Goal: Task Accomplishment & Management: Manage account settings

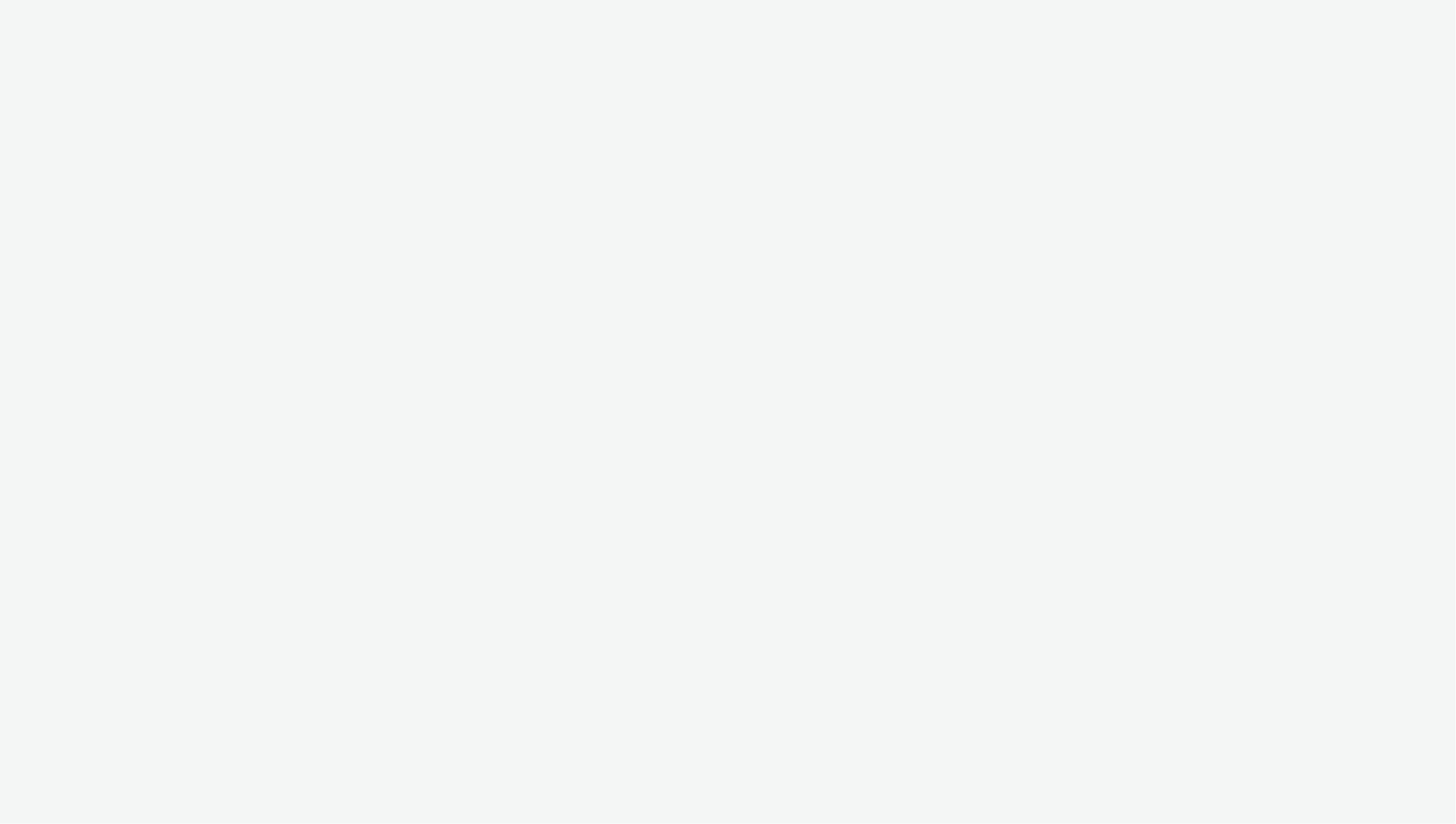
select select "ac009755-aa48-4799-8050-7a339a378eb8"
select select "79162ed7-0017-4339-93b0-3399b708648f"
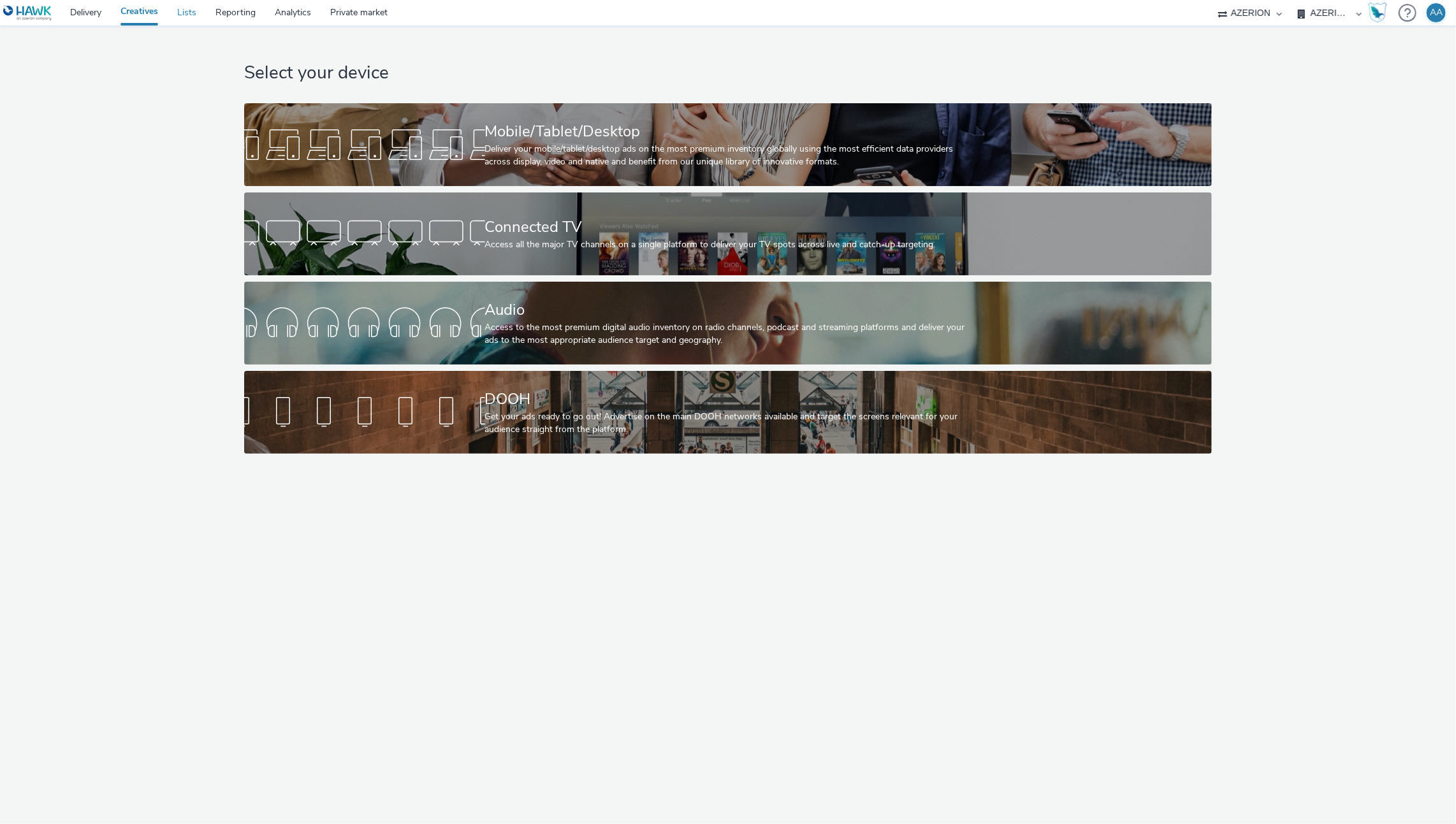
click at [195, 11] on link "Lists" at bounding box center [187, 12] width 39 height 25
select select "ac009755-aa48-4799-8050-7a339a378eb8"
select select "79162ed7-0017-4339-93b0-3399b708648f"
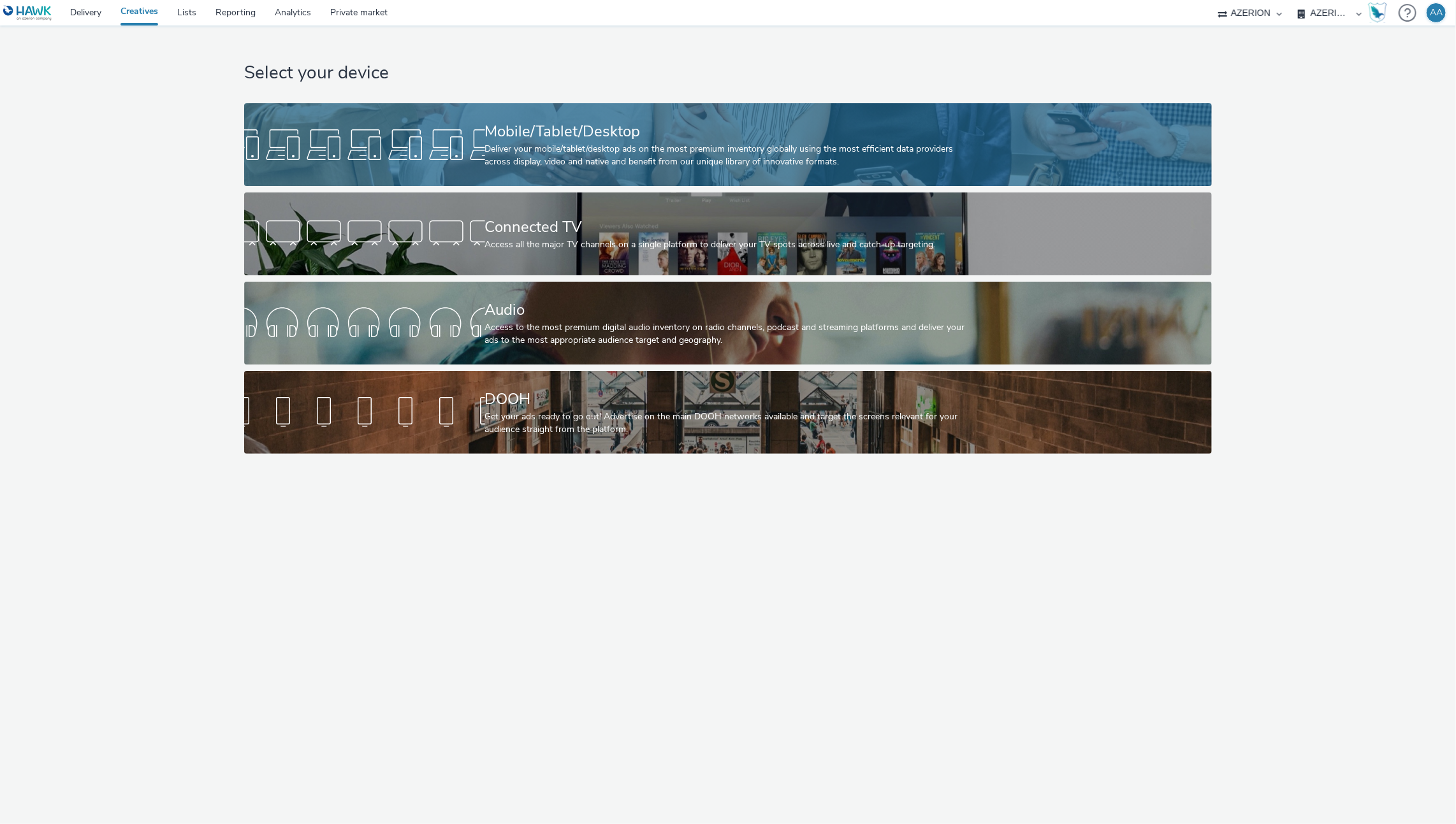
click at [751, 165] on div "Deliver your mobile/tablet/desktop ads on the most premium inventory globally u…" at bounding box center [726, 156] width 481 height 26
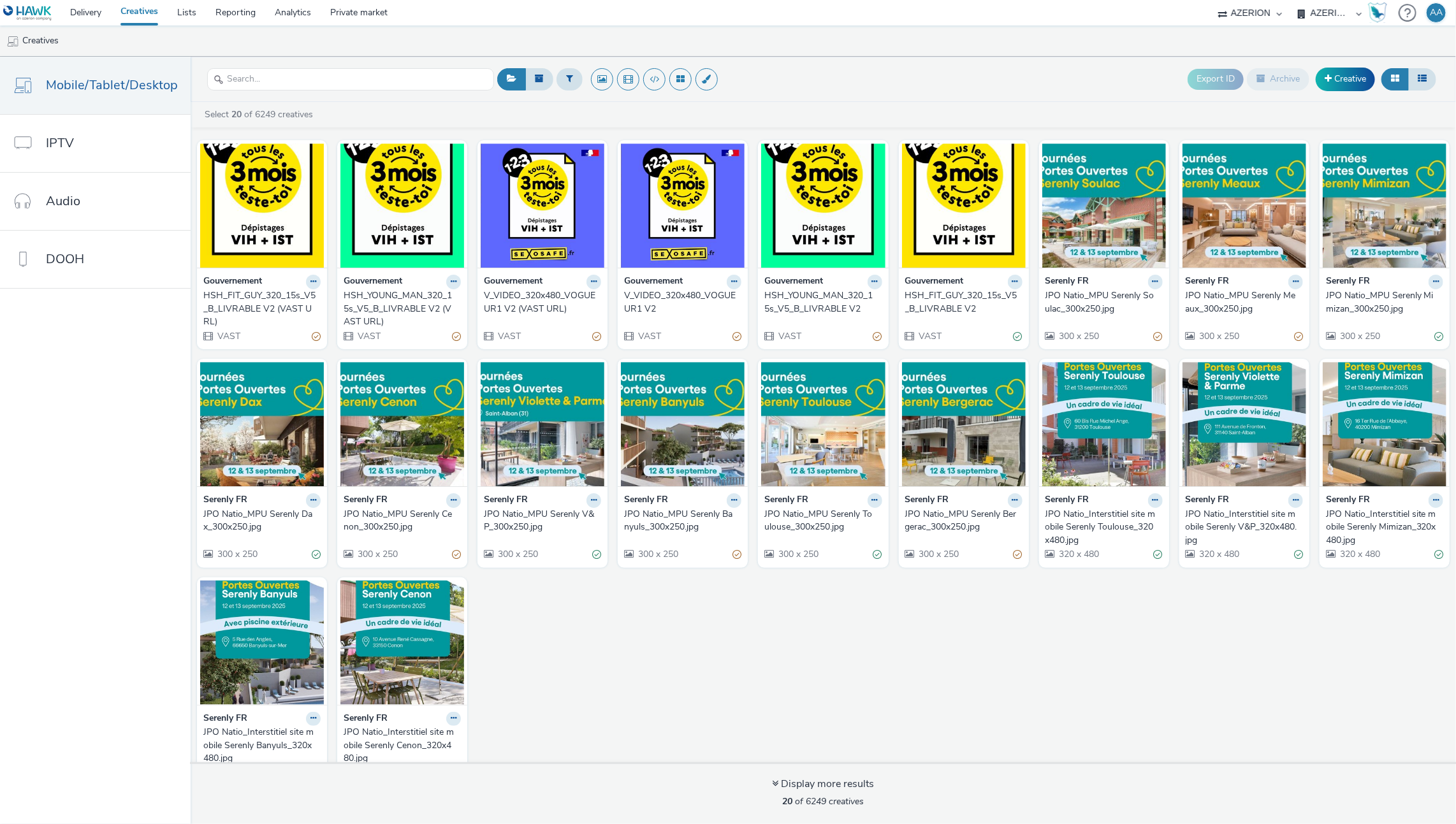
click at [599, 625] on div "Gouvernement HSH_FIT_GUY_320_15s_V5_B_LIVRABLE V2 (VAST URL) VAST Gouvernement …" at bounding box center [823, 463] width 1265 height 657
click at [1349, 75] on link "Creative" at bounding box center [1345, 79] width 60 height 23
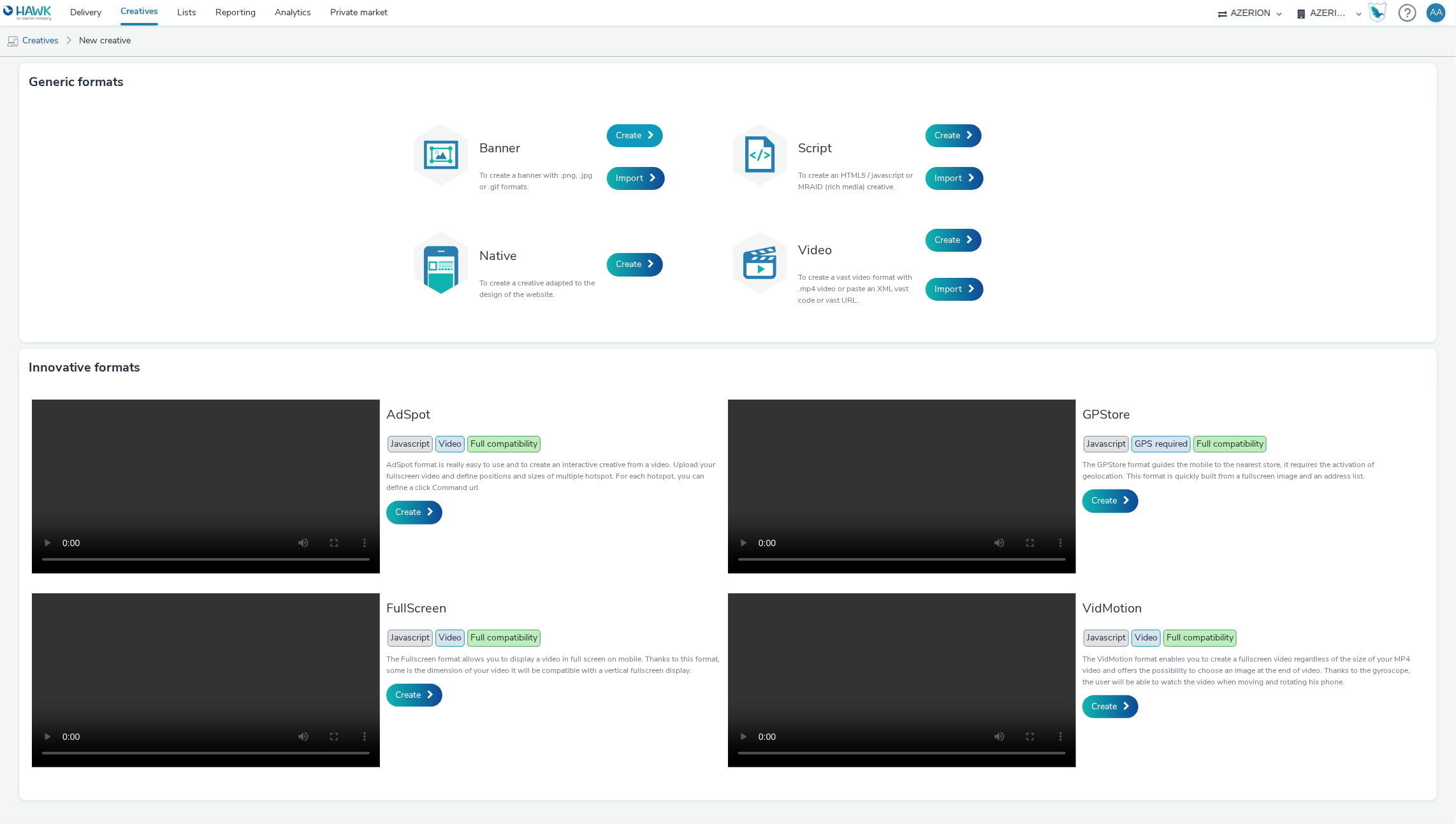
click at [638, 137] on link "Create" at bounding box center [634, 136] width 56 height 23
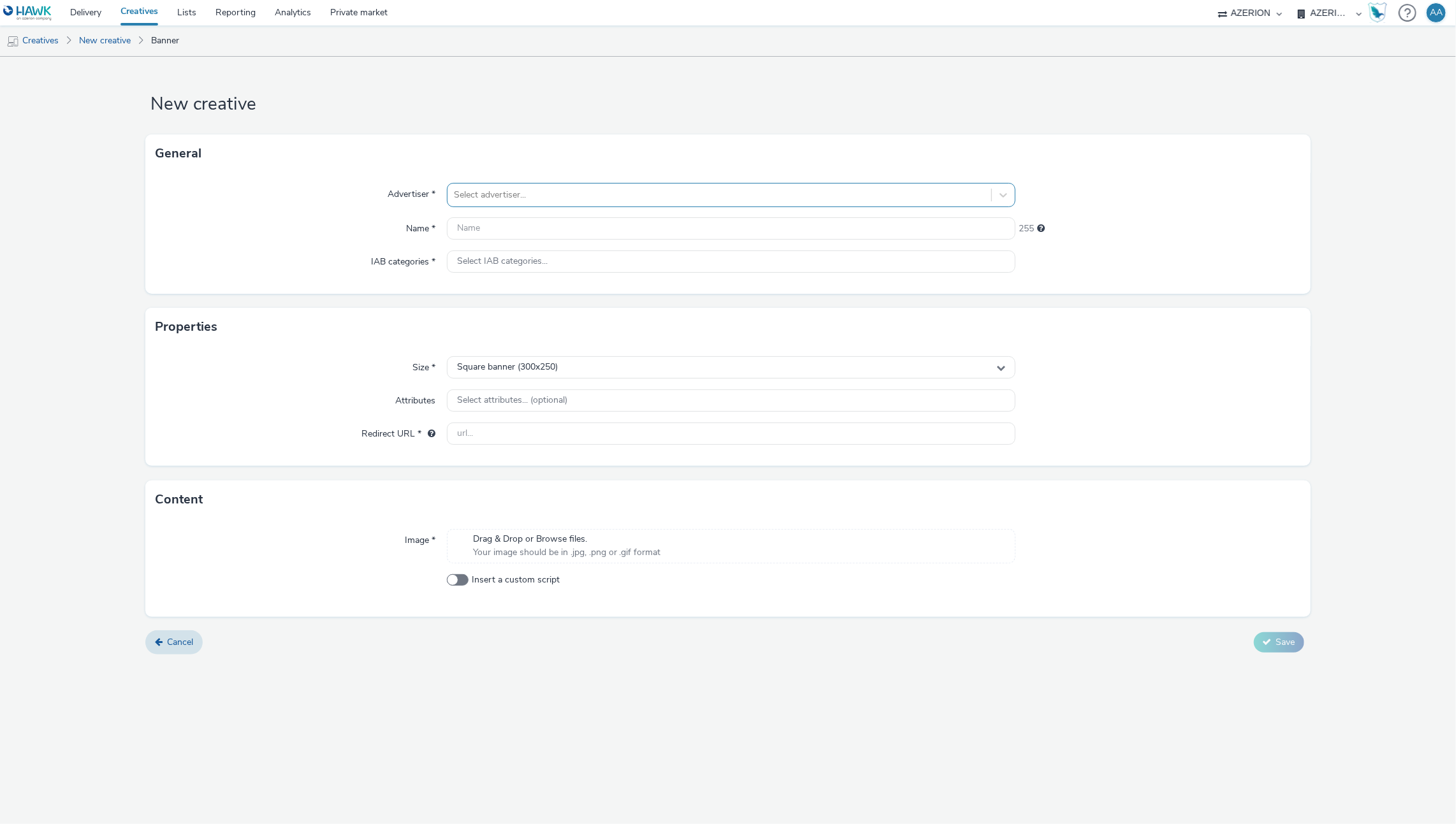
click at [476, 191] on div at bounding box center [719, 195] width 532 height 15
type input "Kaufma"
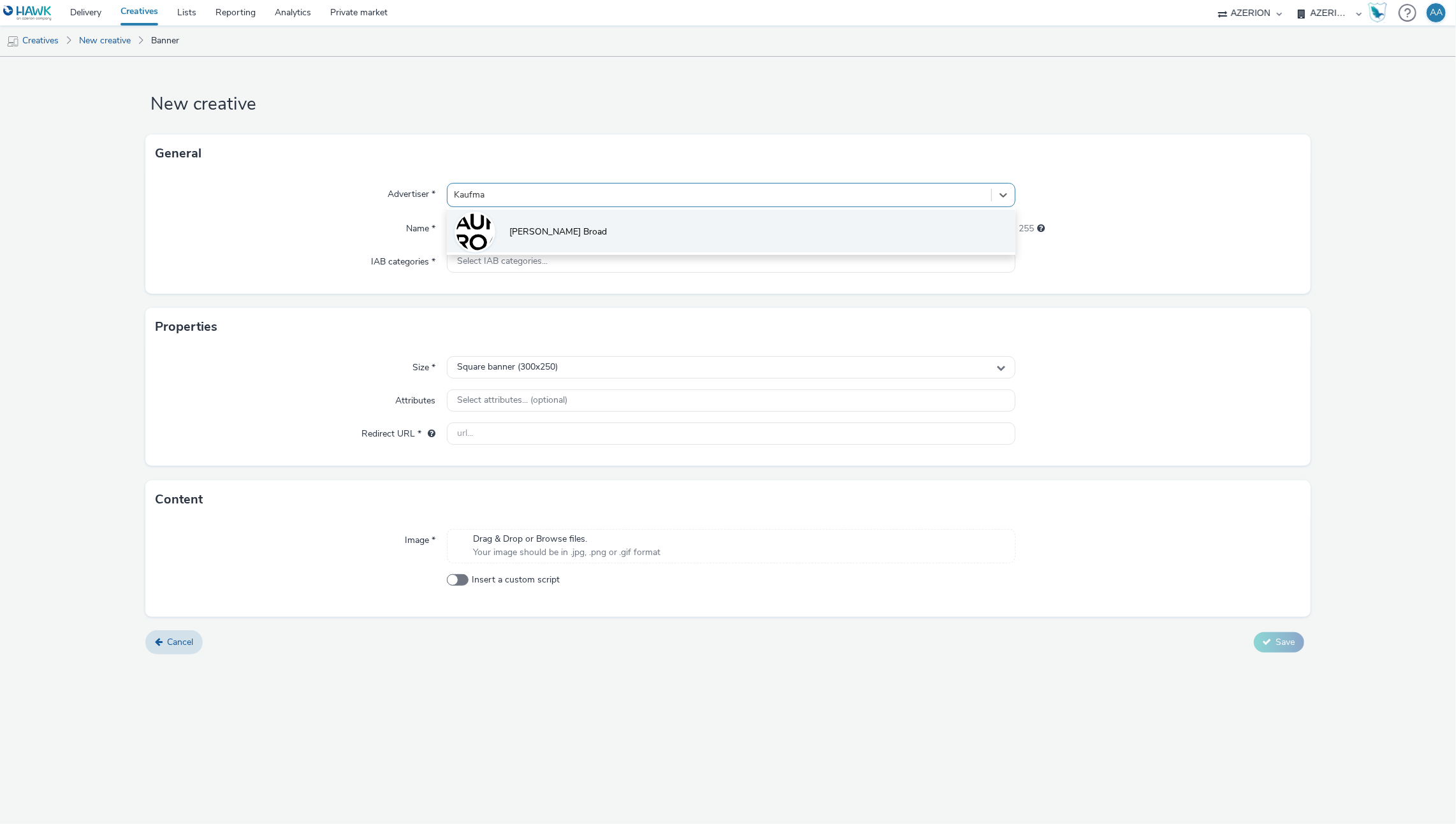
click at [534, 223] on li "Kaufman Broad" at bounding box center [731, 231] width 569 height 43
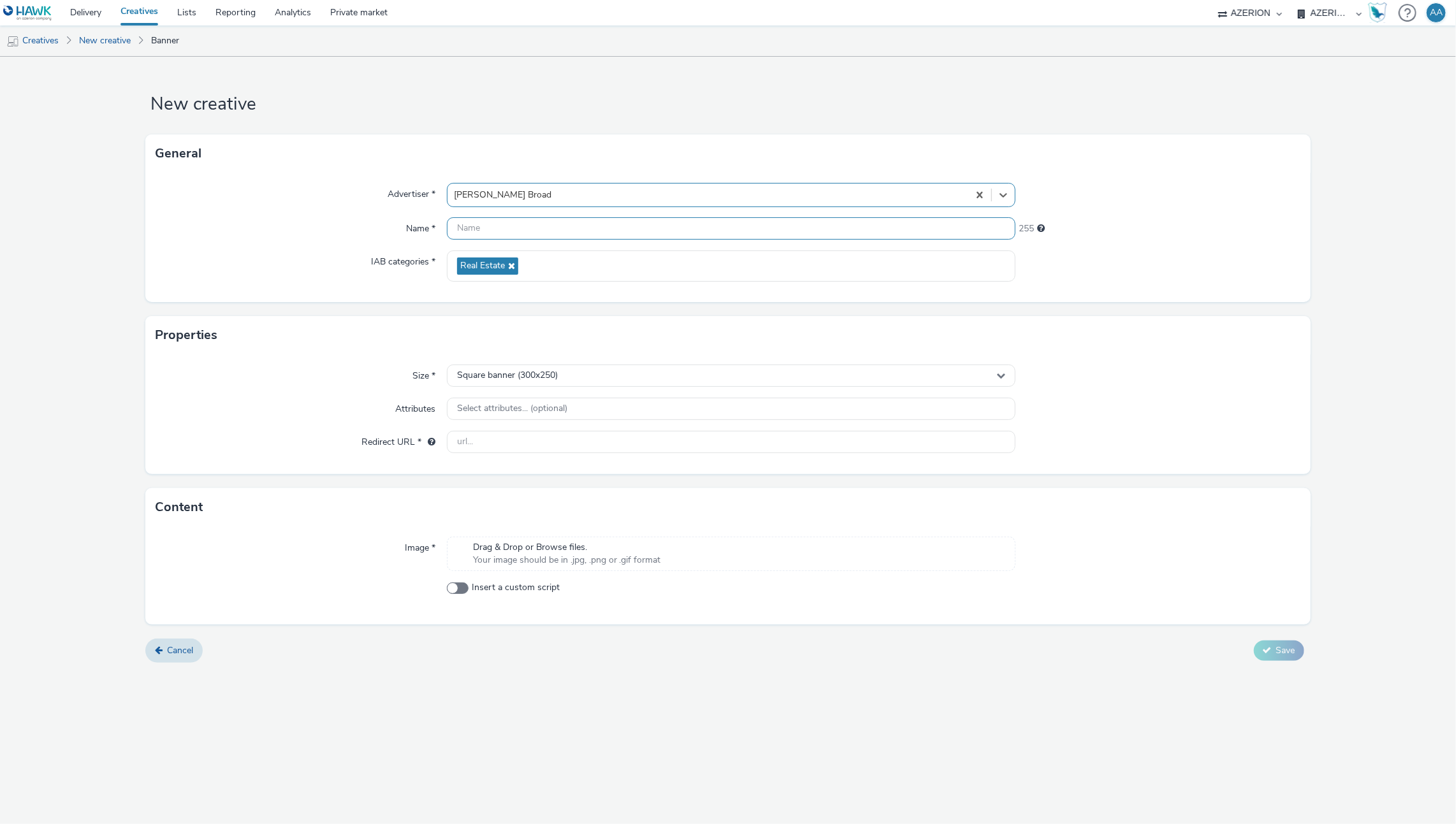
click at [534, 223] on input "text" at bounding box center [731, 228] width 569 height 23
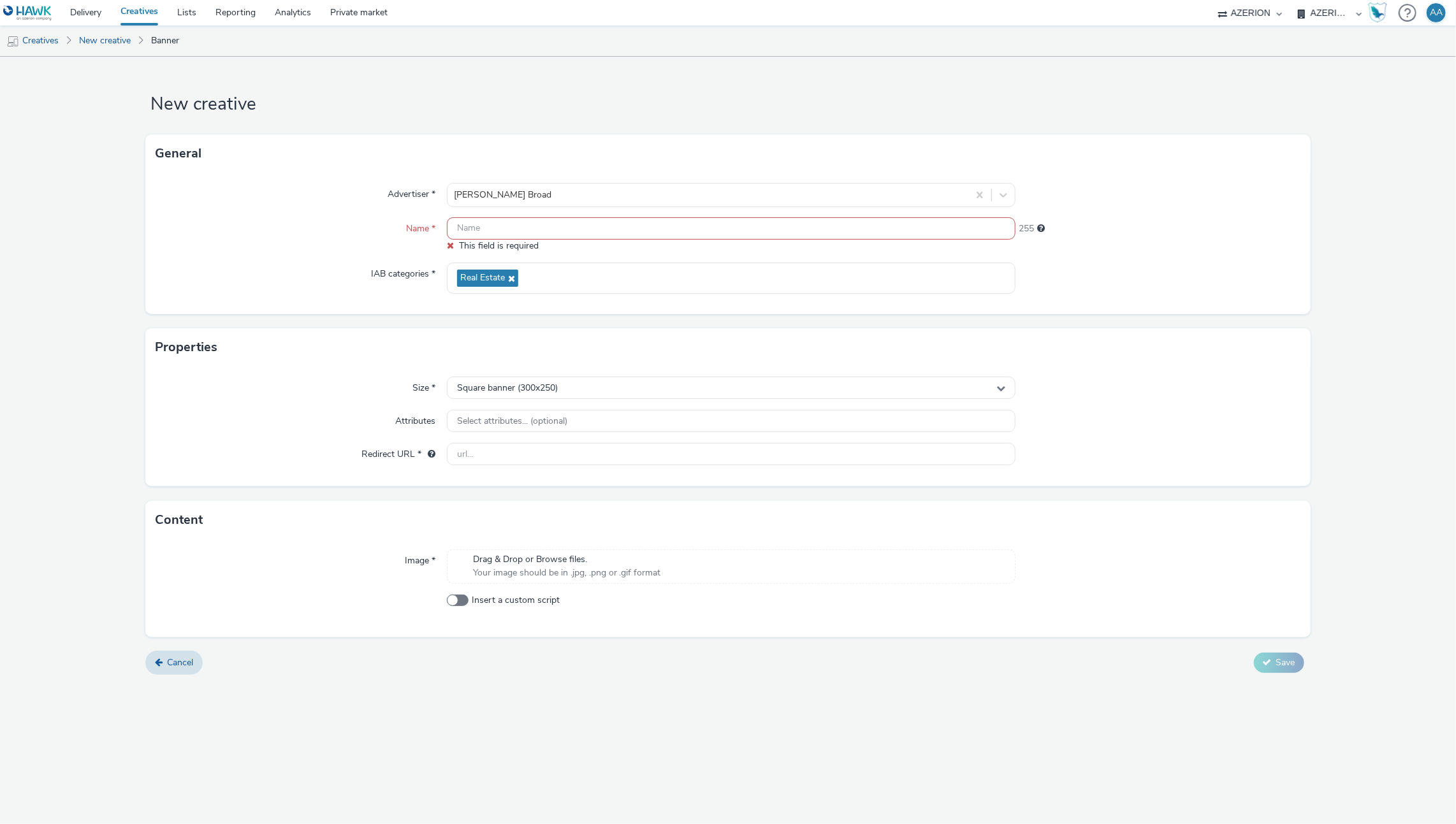
click at [673, 229] on input "text" at bounding box center [731, 228] width 569 height 23
paste input "https://open.spotify.com/track/3PnOOmkxruDDAiMYZZTgO7?si=341c51fe309e417b"
type input "https://open.spotify.com/track/3PnOOmkxruDDAiMYZZTgO7?si=341c51fe309e417b"
click at [524, 224] on input "text" at bounding box center [731, 228] width 569 height 23
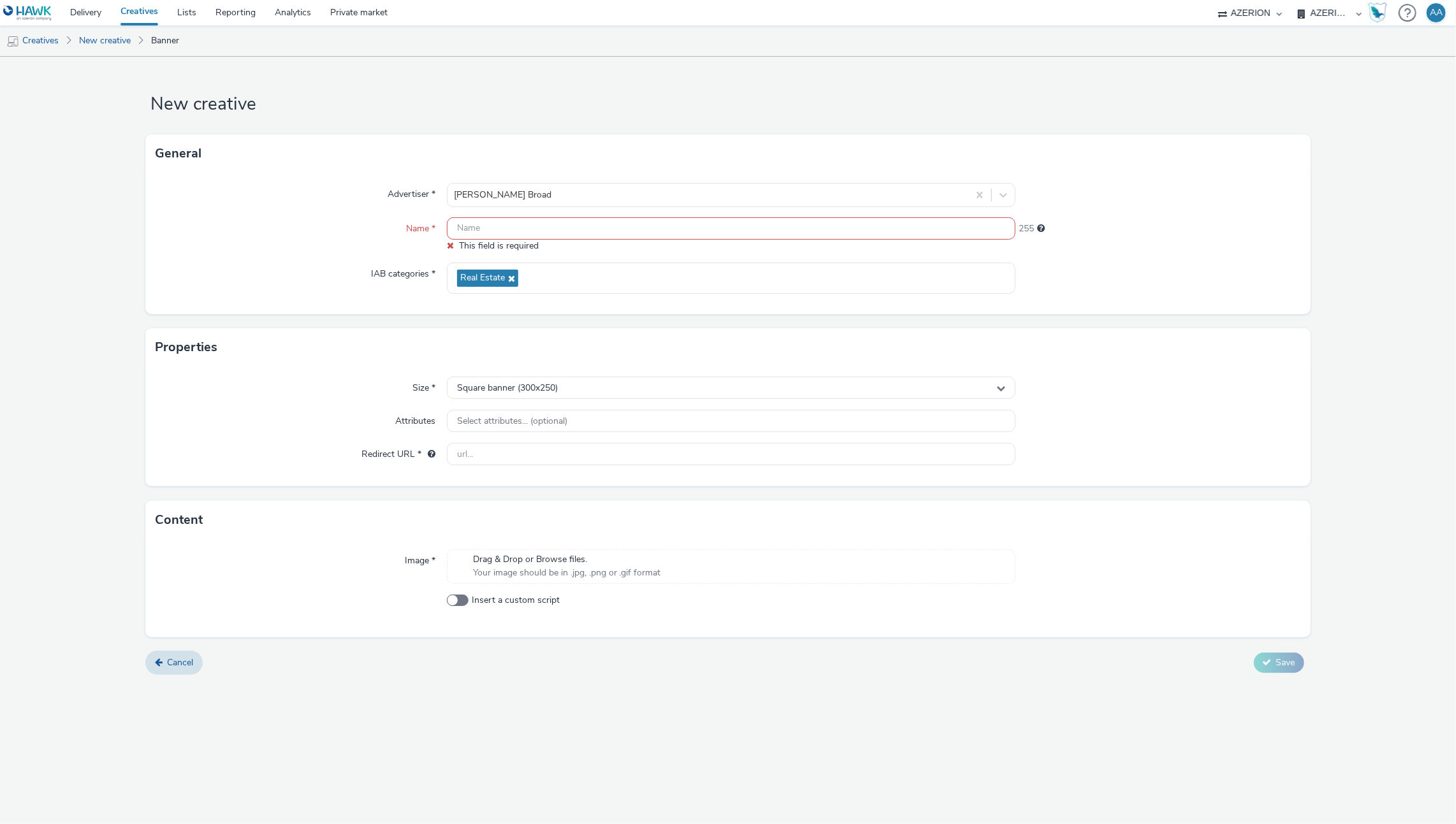
paste input "FR_Kaufman_LeMans-Display-mobile-AZERION_Mobile_Sept_2025"
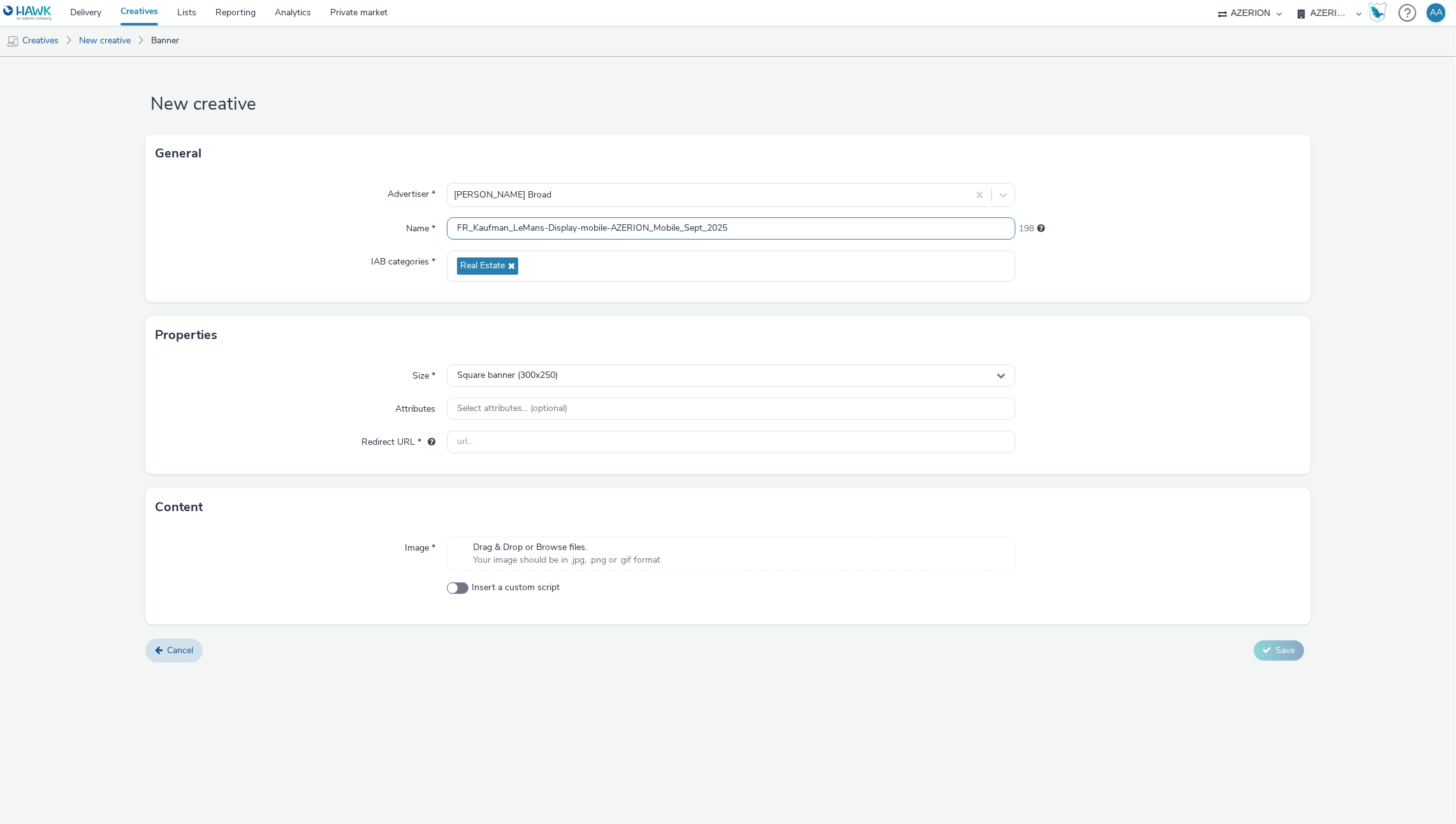
drag, startPoint x: 766, startPoint y: 222, endPoint x: 701, endPoint y: 228, distance: 65.3
click at [701, 228] on input "FR_Kaufman_LeMans-Display-mobile-AZERION_Mobile_Sept_2025" at bounding box center [731, 228] width 569 height 23
drag, startPoint x: 772, startPoint y: 231, endPoint x: 612, endPoint y: 231, distance: 160.0
click at [612, 231] on input "FR_Kaufman_LeMans-Display-mobile-AZERION_Mobile_Sept_2025" at bounding box center [731, 228] width 569 height 23
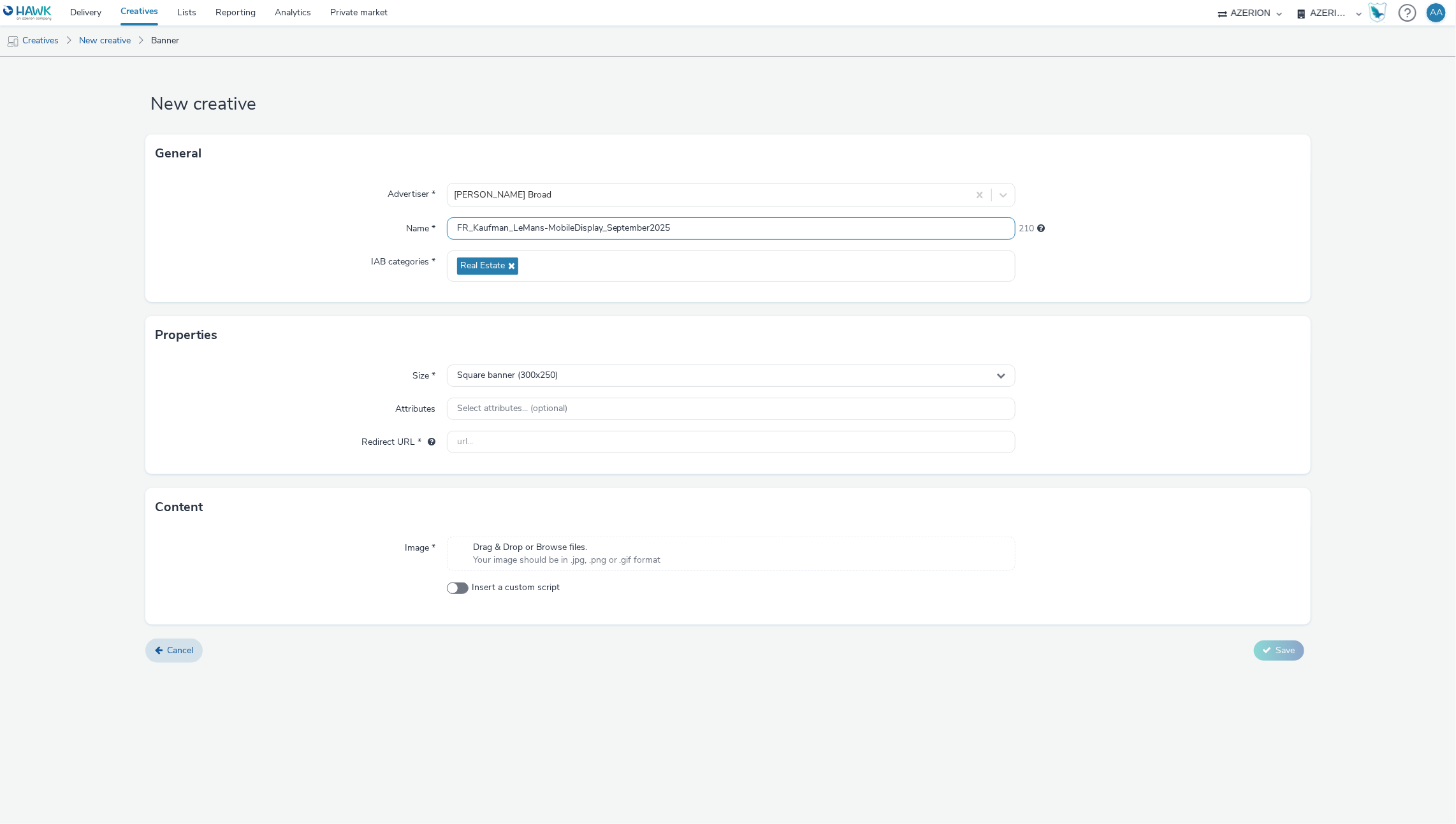
type input "FR_Kaufman_LeMans-MobileDisplay_September2025"
click at [1303, 372] on div "Size * Square banner (300x250) Attributes Select attributes... (optional) Redir…" at bounding box center [727, 414] width 1164 height 120
click at [543, 373] on span "Square banner (300x250)" at bounding box center [507, 375] width 100 height 11
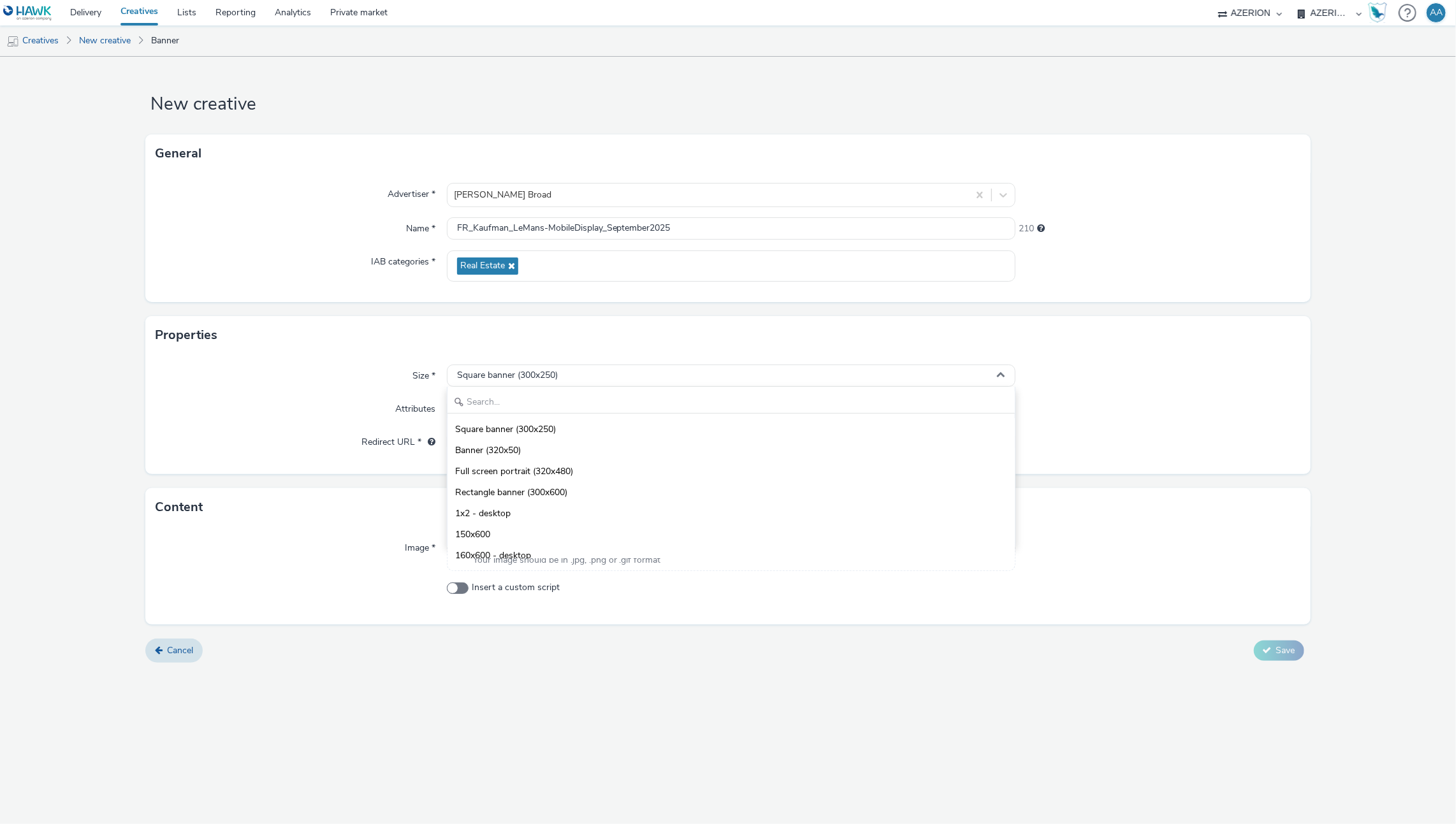
click at [343, 405] on div "Attributes" at bounding box center [301, 409] width 291 height 23
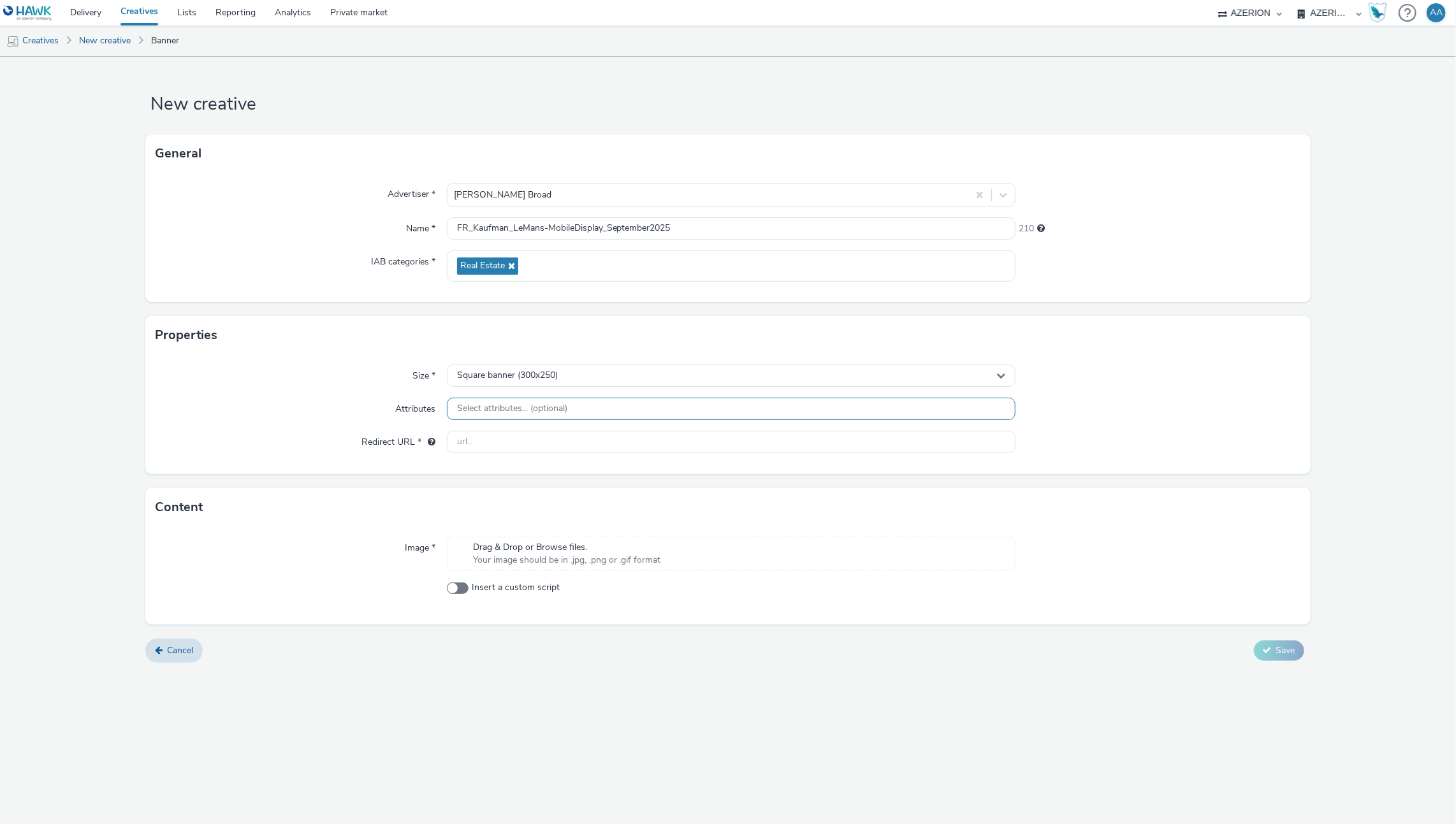
click at [514, 405] on span "Select attributes... (optional)" at bounding box center [512, 409] width 111 height 11
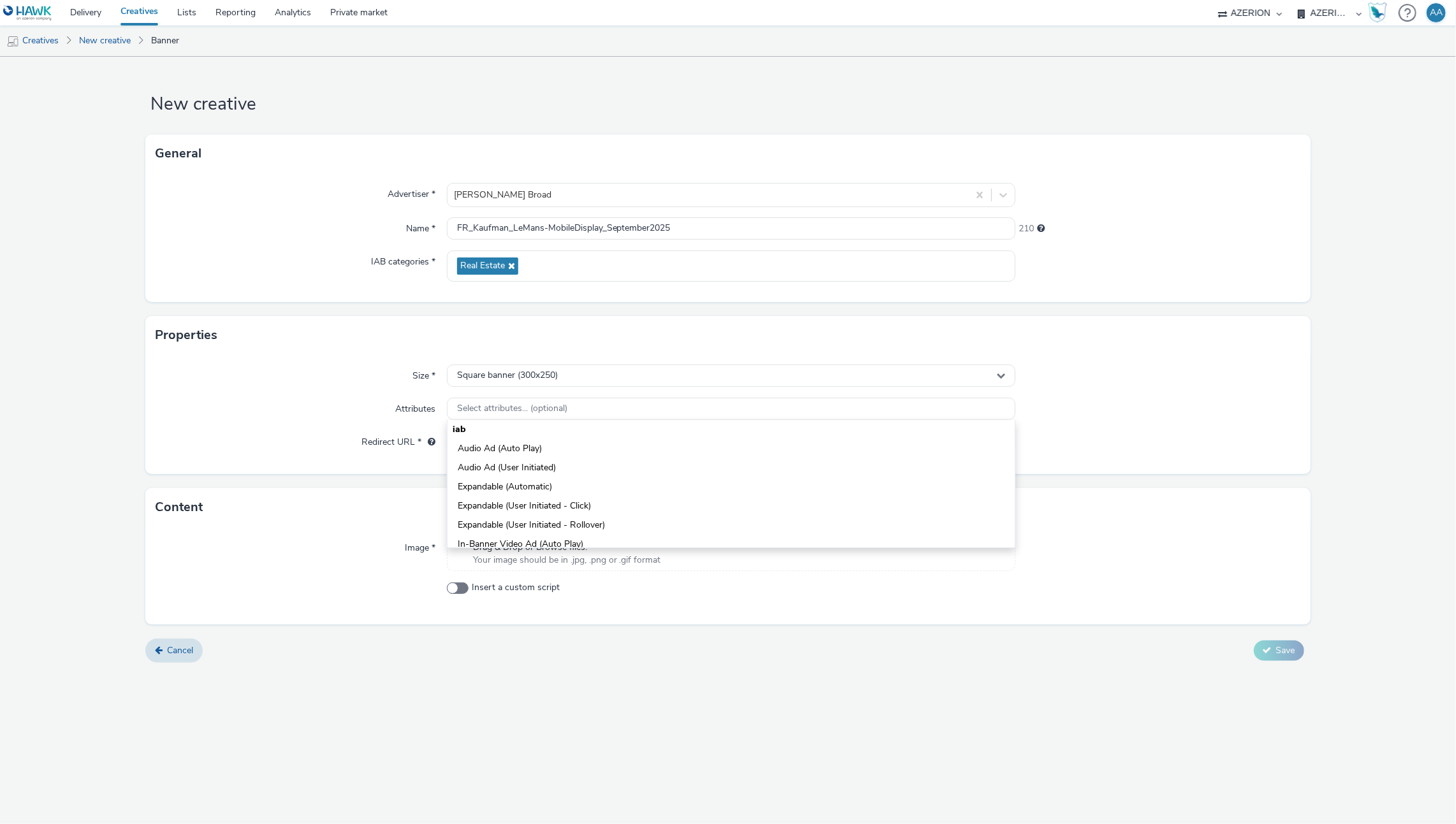
click at [316, 418] on div "Attributes" at bounding box center [301, 409] width 291 height 23
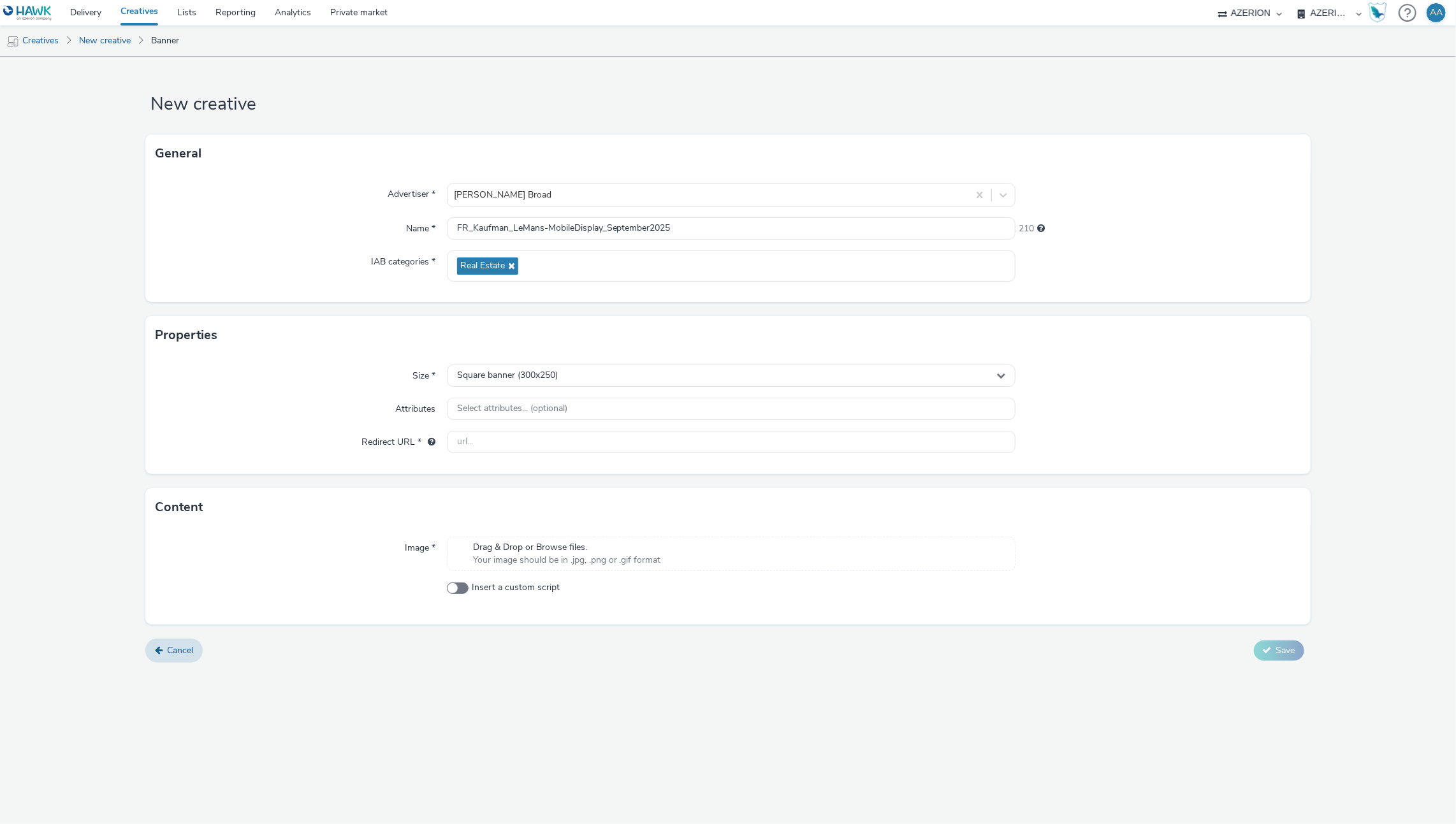
click at [531, 556] on span "Your image should be in .jpg, .png or .gif format" at bounding box center [567, 561] width 188 height 13
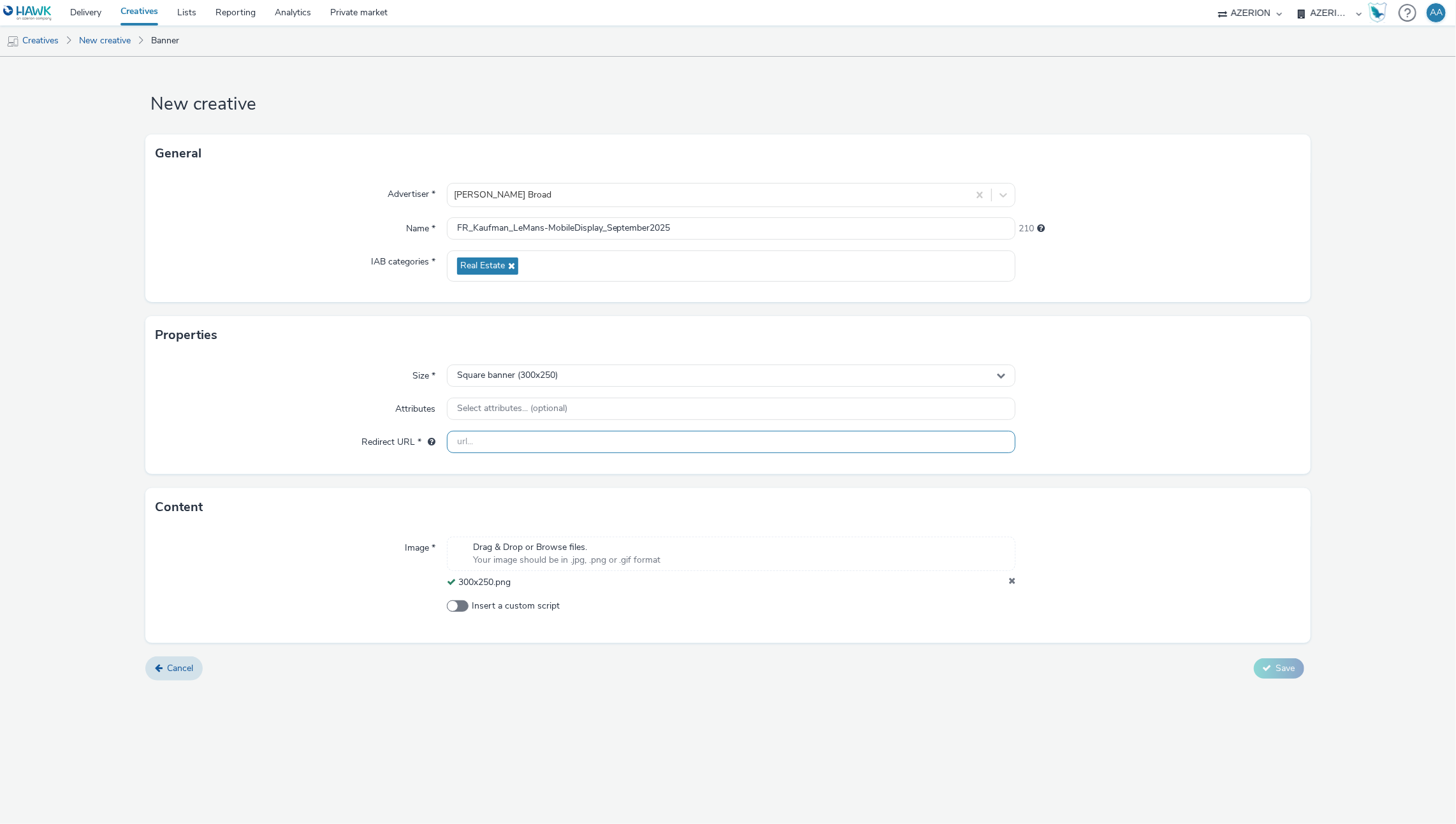
click at [468, 440] on input "text" at bounding box center [731, 441] width 569 height 23
paste input "[URL][DOMAIN_NAME]"
type input "[URL][DOMAIN_NAME]"
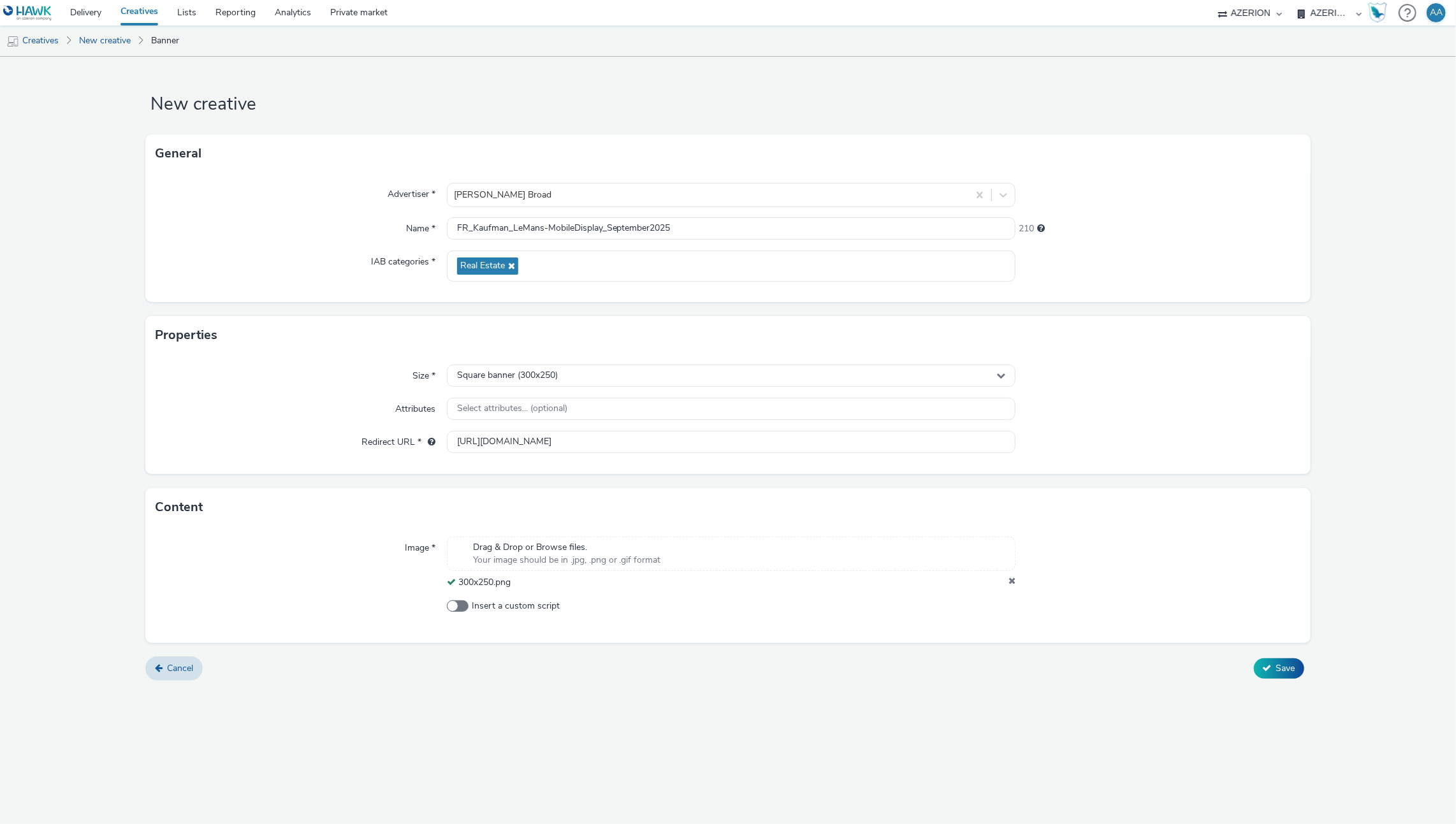
click at [1255, 338] on div "Properties" at bounding box center [727, 335] width 1164 height 39
click at [1277, 666] on span "Save" at bounding box center [1286, 668] width 19 height 12
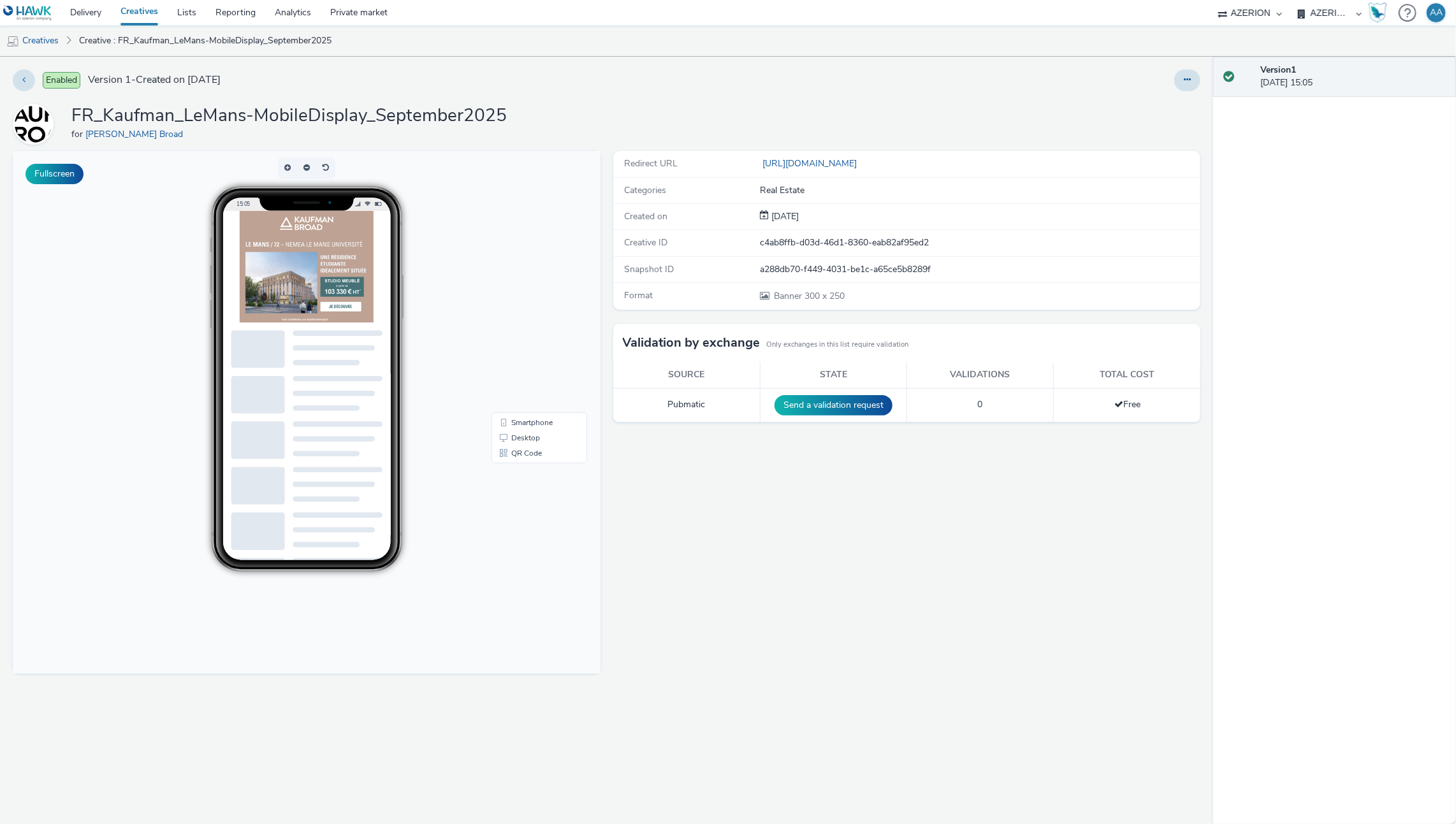
click at [126, 10] on link "Creatives" at bounding box center [140, 12] width 57 height 25
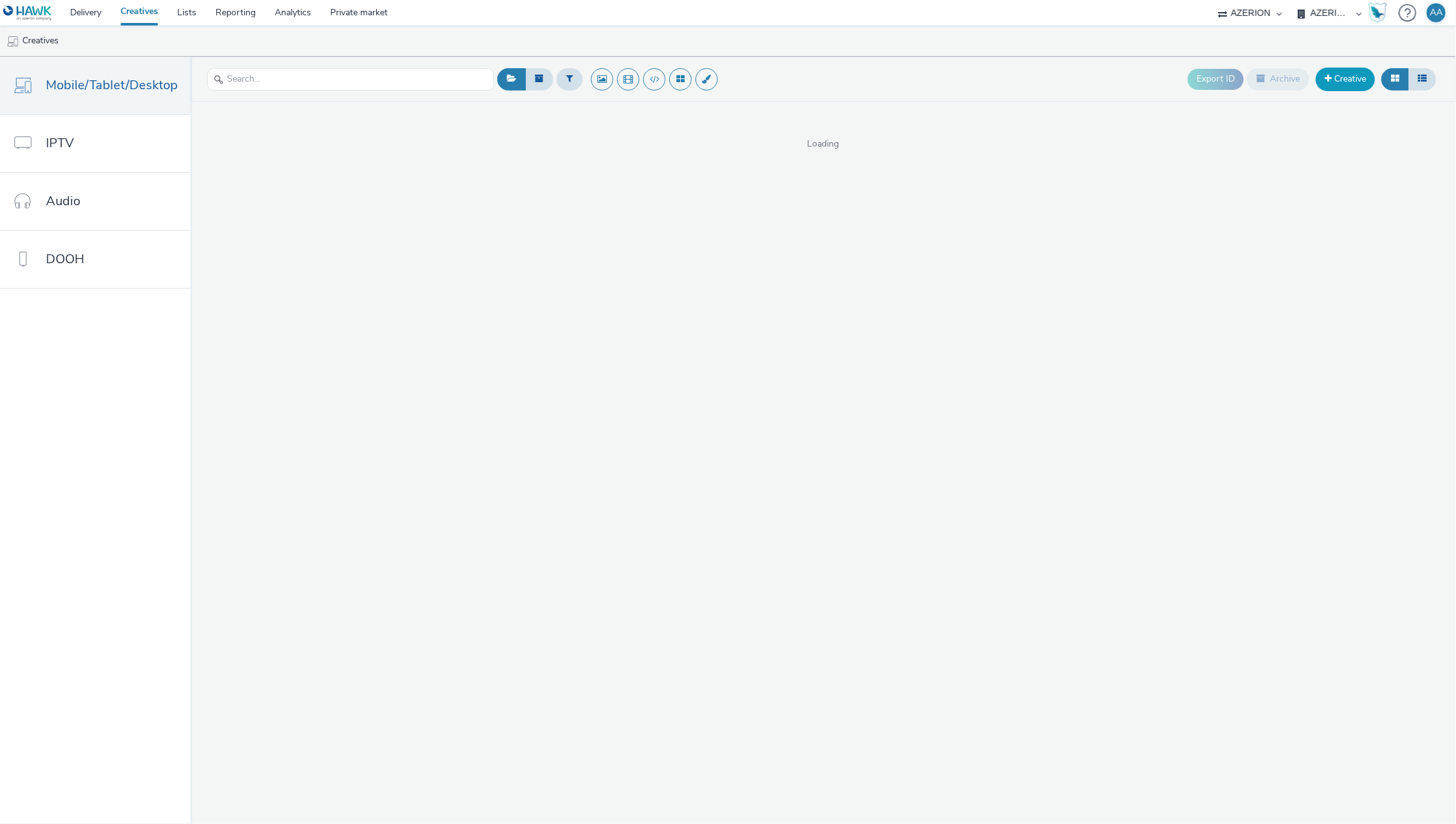
click at [1343, 81] on link "Creative" at bounding box center [1345, 79] width 60 height 23
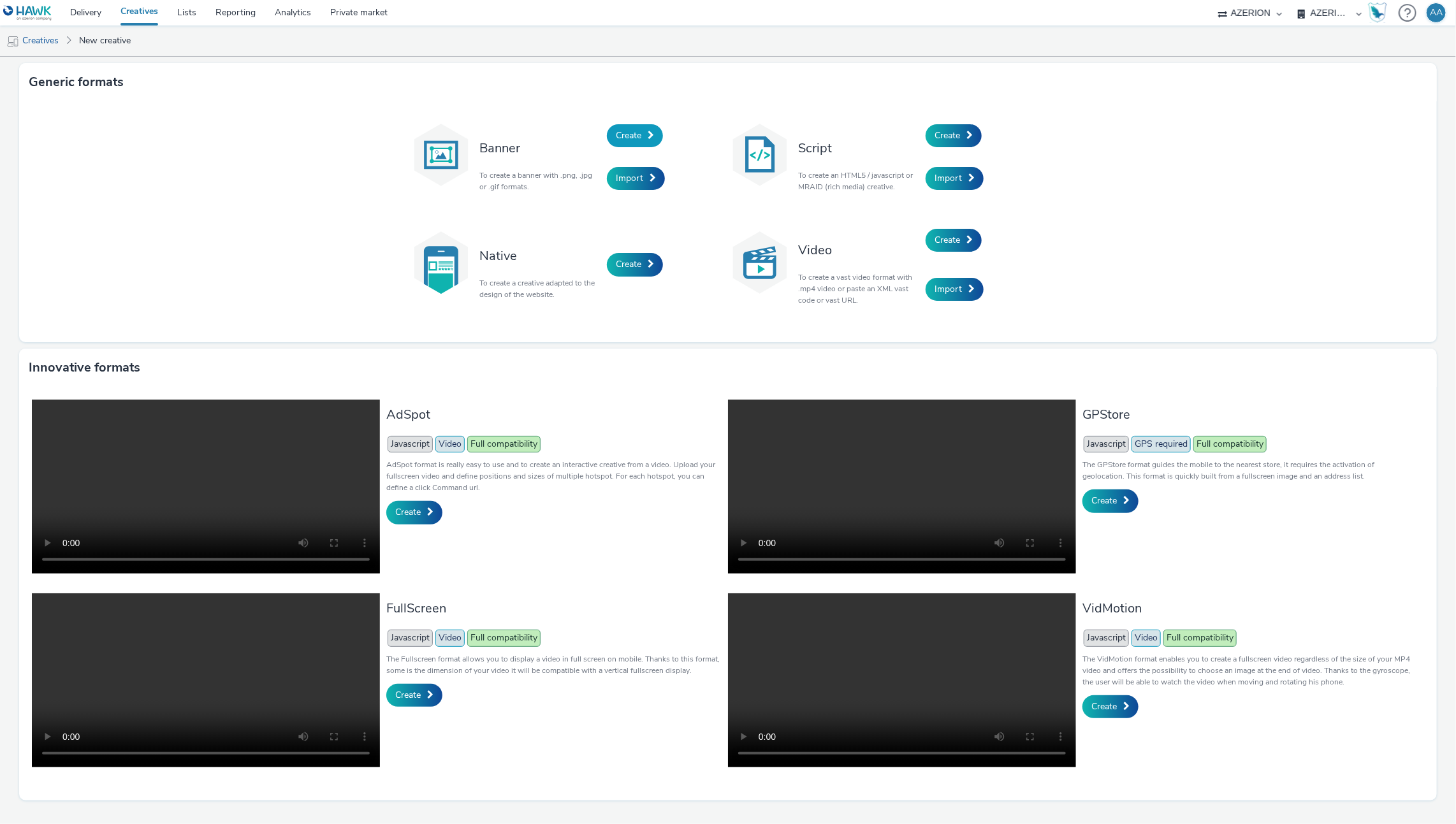
click at [642, 137] on link "Create" at bounding box center [634, 136] width 56 height 23
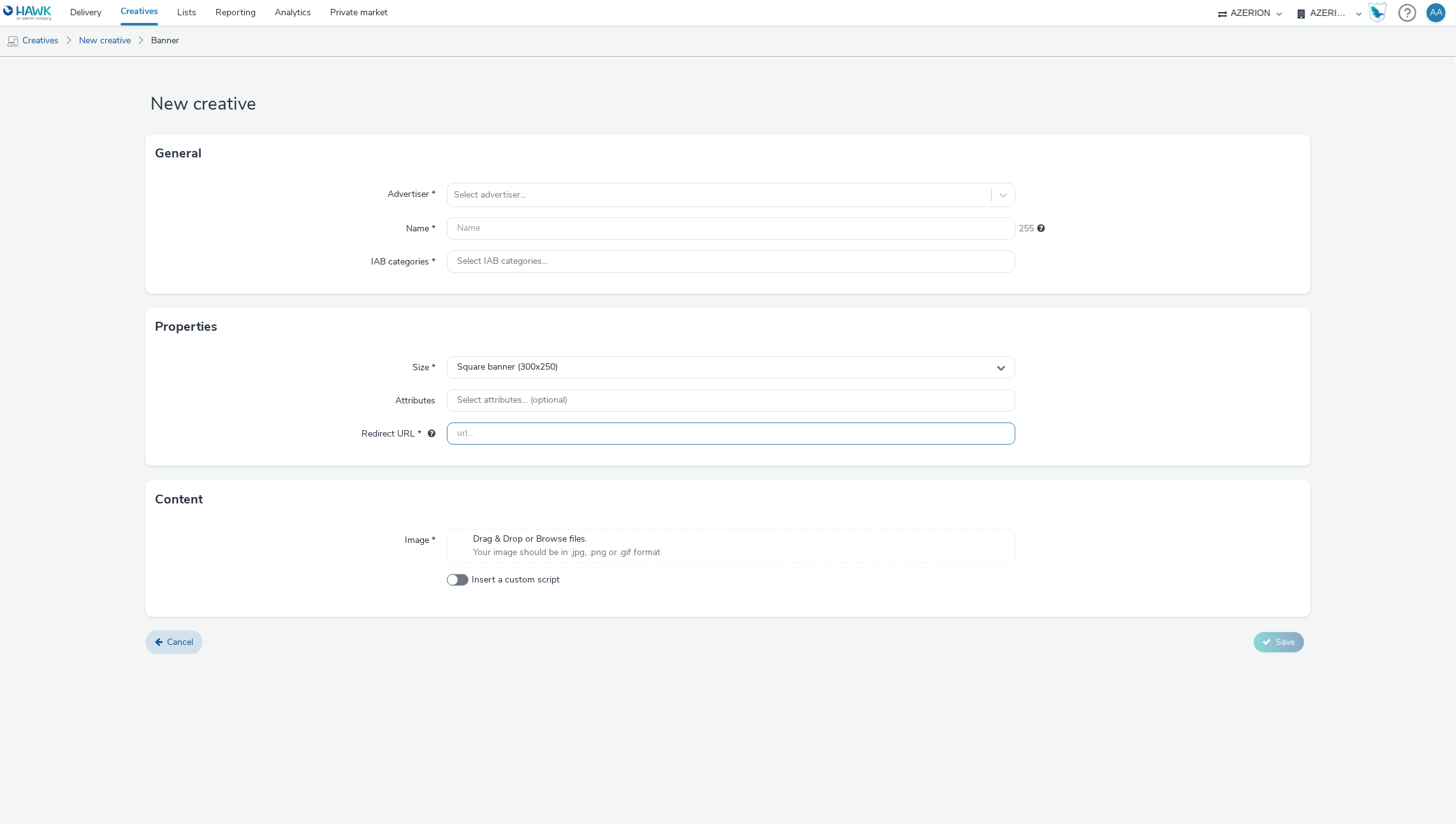
click at [536, 436] on input "text" at bounding box center [731, 433] width 569 height 23
paste input "[URL][DOMAIN_NAME]"
type input "[URL][DOMAIN_NAME]"
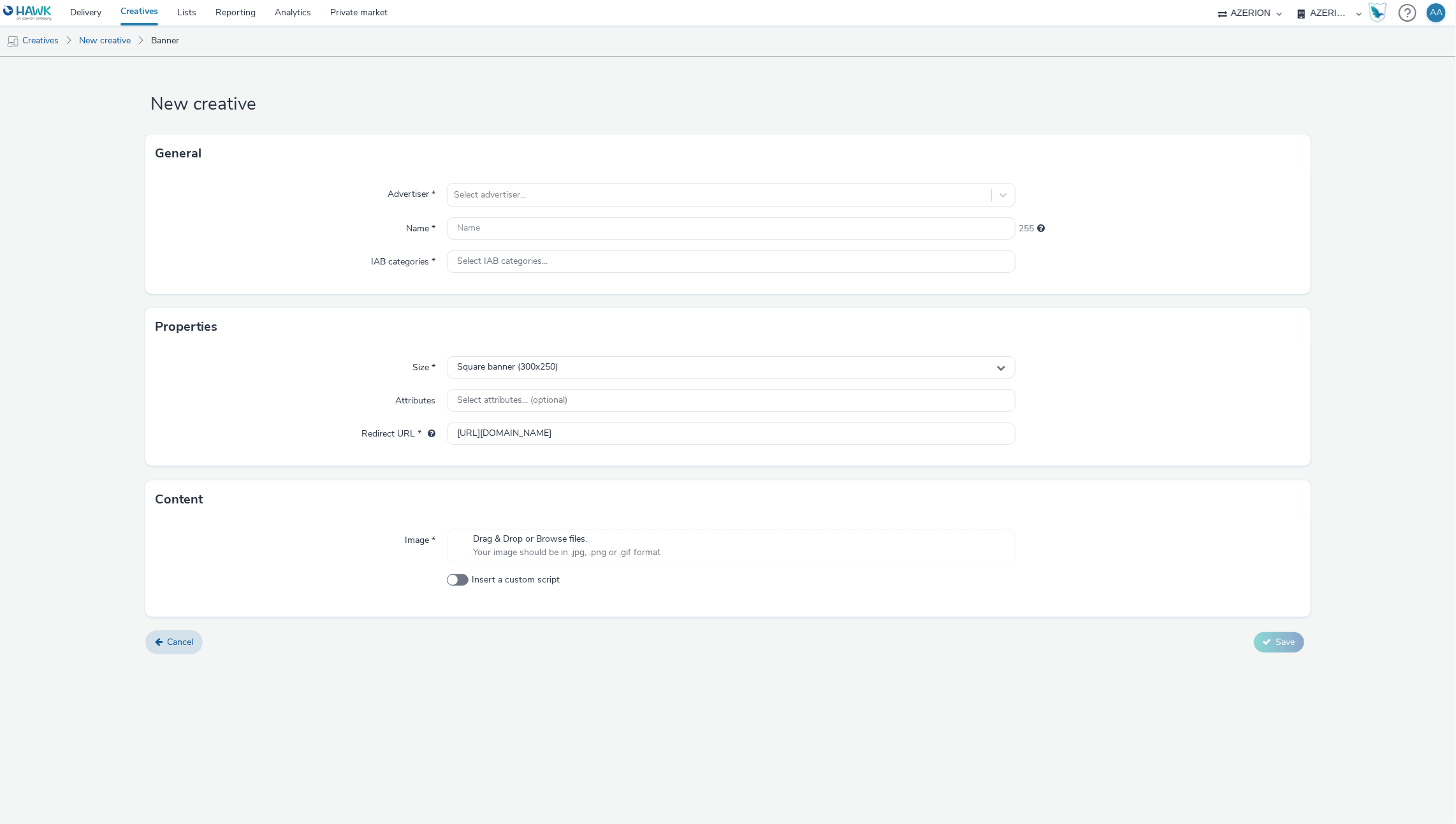
click at [1105, 402] on div at bounding box center [1157, 401] width 284 height 23
click at [673, 545] on div "Drag & Drop or Browse files. Your image should be in .jpg, .png or .gif format" at bounding box center [731, 545] width 569 height 34
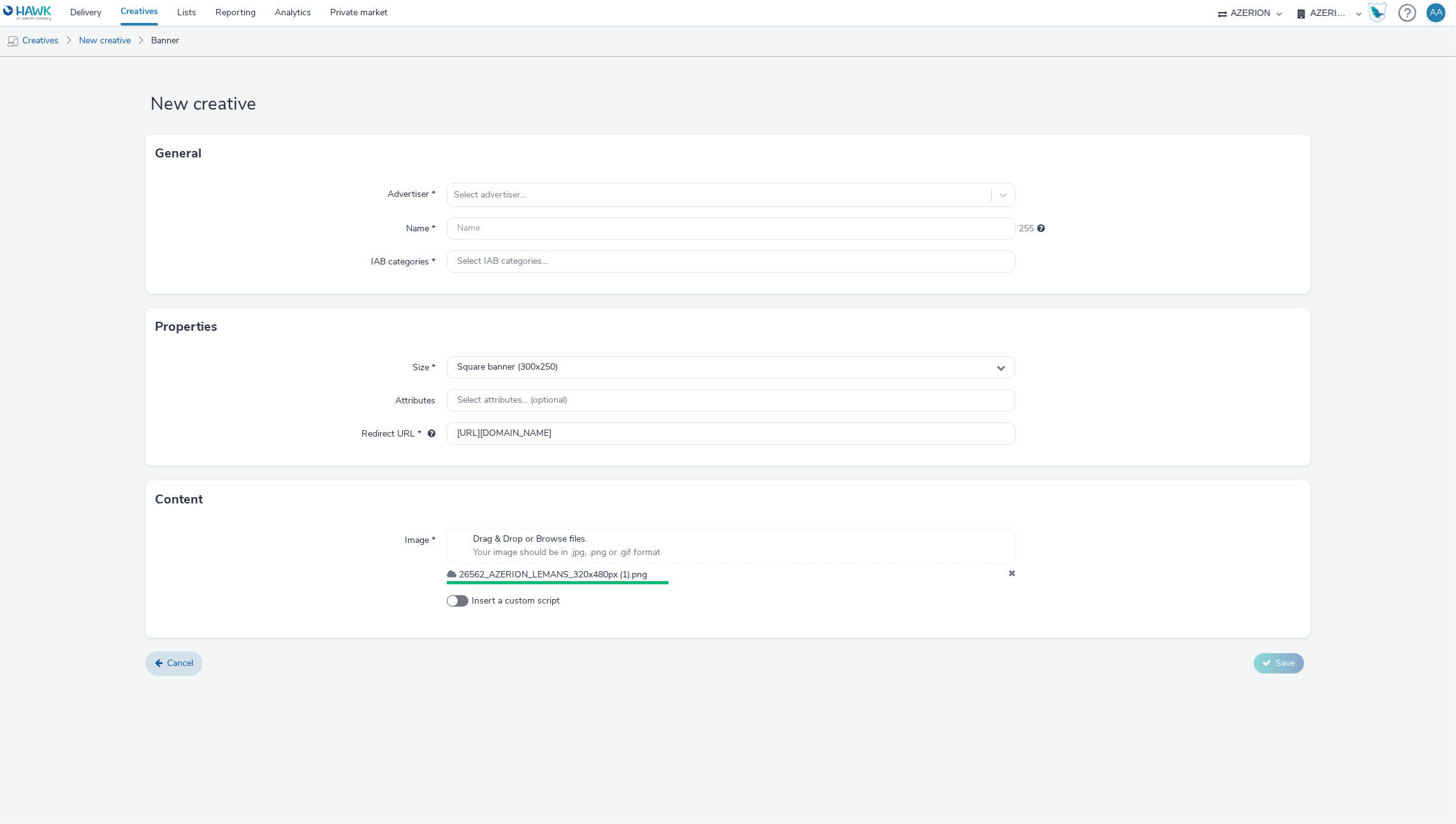
click at [1372, 241] on form "New creative General Advertiser * Select advertiser... Name * 255 IAB categorie…" at bounding box center [728, 371] width 1456 height 628
click at [521, 188] on div at bounding box center [719, 195] width 532 height 15
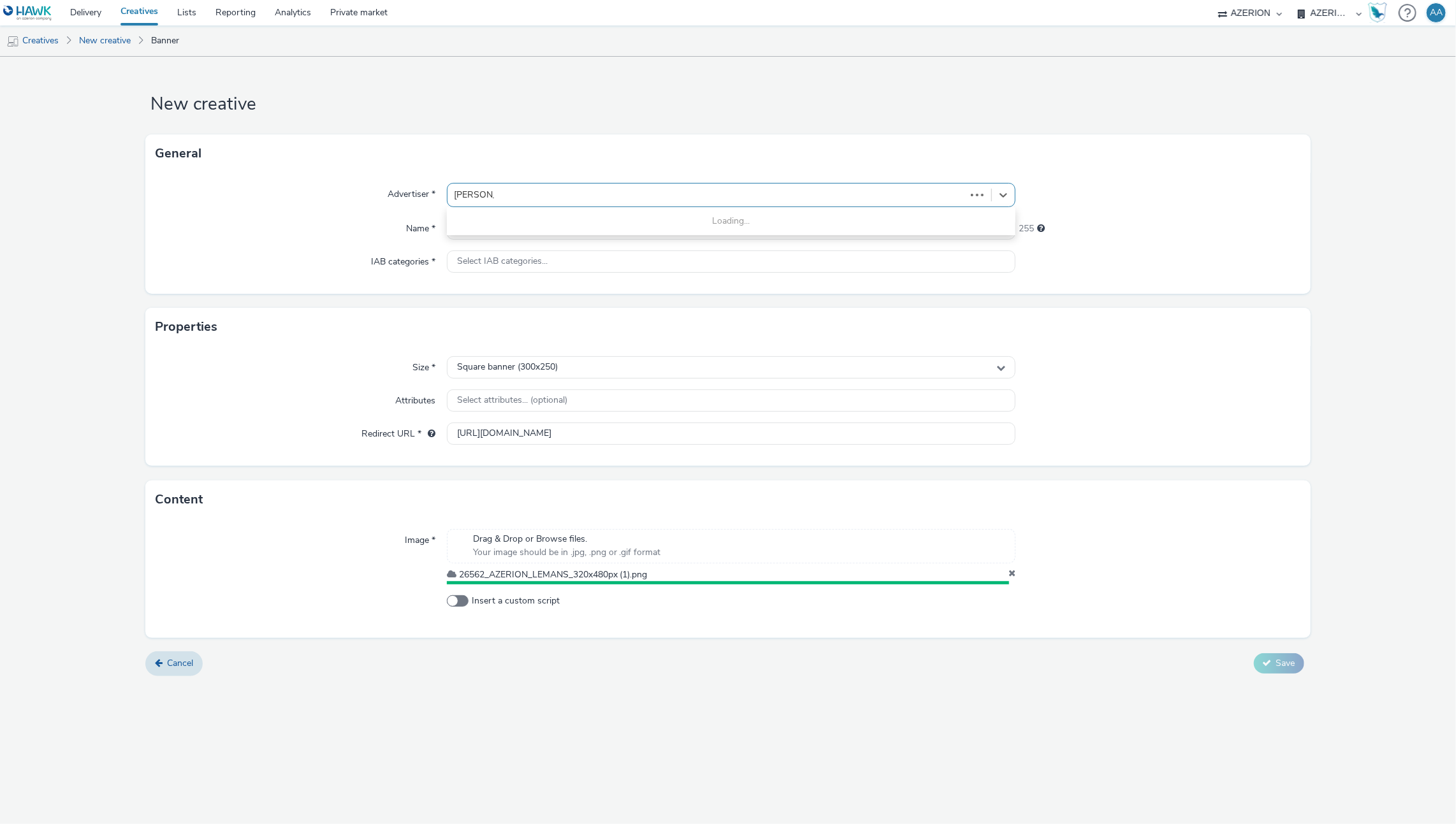
type input "kauffman"
type input "kauf"
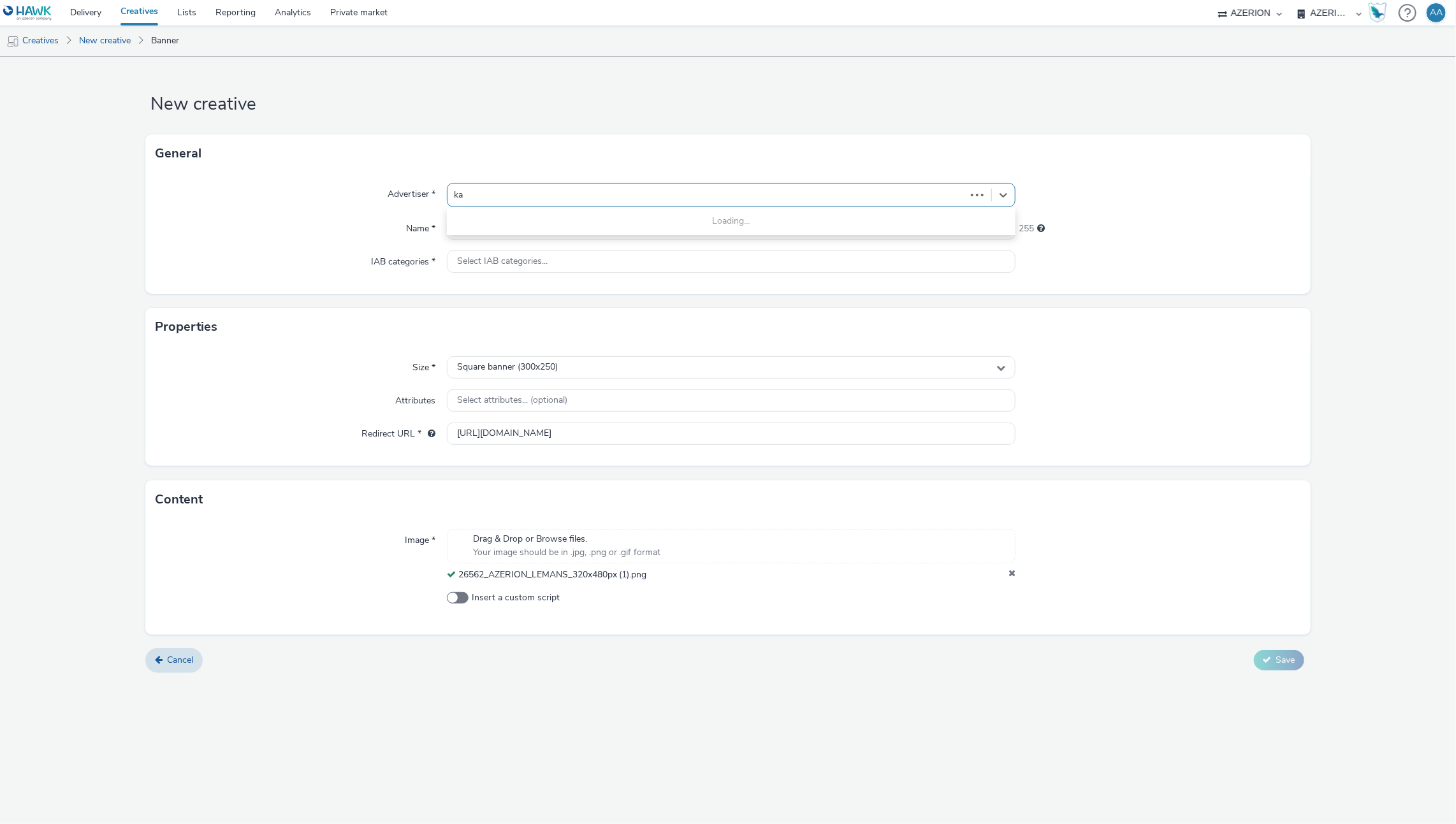
type input "k"
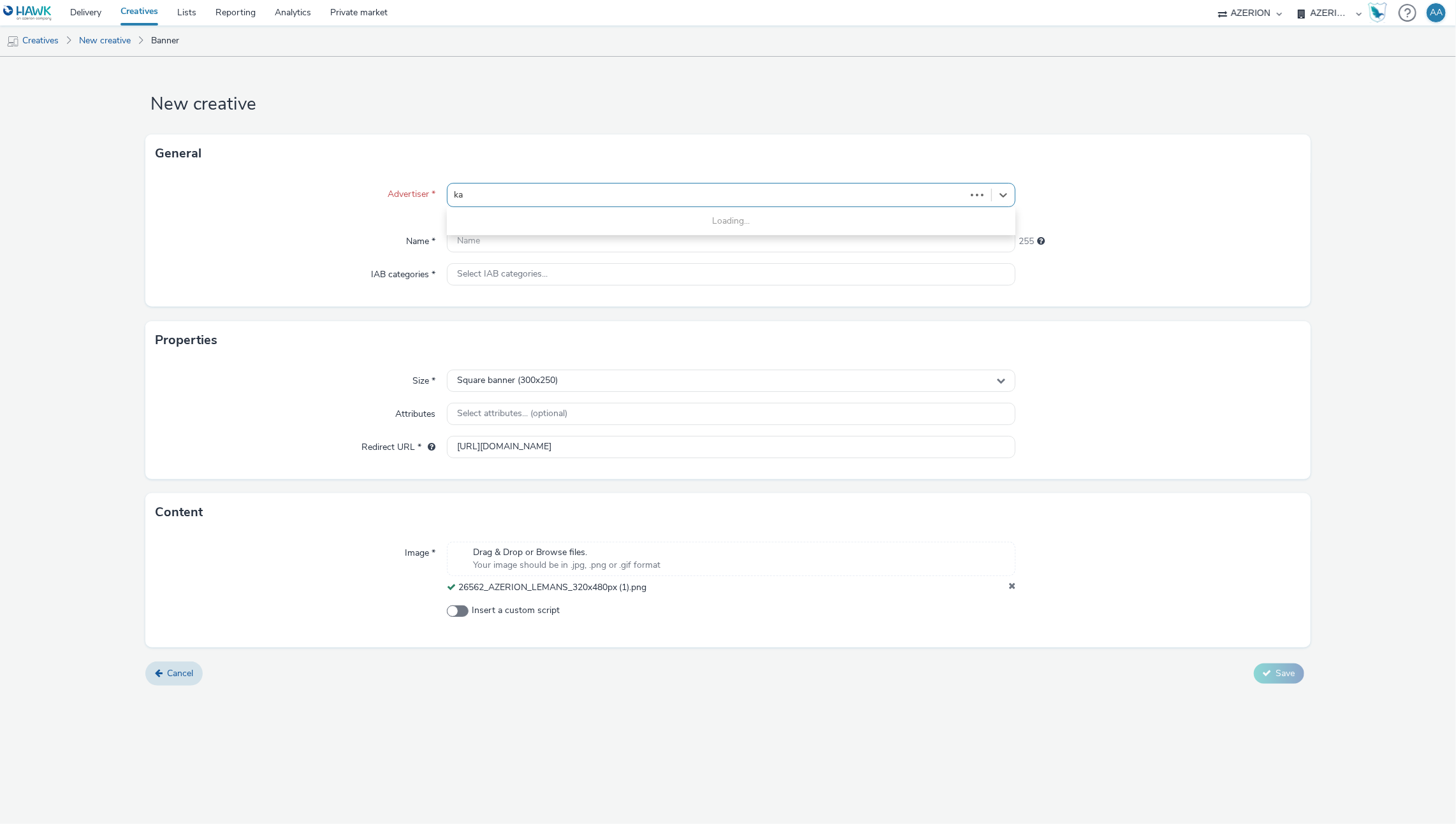
type input "k"
click at [521, 452] on input "[URL][DOMAIN_NAME]" at bounding box center [731, 447] width 569 height 23
click at [339, 415] on div "Attributes" at bounding box center [301, 415] width 291 height 23
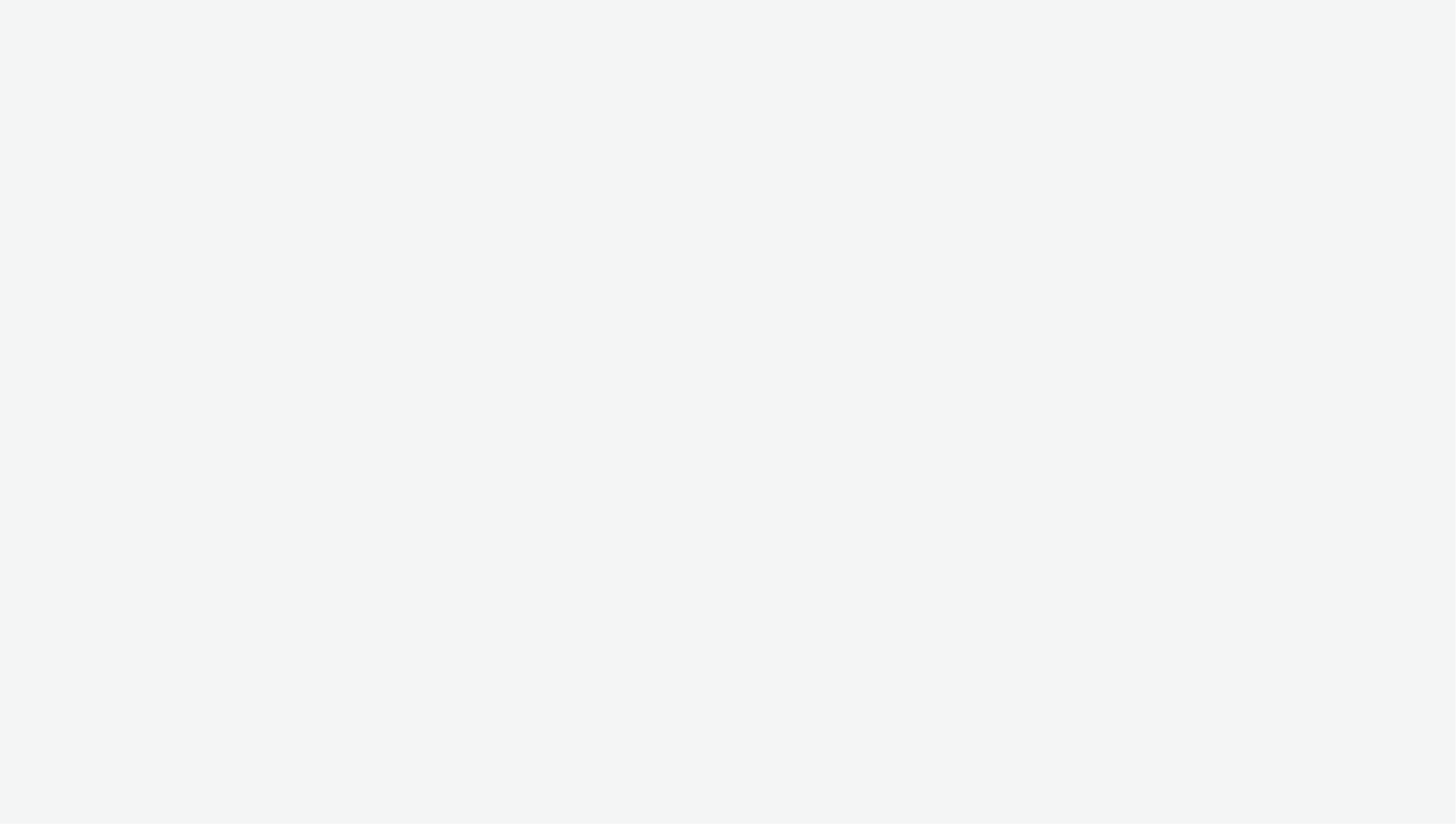
select select "ac009755-aa48-4799-8050-7a339a378eb8"
select select "79162ed7-0017-4339-93b0-3399b708648f"
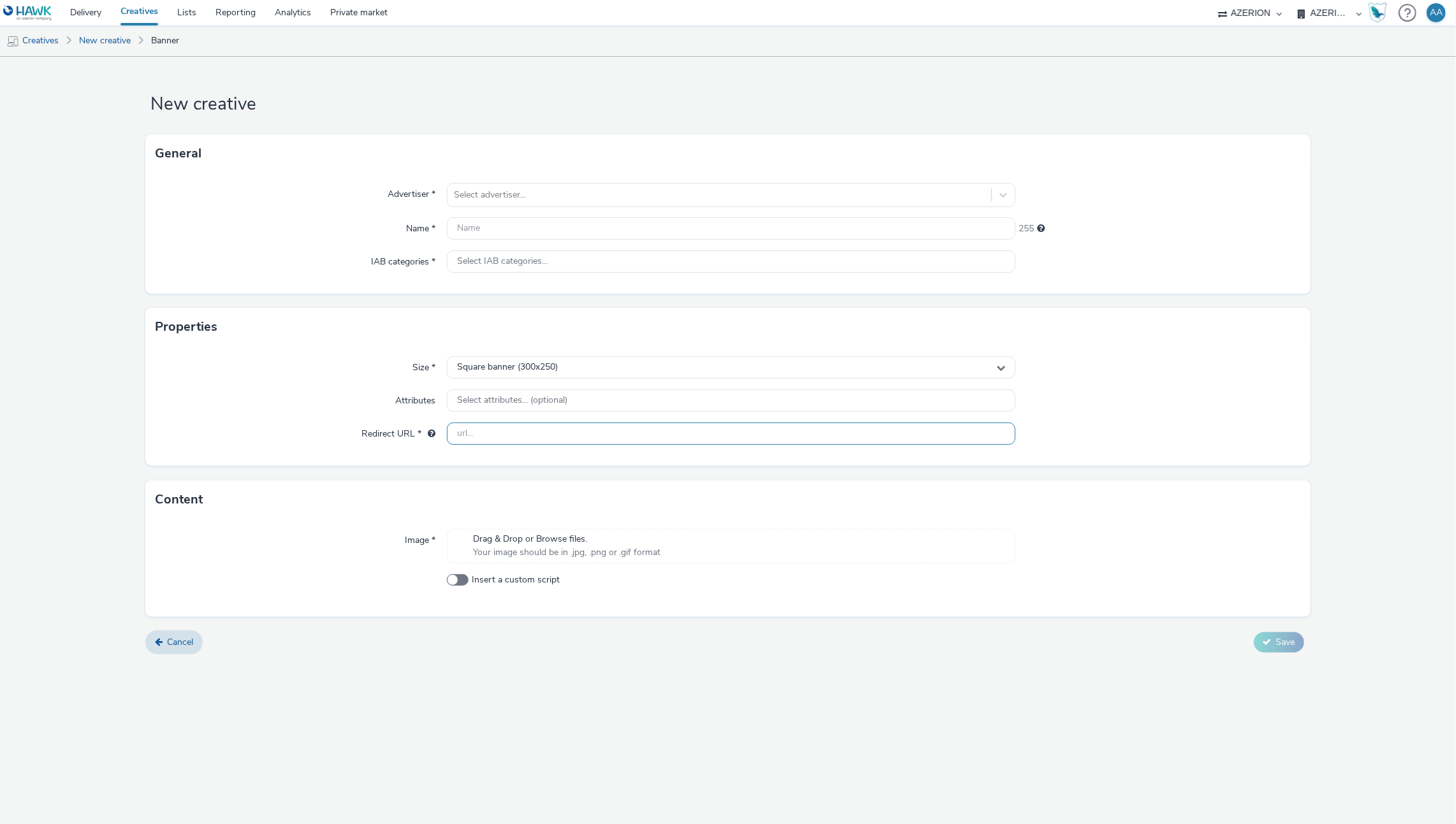
click at [500, 436] on input "text" at bounding box center [731, 433] width 569 height 23
paste input "https://www.kaufmanbroad.fr/achat-immobilier-neuf/pays-de-la-loire/sarthe/le-ma…"
type input "https://www.kaufmanbroad.fr/achat-immobilier-neuf/pays-de-la-loire/sarthe/le-ma…"
click at [1174, 374] on div at bounding box center [1157, 368] width 284 height 23
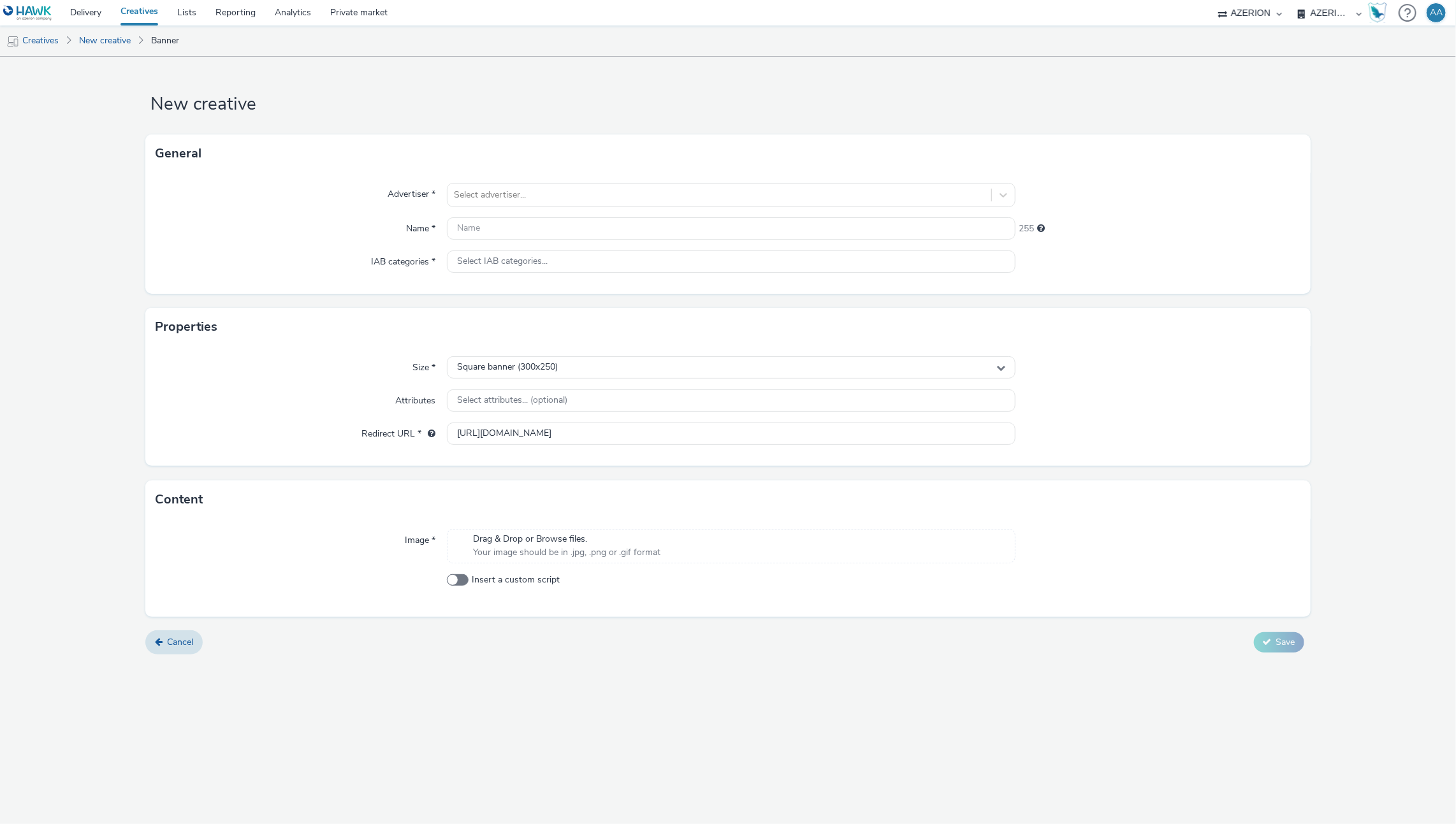
scroll to position [0, 0]
click at [563, 198] on div at bounding box center [719, 195] width 532 height 15
type input "kauf"
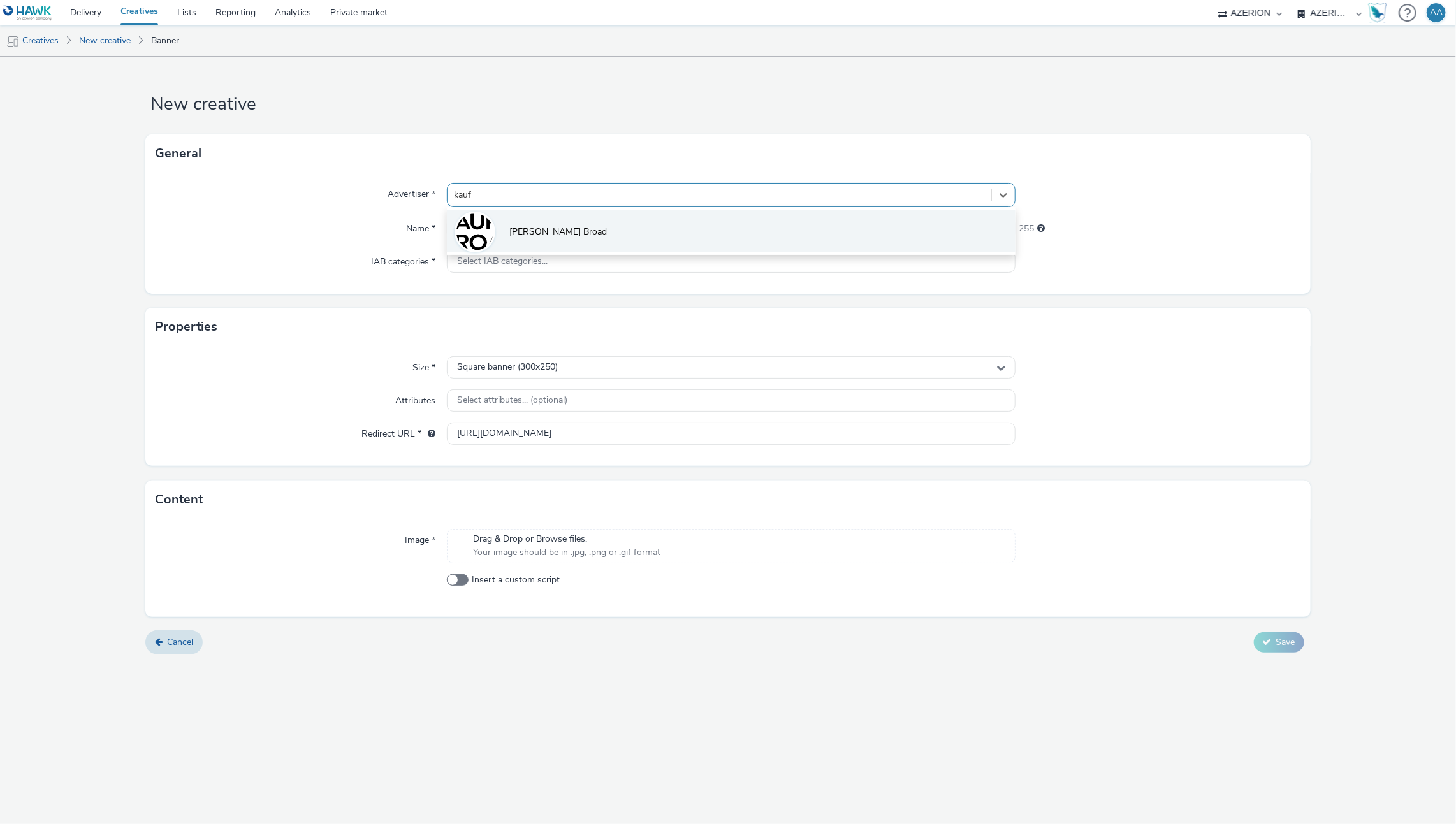
click at [581, 225] on li "Kaufman Broad" at bounding box center [731, 231] width 569 height 43
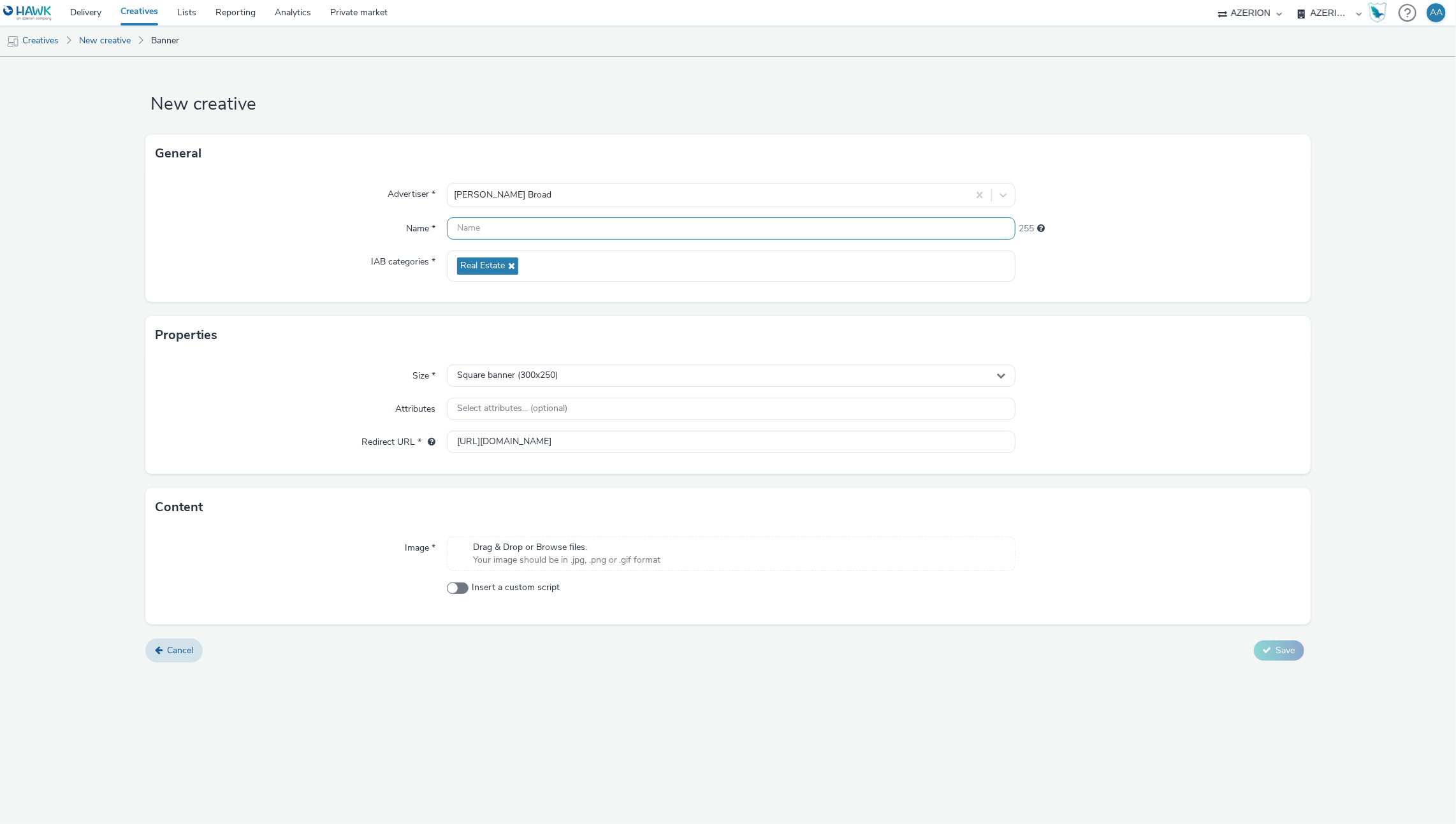
click at [492, 224] on input "text" at bounding box center [731, 228] width 569 height 23
paste input "FR_Kaufman_LeMans-MobileDisplay_September2025_"
type input "FR_Kaufman_LeMans-MobileDisplay_September2025_320x480"
click at [689, 377] on div "Square banner (300x250)" at bounding box center [731, 375] width 569 height 23
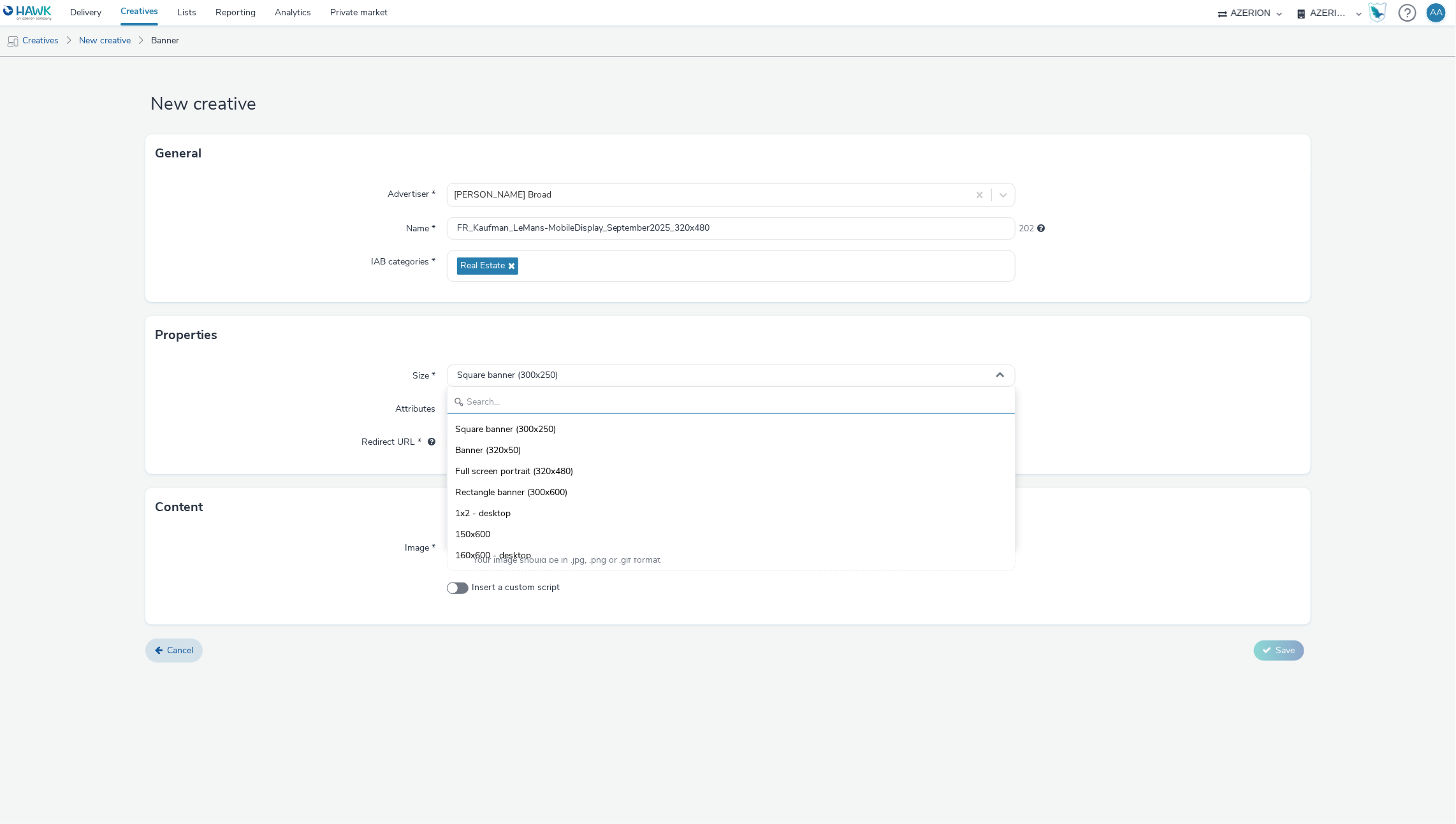
click at [640, 407] on input "text" at bounding box center [731, 402] width 568 height 23
type input "4"
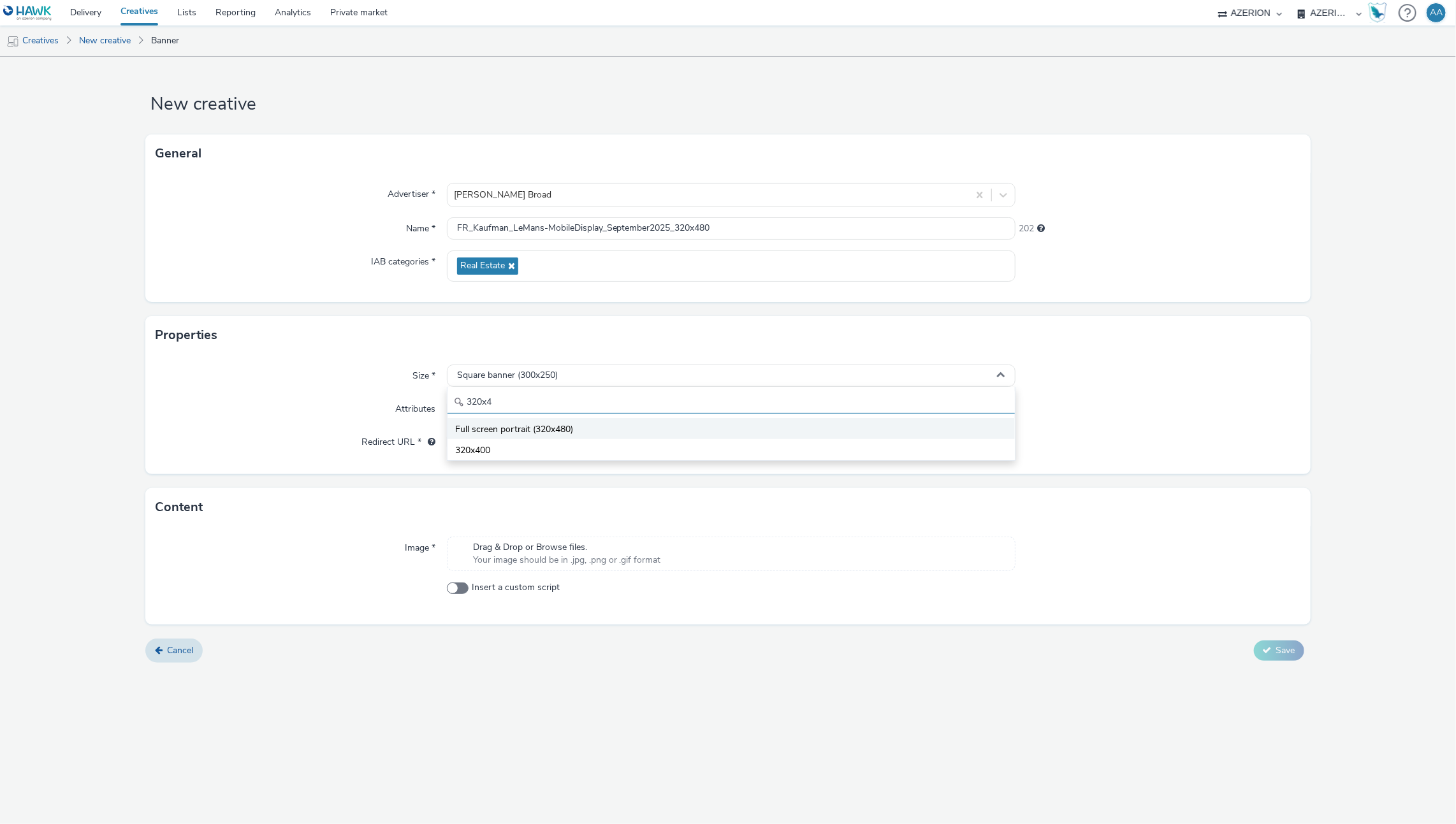
type input "320x4"
click at [665, 431] on li "Full screen portrait (320x480)" at bounding box center [731, 428] width 568 height 21
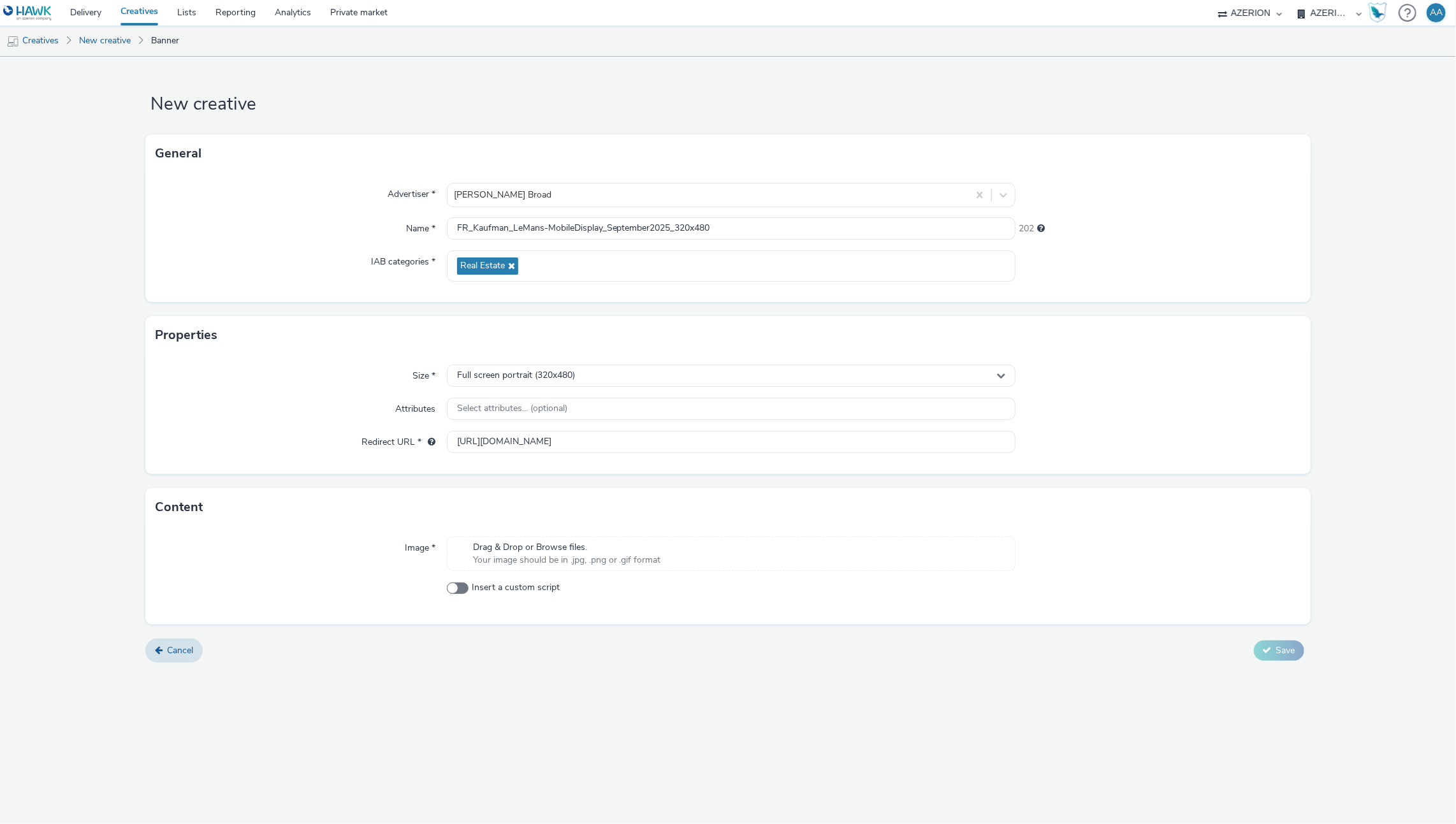
click at [735, 542] on div "Drag & Drop or Browse files. Your image should be in .jpg, .png or .gif format" at bounding box center [731, 553] width 569 height 34
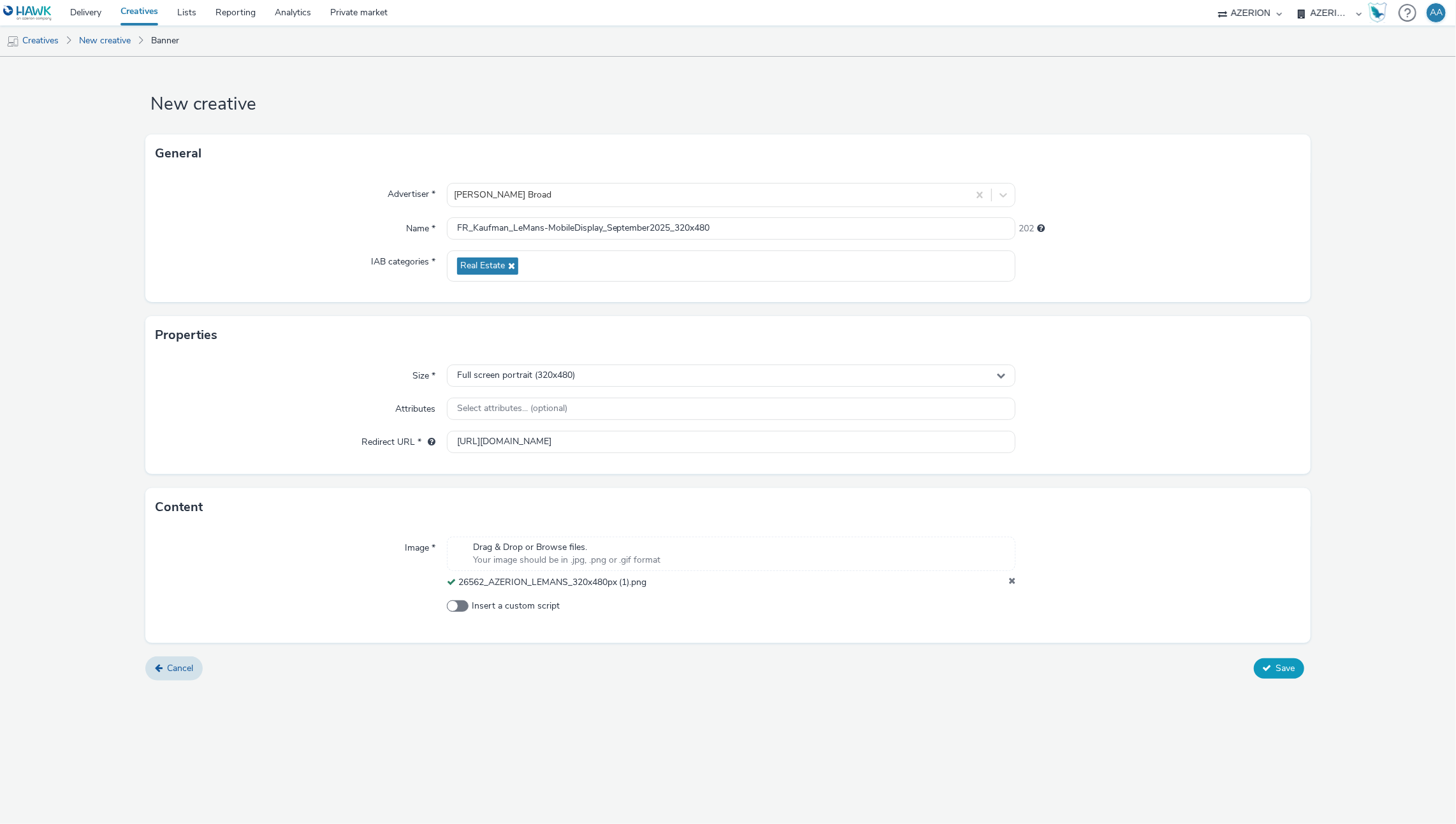
click at [1263, 664] on icon at bounding box center [1267, 668] width 9 height 9
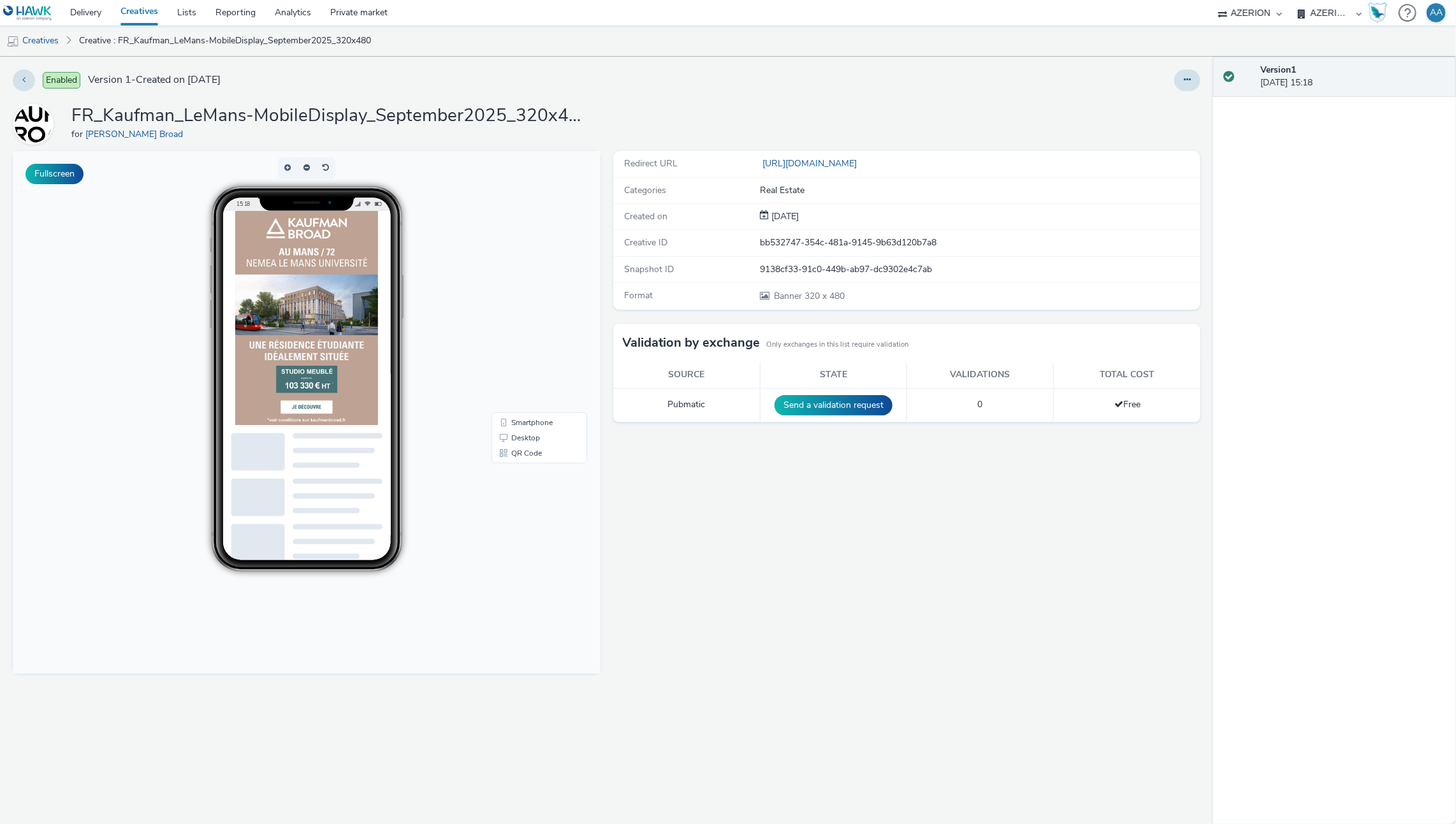
click at [133, 18] on link "Creatives" at bounding box center [140, 12] width 57 height 25
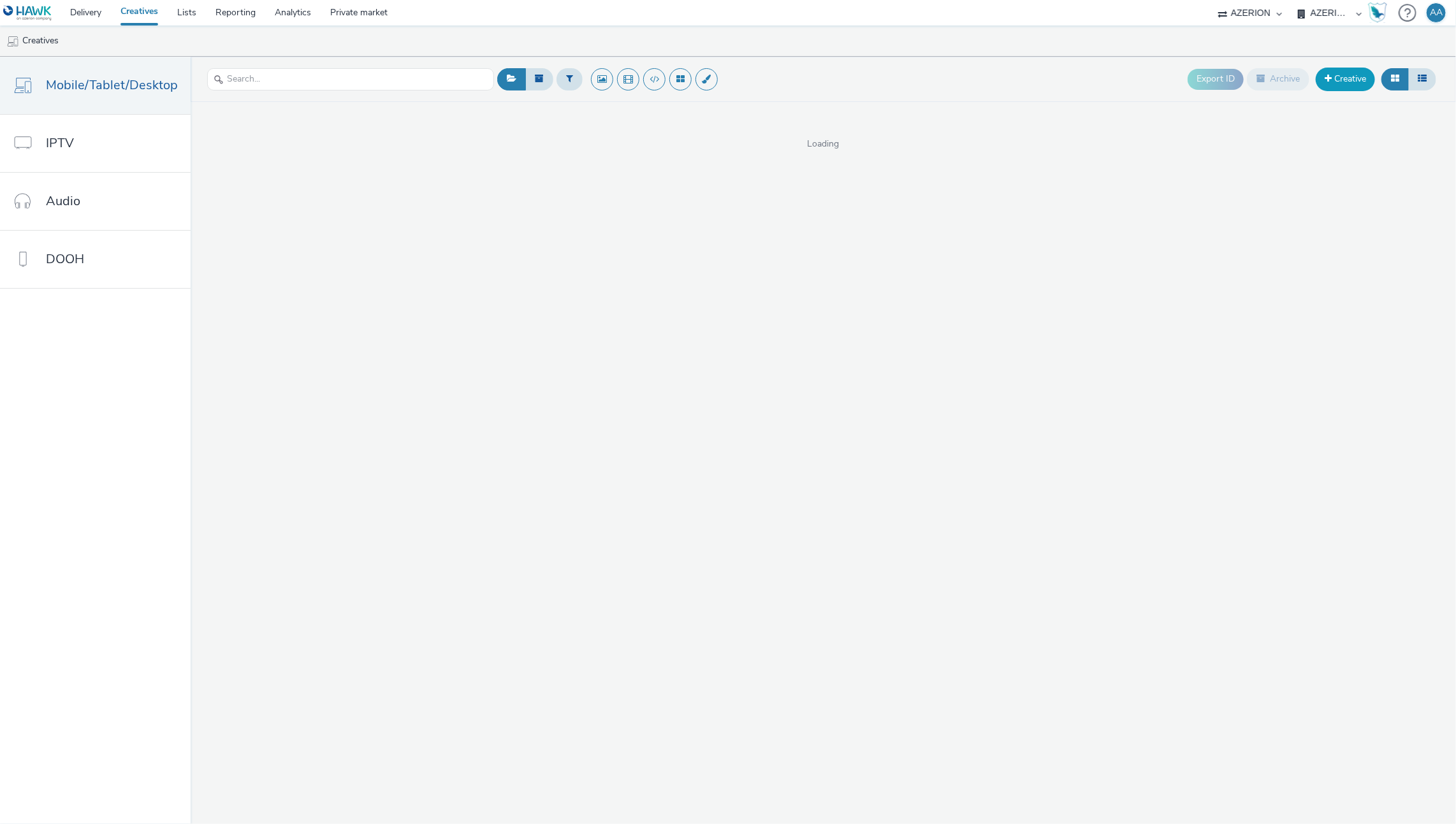
click at [1344, 80] on link "Creative" at bounding box center [1345, 79] width 60 height 23
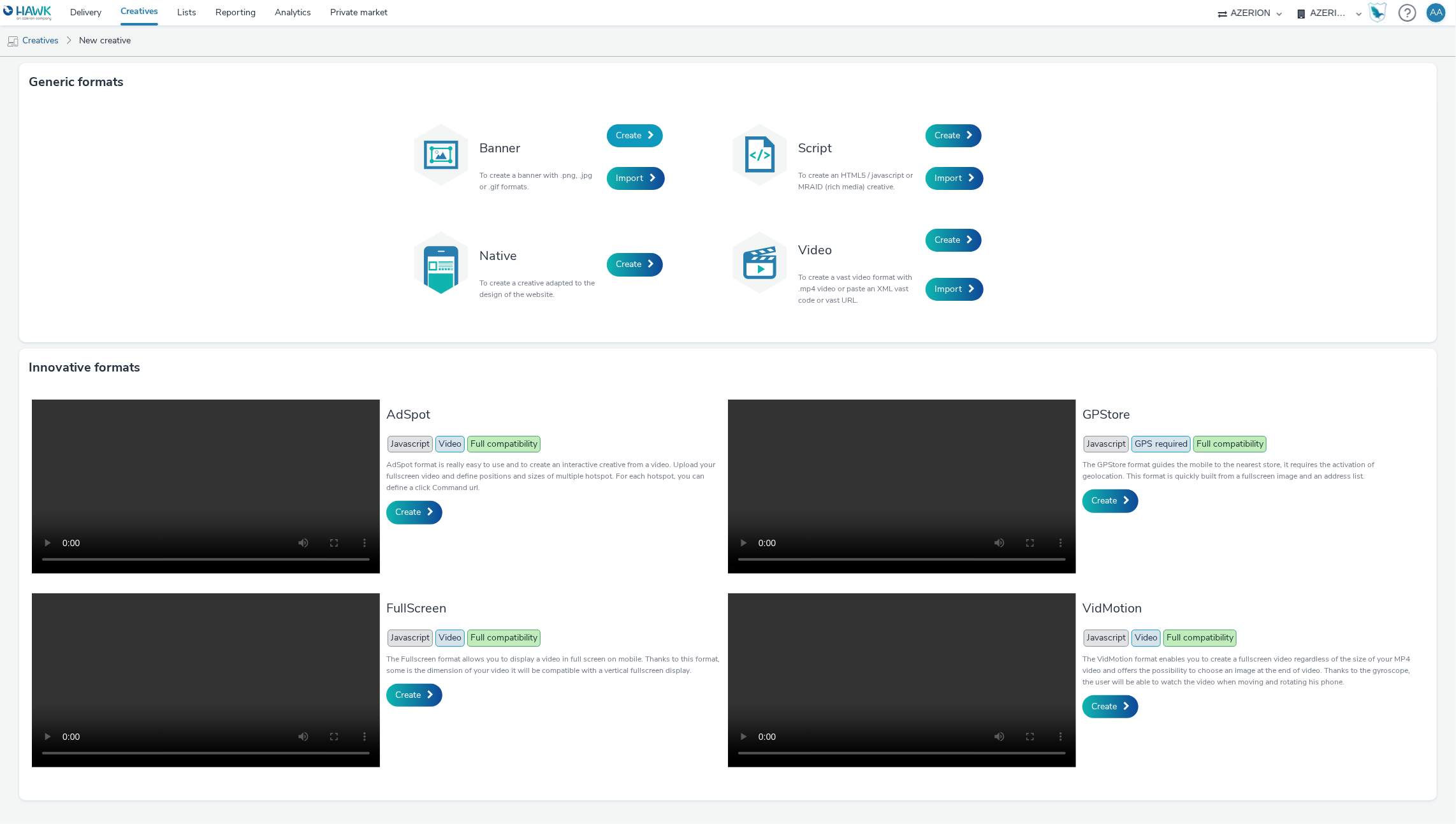
click at [649, 131] on span at bounding box center [650, 135] width 7 height 9
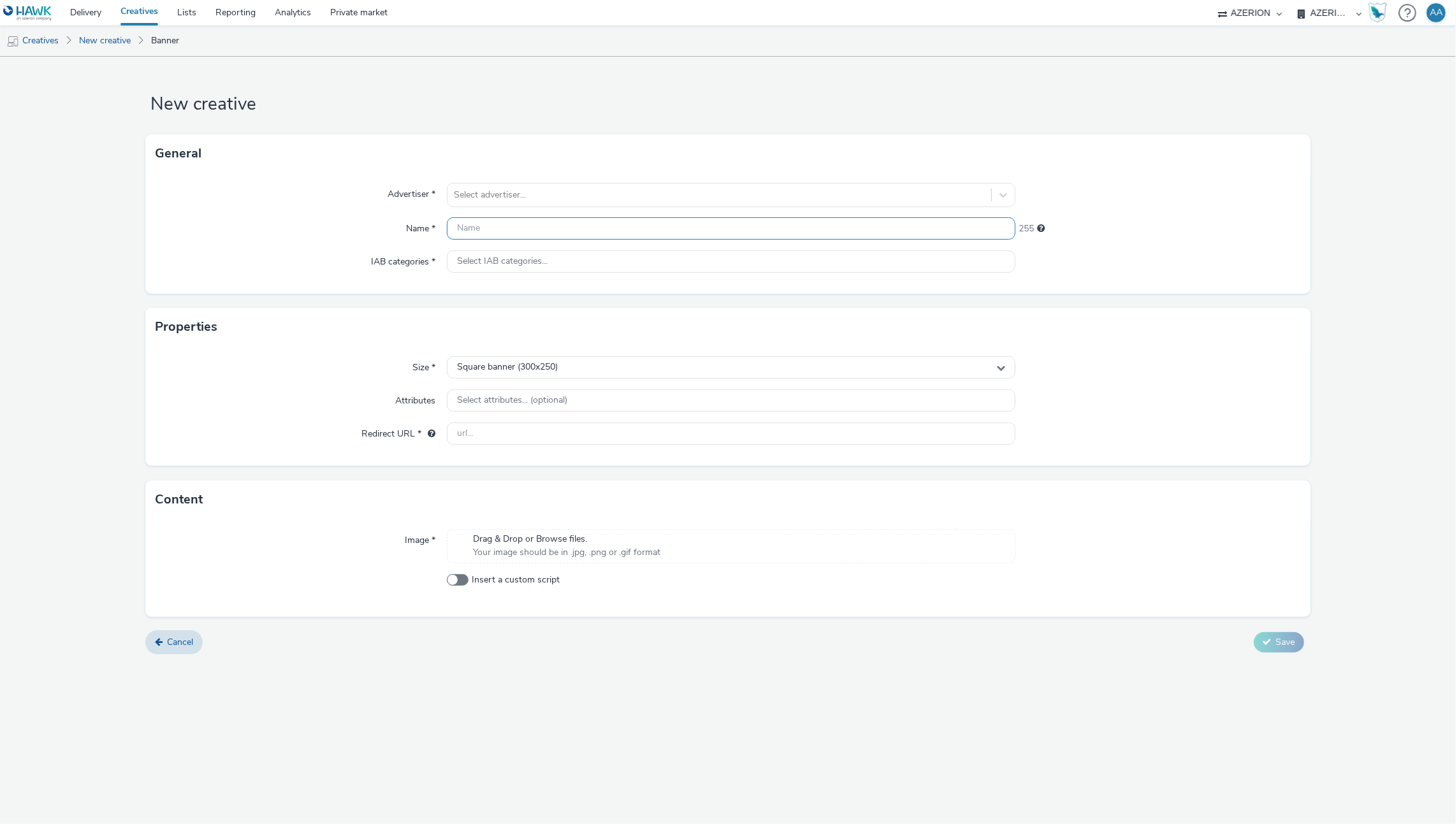
click at [529, 235] on input "text" at bounding box center [731, 228] width 569 height 23
paste input "FR_Kaufman_LeMans-MobileDisplay_September2025_"
type input "FR_Kaufman_LeMans-MobileDisplay_September2025_600x500"
click at [663, 183] on div "Select advertiser..." at bounding box center [731, 195] width 569 height 24
type input "kaufm"
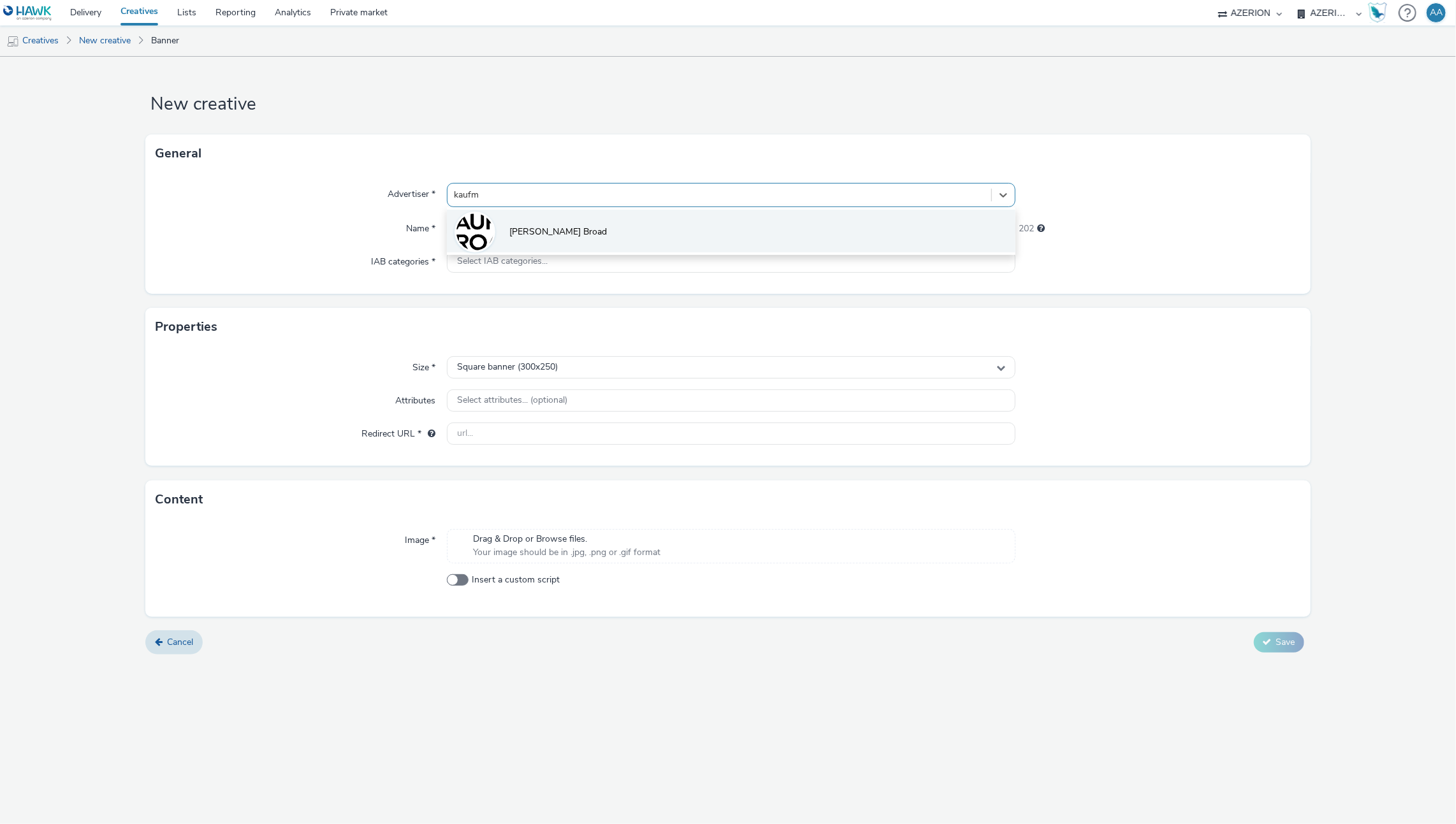
click at [663, 223] on li "Kaufman Broad" at bounding box center [731, 231] width 569 height 43
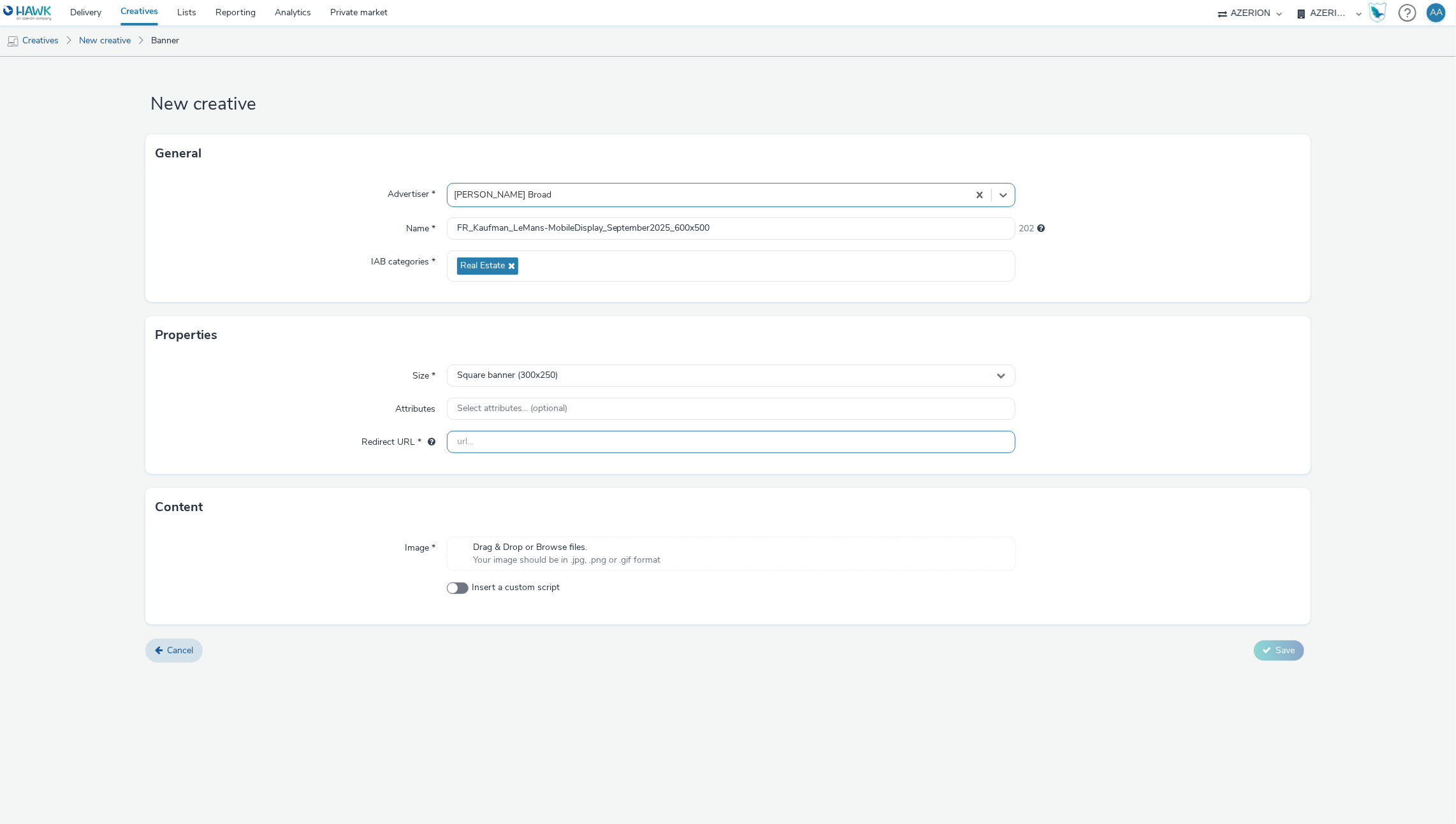
click at [519, 436] on input "text" at bounding box center [731, 441] width 569 height 23
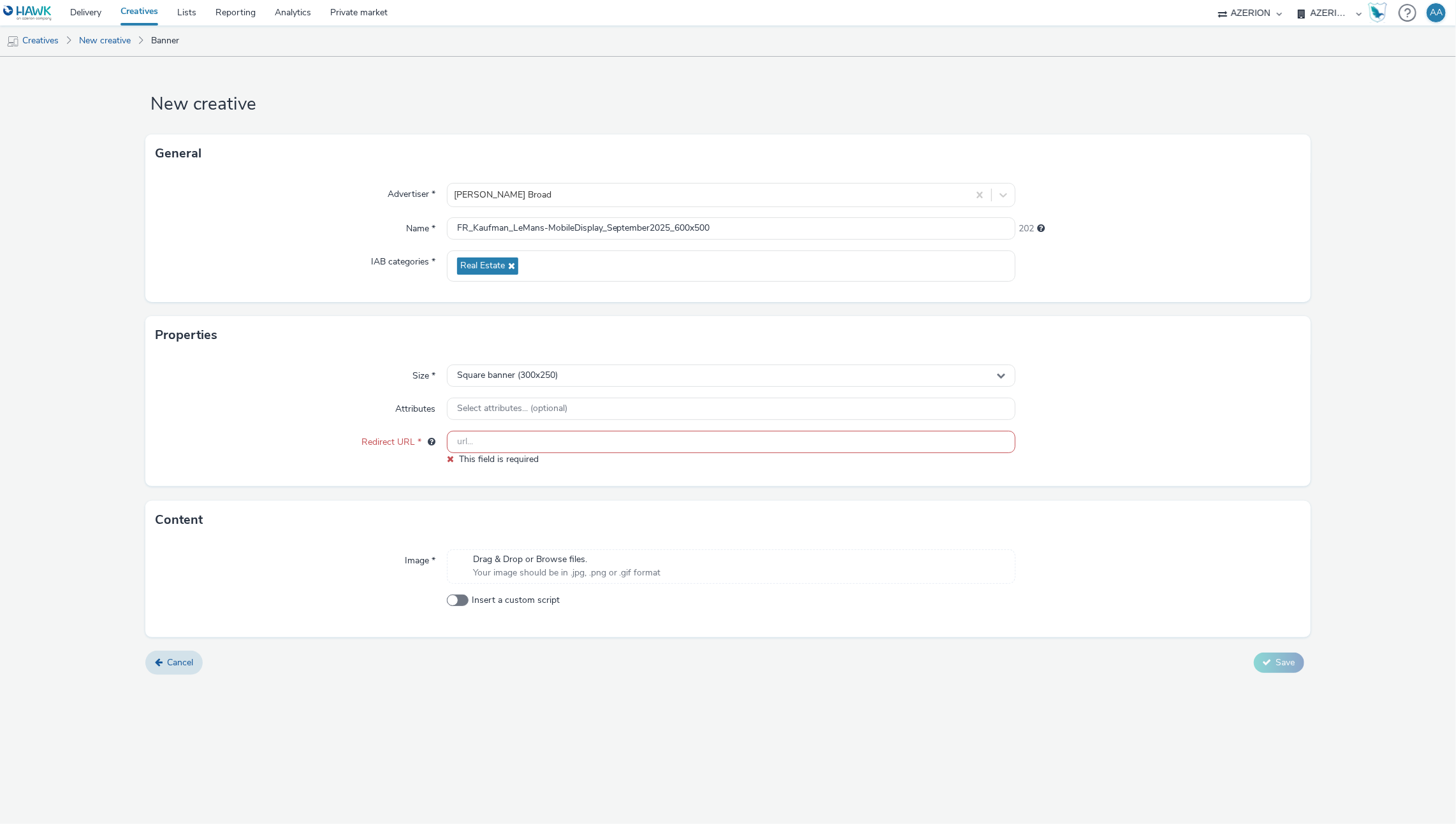
click at [336, 573] on div "Image * Drag & Drop or Browse files. Your image should be in .jpg, .png or .gif…" at bounding box center [727, 588] width 1164 height 98
click at [519, 442] on input "text" at bounding box center [731, 441] width 569 height 23
paste input "[URL][DOMAIN_NAME]"
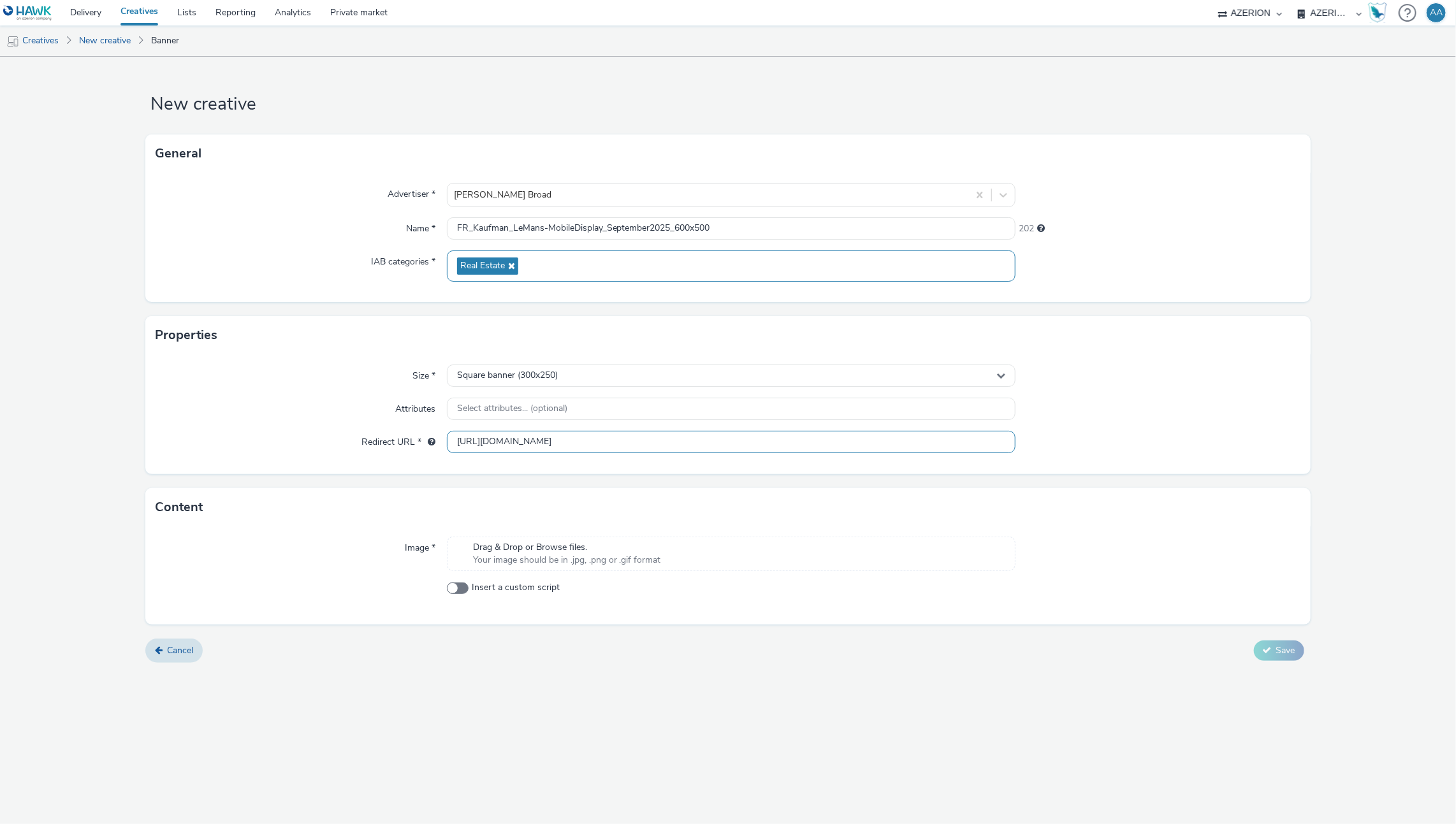
scroll to position [0, 353]
type input "[URL][DOMAIN_NAME]"
click at [1109, 439] on div at bounding box center [1157, 442] width 284 height 23
click at [492, 380] on div "Square banner (300x250)" at bounding box center [731, 375] width 569 height 23
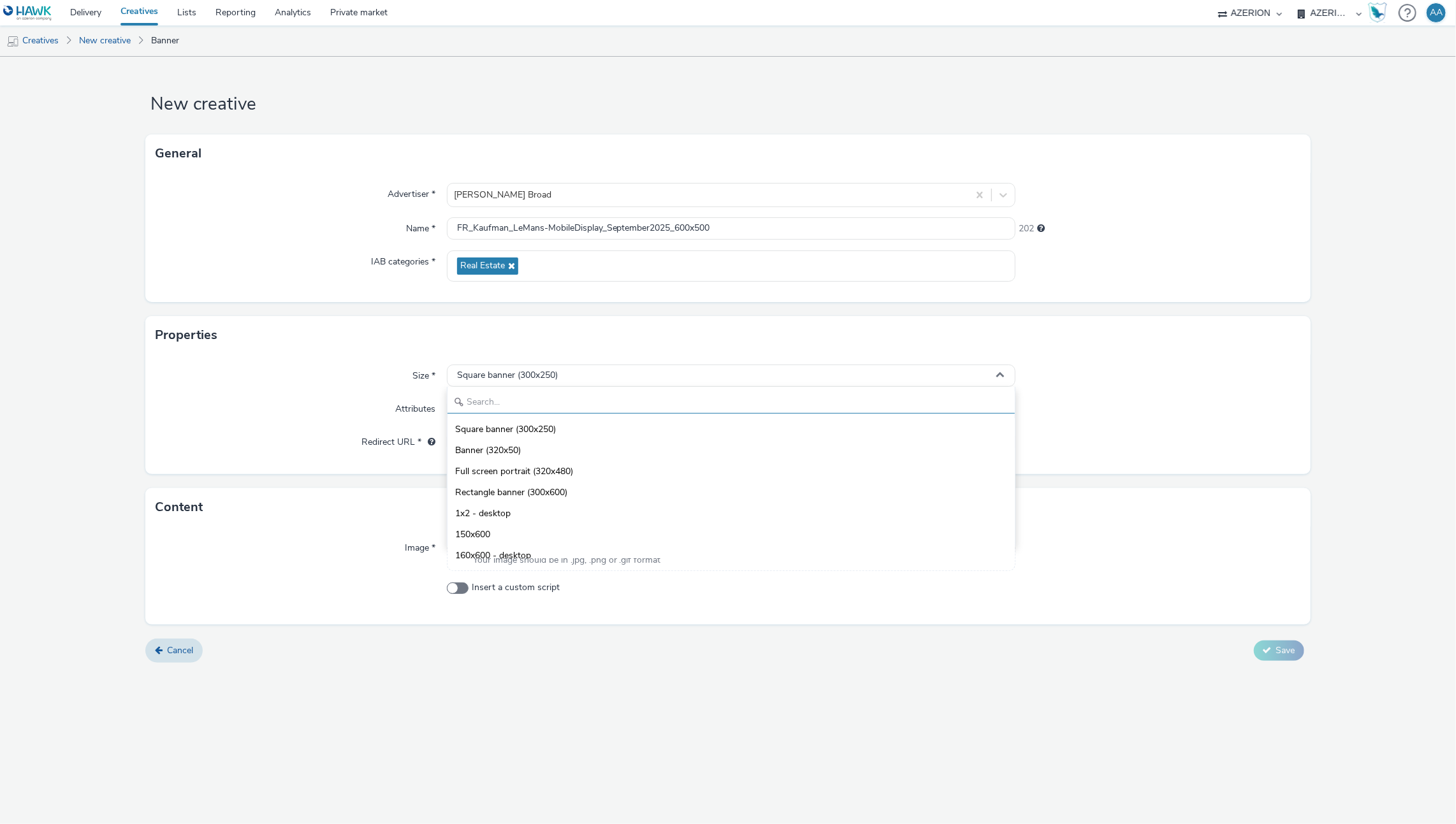
click at [499, 400] on input "text" at bounding box center [731, 402] width 568 height 23
type input "600x"
click at [564, 455] on li "600x500" at bounding box center [731, 449] width 568 height 21
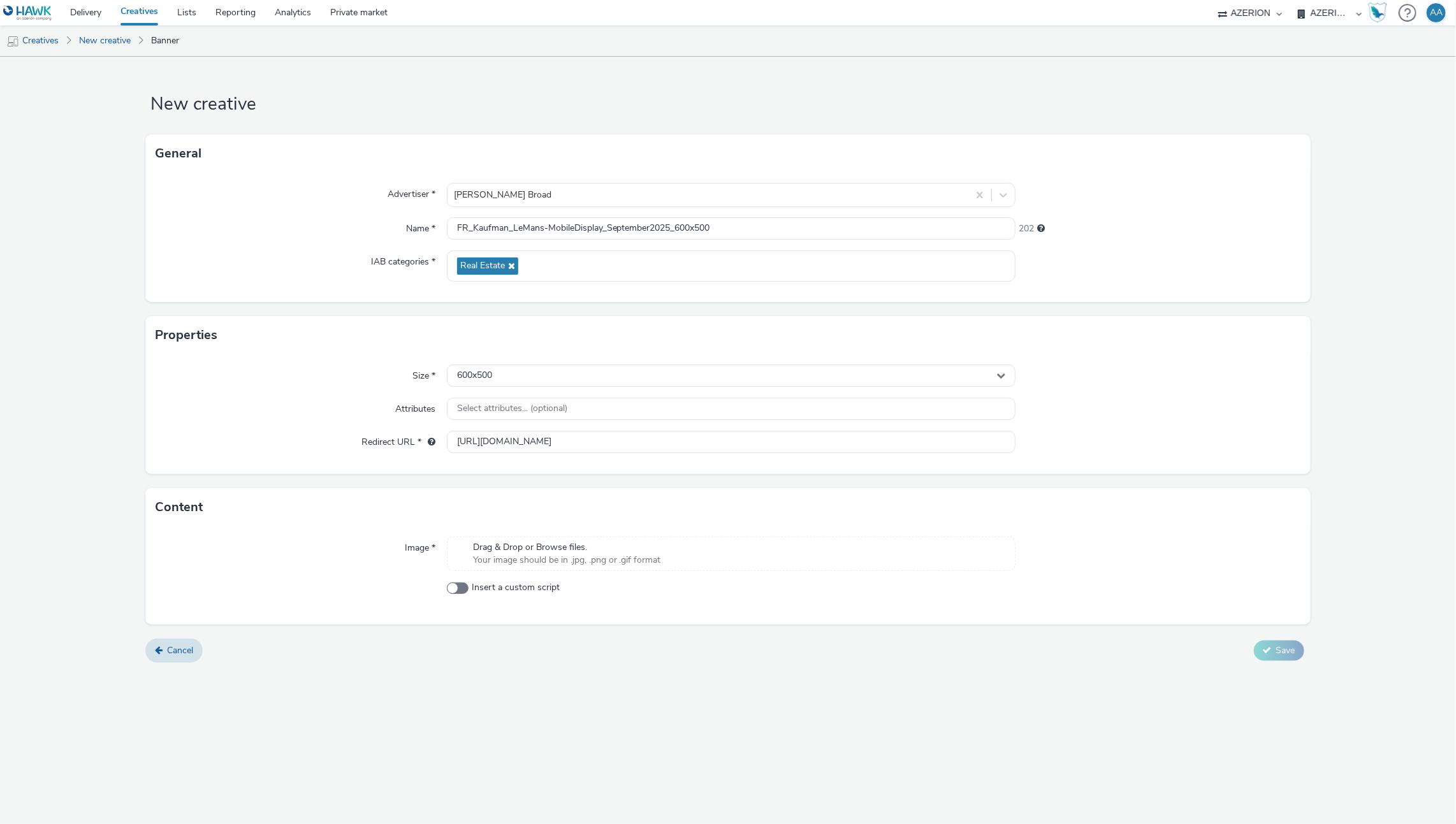
click at [576, 556] on span "Your image should be in .jpg, .png or .gif format" at bounding box center [567, 561] width 188 height 13
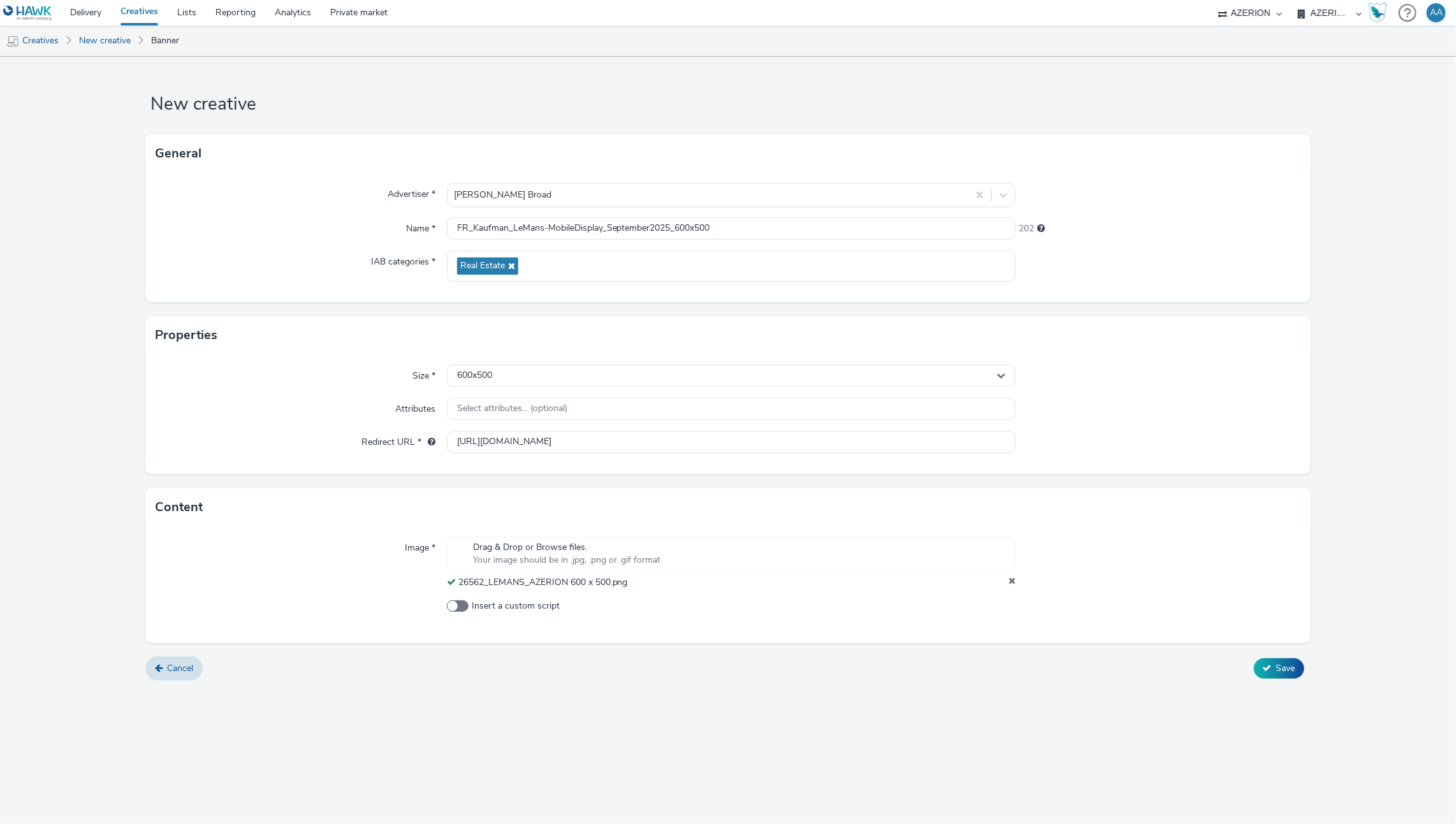
click at [1380, 277] on form "New creative General Advertiser * Kaufman Broad Name * FR_Kaufman_LeMans-Mobile…" at bounding box center [728, 373] width 1456 height 633
click at [1271, 670] on icon at bounding box center [1267, 668] width 9 height 9
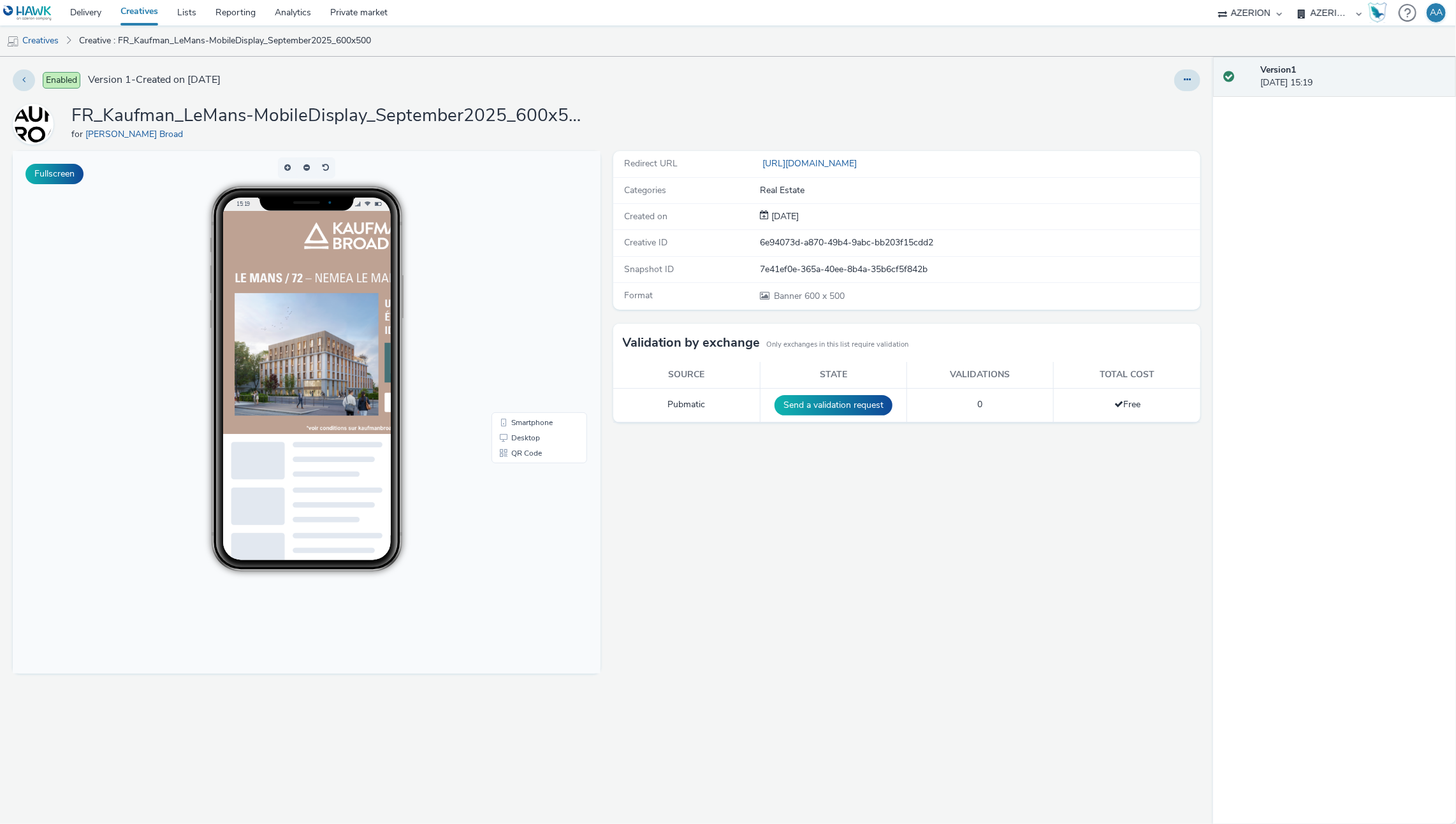
click at [132, 15] on link "Creatives" at bounding box center [140, 12] width 57 height 25
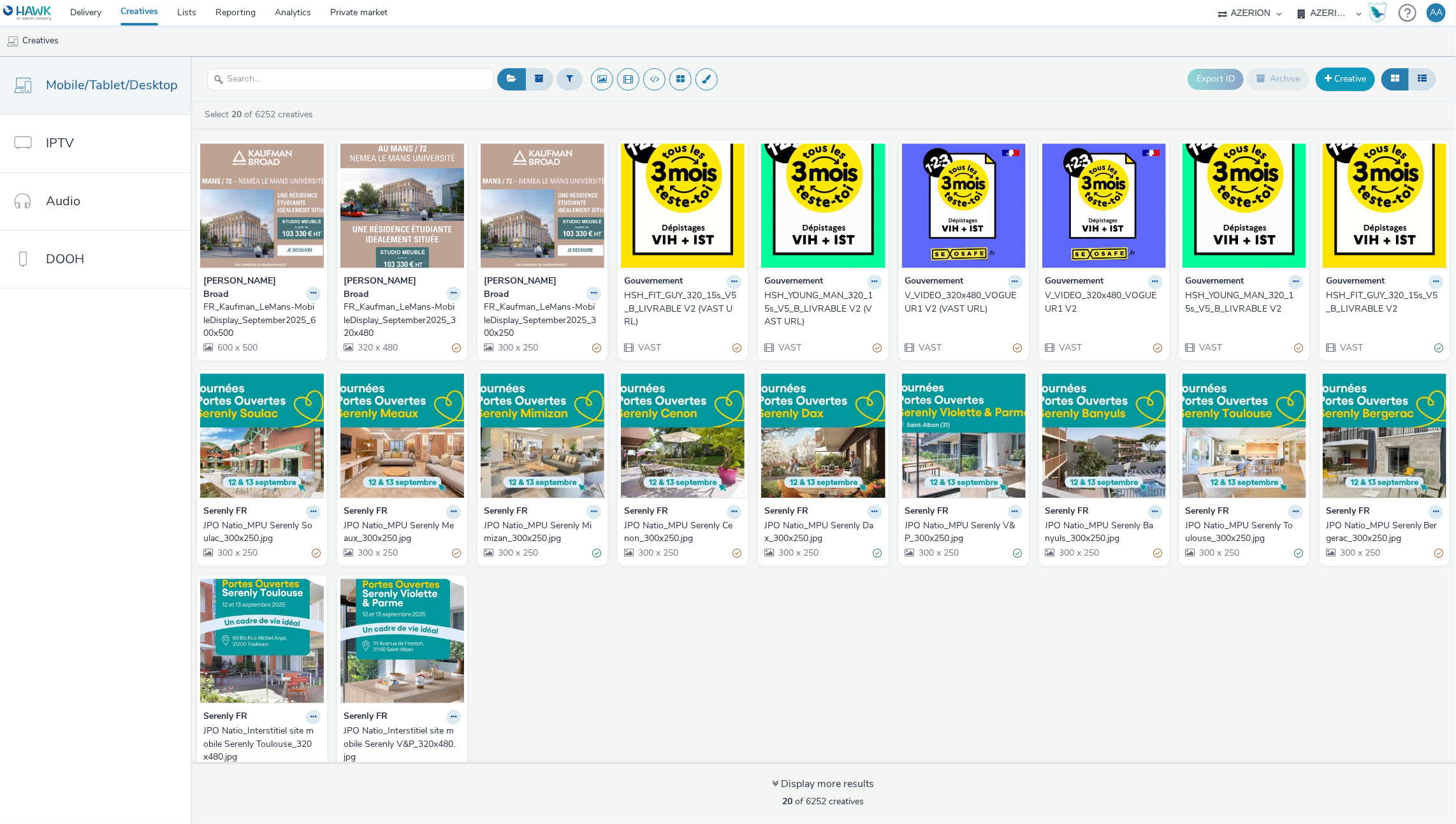
click at [1359, 81] on link "Creative" at bounding box center [1345, 79] width 60 height 23
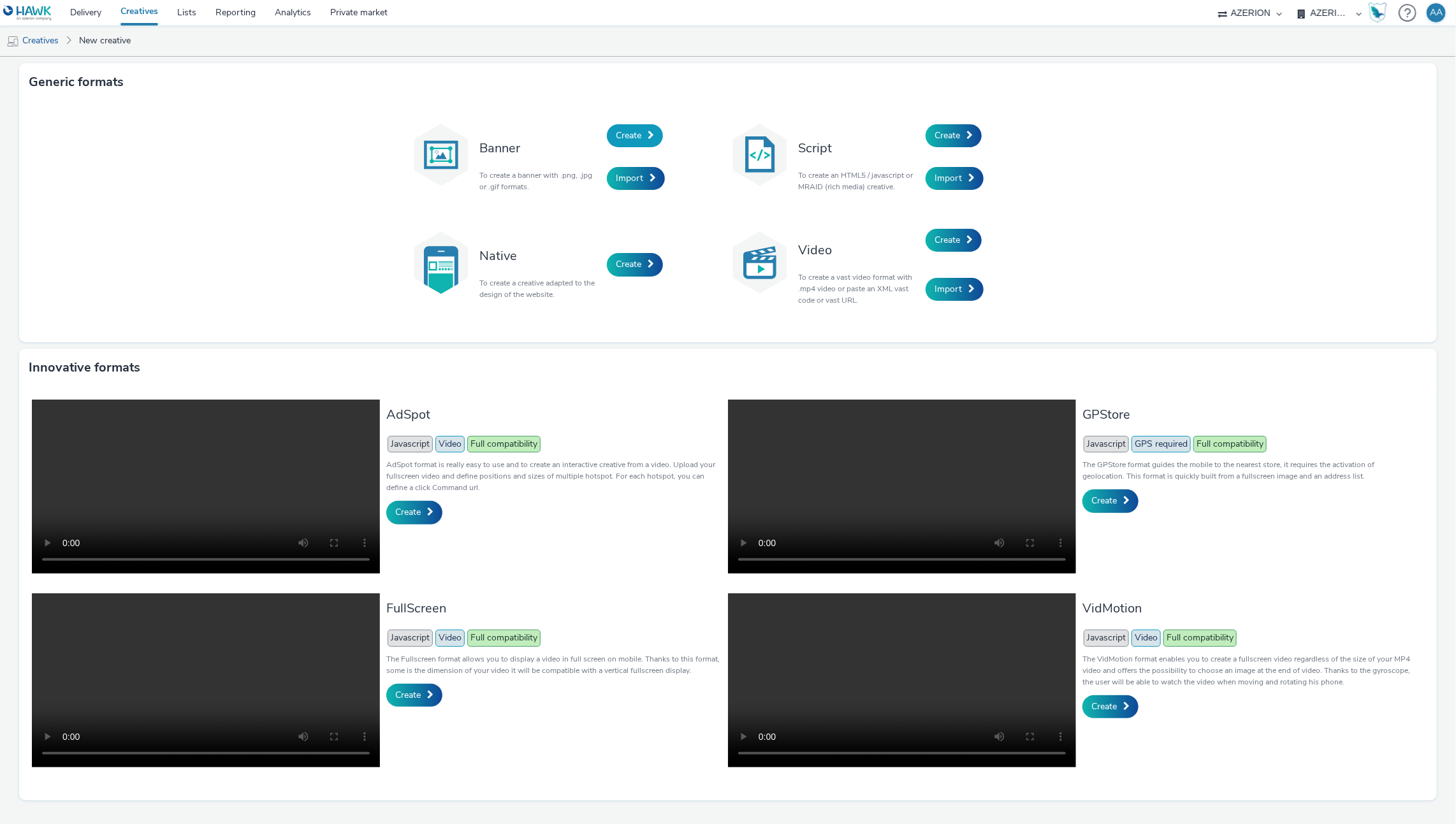
click at [637, 132] on link "Create" at bounding box center [634, 136] width 56 height 23
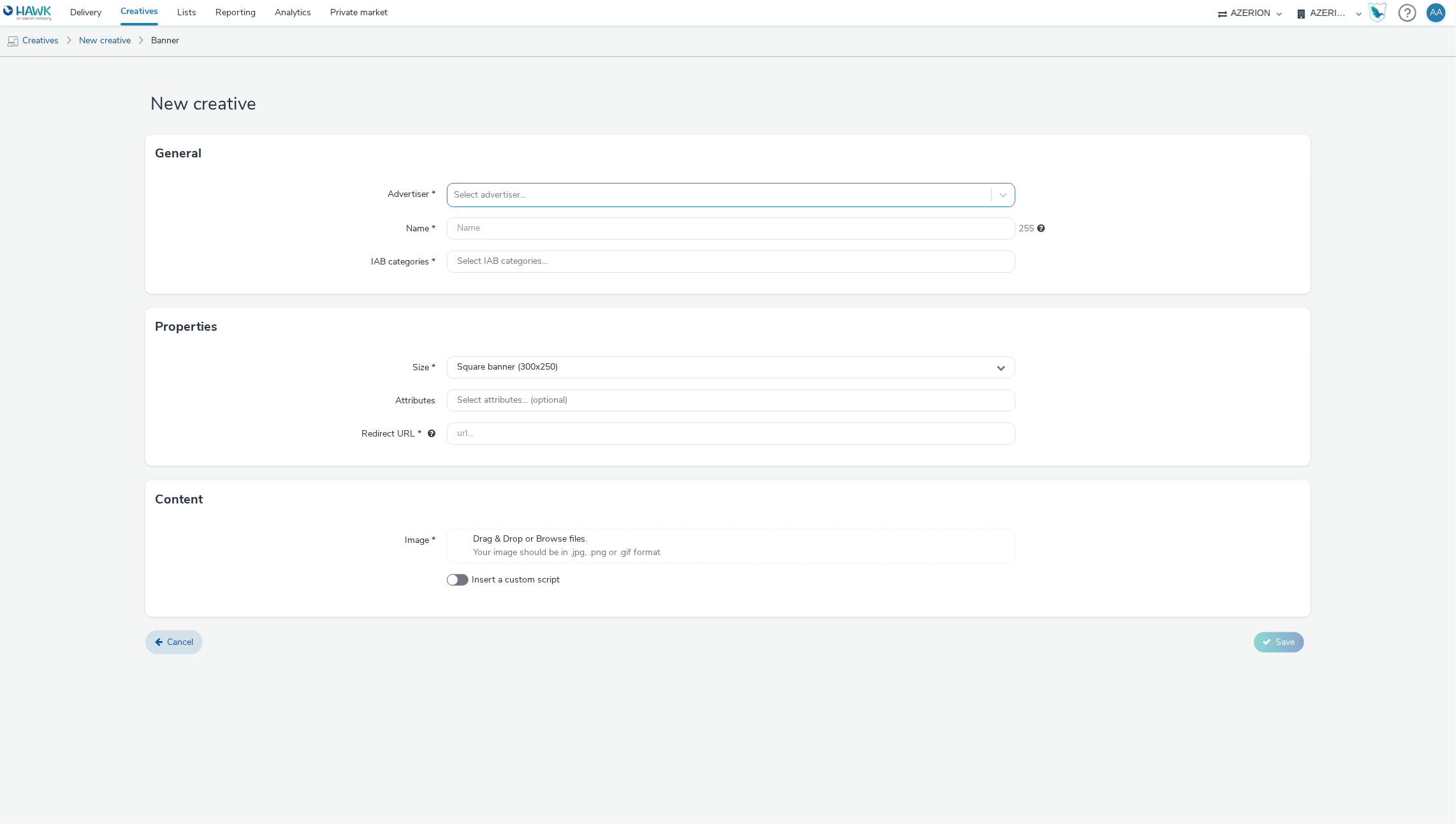
click at [534, 192] on div at bounding box center [719, 195] width 532 height 15
type input "kauf"
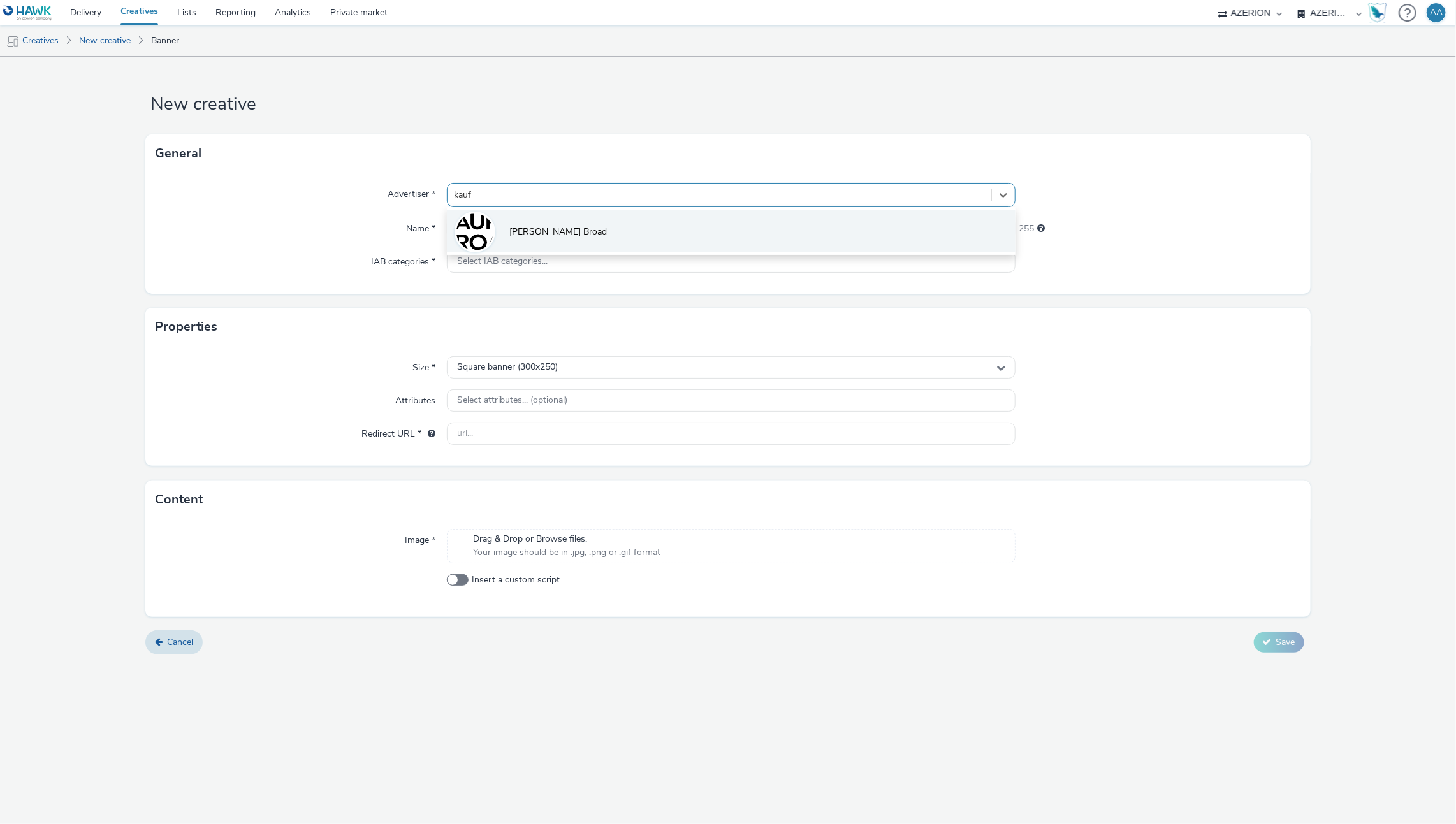
click at [578, 227] on li "Kaufman Broad" at bounding box center [731, 231] width 569 height 43
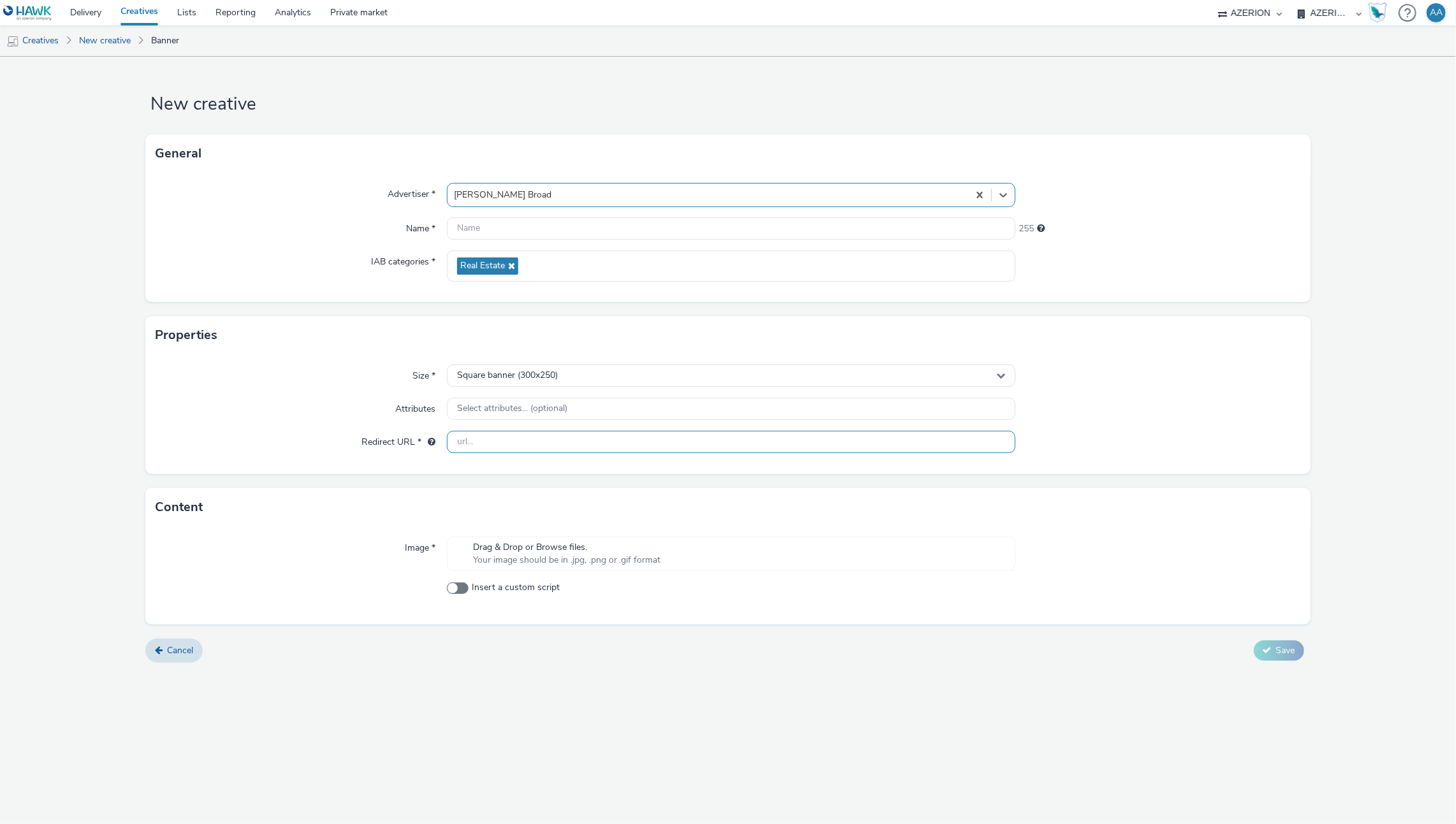
click at [524, 440] on input "text" at bounding box center [731, 441] width 569 height 23
paste input "[URL][DOMAIN_NAME]"
type input "[URL][DOMAIN_NAME]"
click at [1167, 436] on div at bounding box center [1157, 442] width 284 height 23
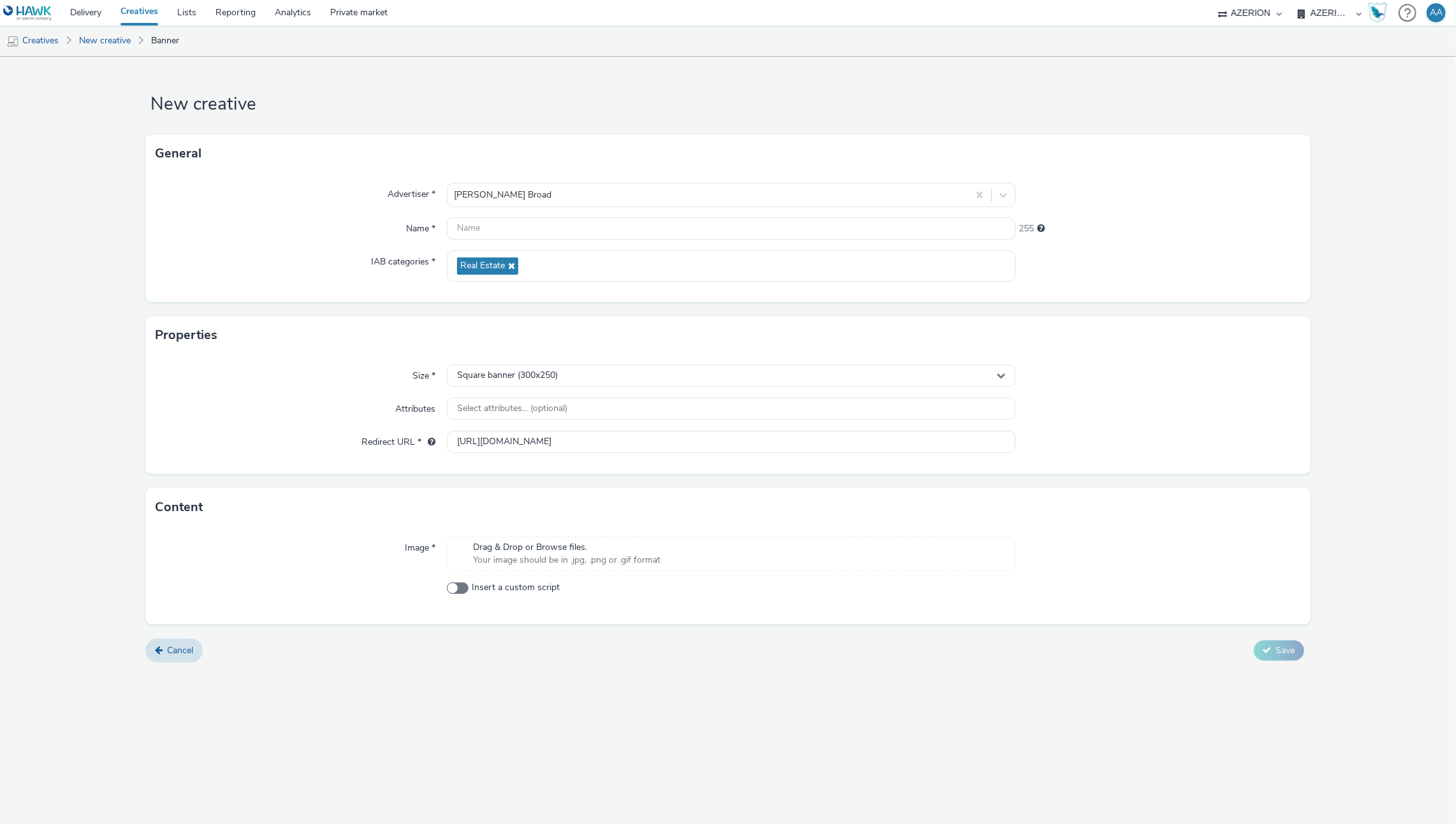
scroll to position [0, 0]
click at [1218, 421] on div "Size * Square banner (300x250) Attributes Select attributes... (optional) Redir…" at bounding box center [727, 414] width 1164 height 120
click at [565, 377] on div "Square banner (300x250)" at bounding box center [731, 375] width 569 height 23
click at [516, 410] on input "text" at bounding box center [731, 402] width 568 height 23
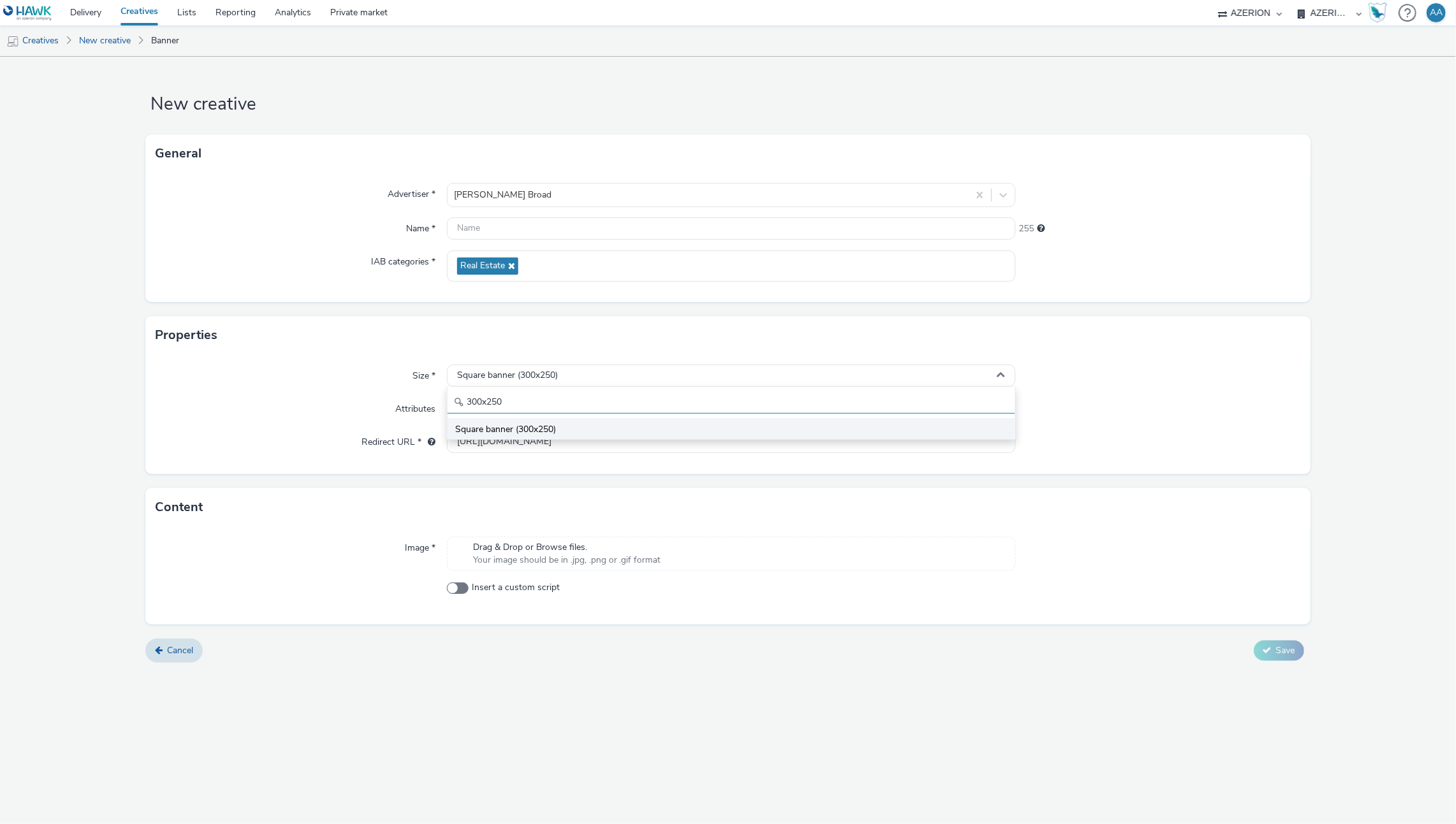
type input "300x250"
click at [531, 434] on span "Square banner (300x250)" at bounding box center [505, 430] width 100 height 13
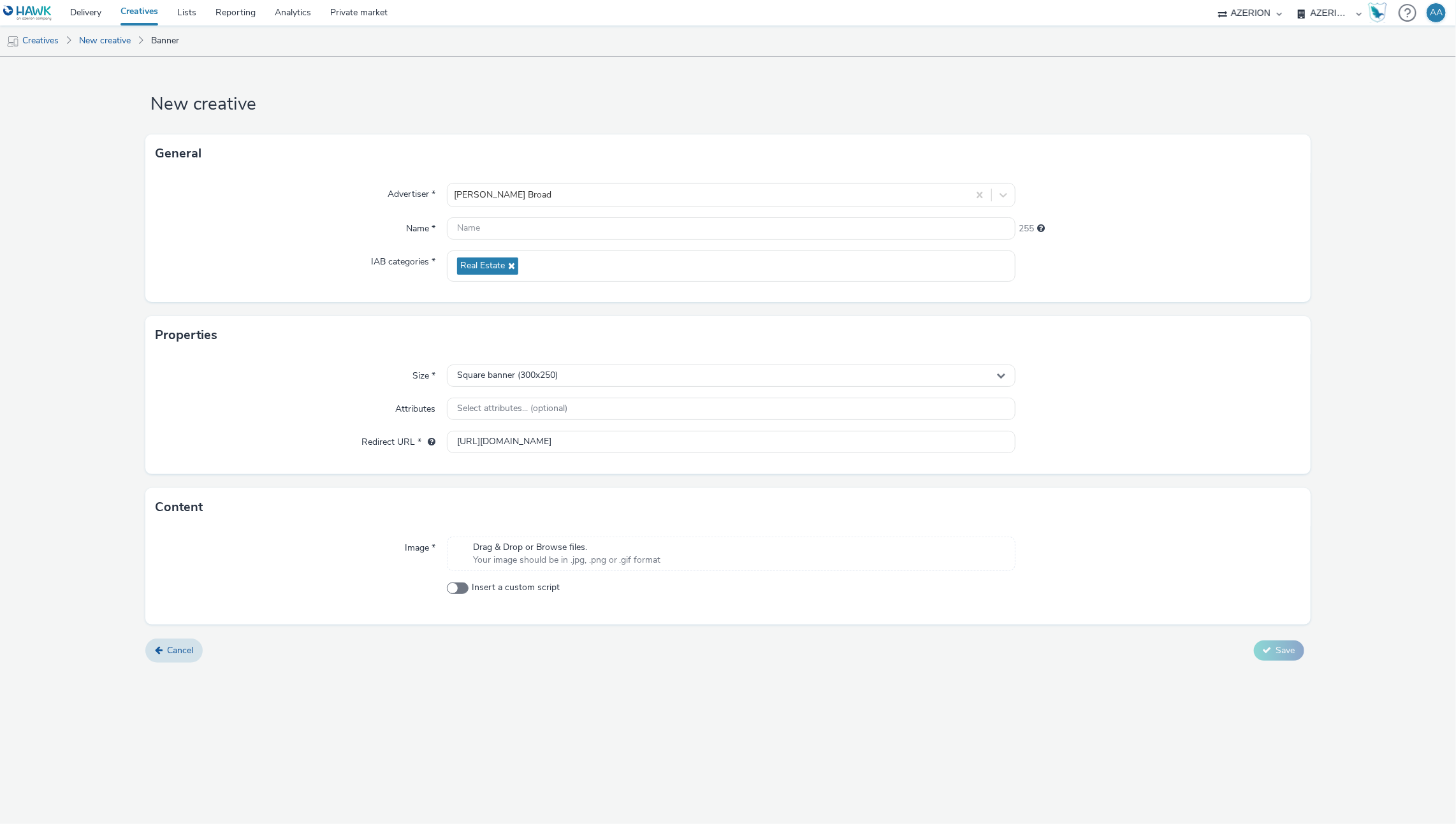
click at [566, 561] on span "Your image should be in .jpg, .png or .gif format" at bounding box center [567, 561] width 188 height 13
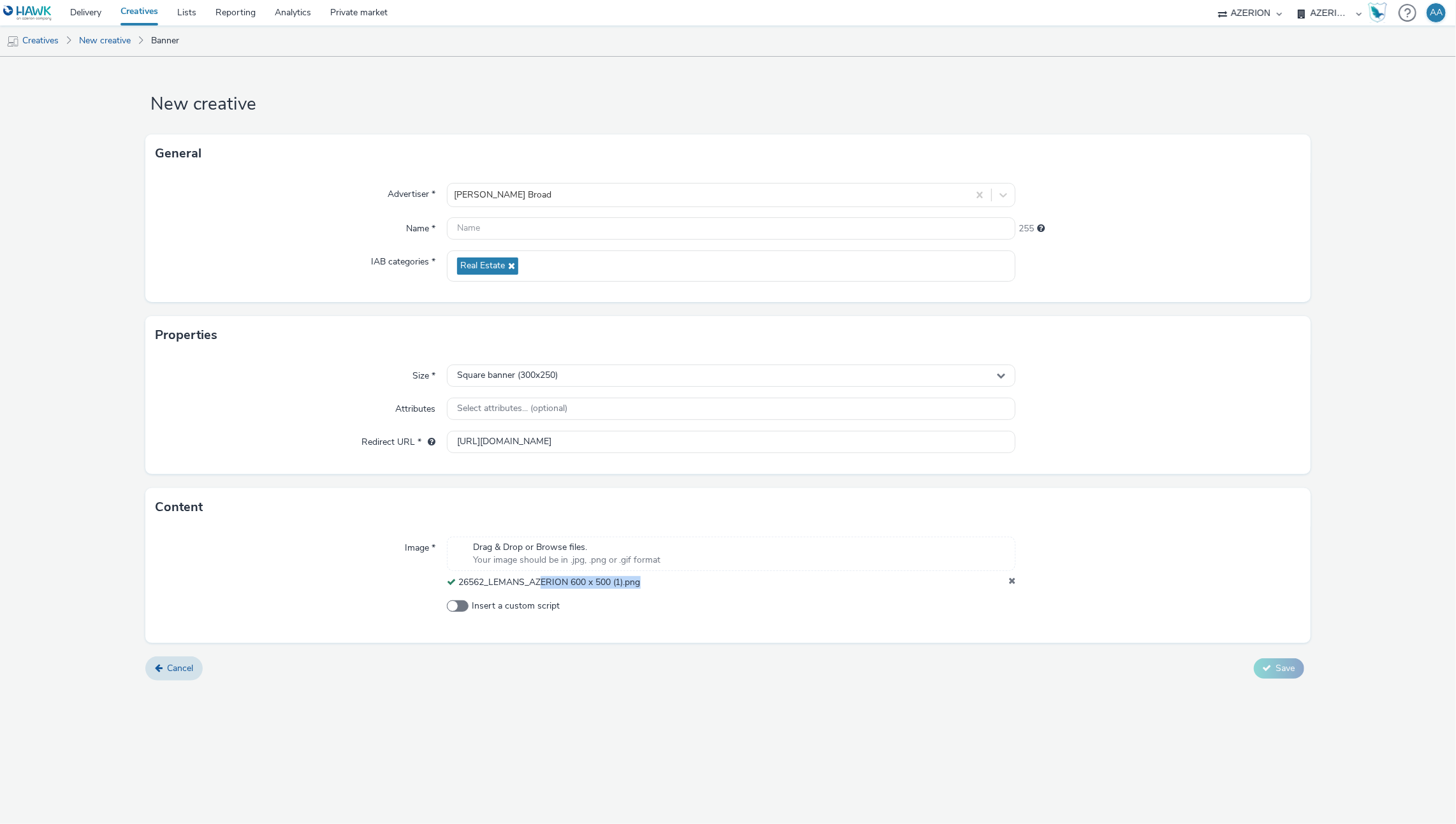
drag, startPoint x: 544, startPoint y: 583, endPoint x: 739, endPoint y: 583, distance: 195.0
click at [740, 583] on div "26562_LEMANS_AZERION 600 x 500 (1).png" at bounding box center [731, 583] width 569 height 13
click at [716, 704] on div "New creative General Advertiser * Kaufman Broad Name * 255 IAB categories * Rea…" at bounding box center [728, 440] width 1456 height 767
click at [485, 238] on input "text" at bounding box center [731, 228] width 569 height 23
paste input "FR_Kaufman_LeMans-MobileDisplay_September2025_3"
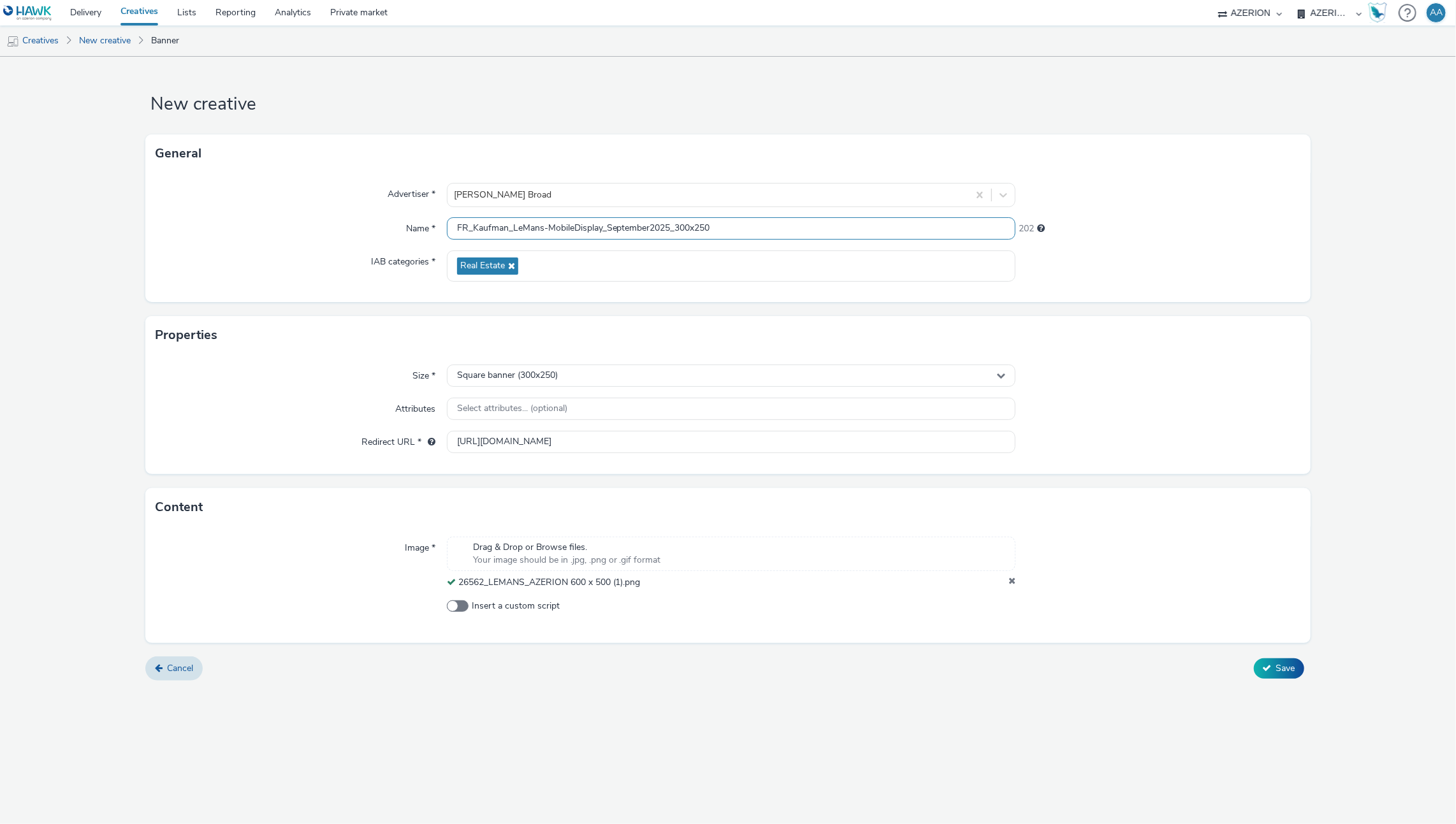
type input "FR_Kaufman_LeMans-MobileDisplay_September2025_300x250"
click at [1352, 447] on form "New creative General Advertiser * Kaufman Broad Name * FR_Kaufman_LeMans-Mobile…" at bounding box center [728, 373] width 1456 height 633
click at [1276, 673] on span "Save" at bounding box center [1286, 668] width 19 height 12
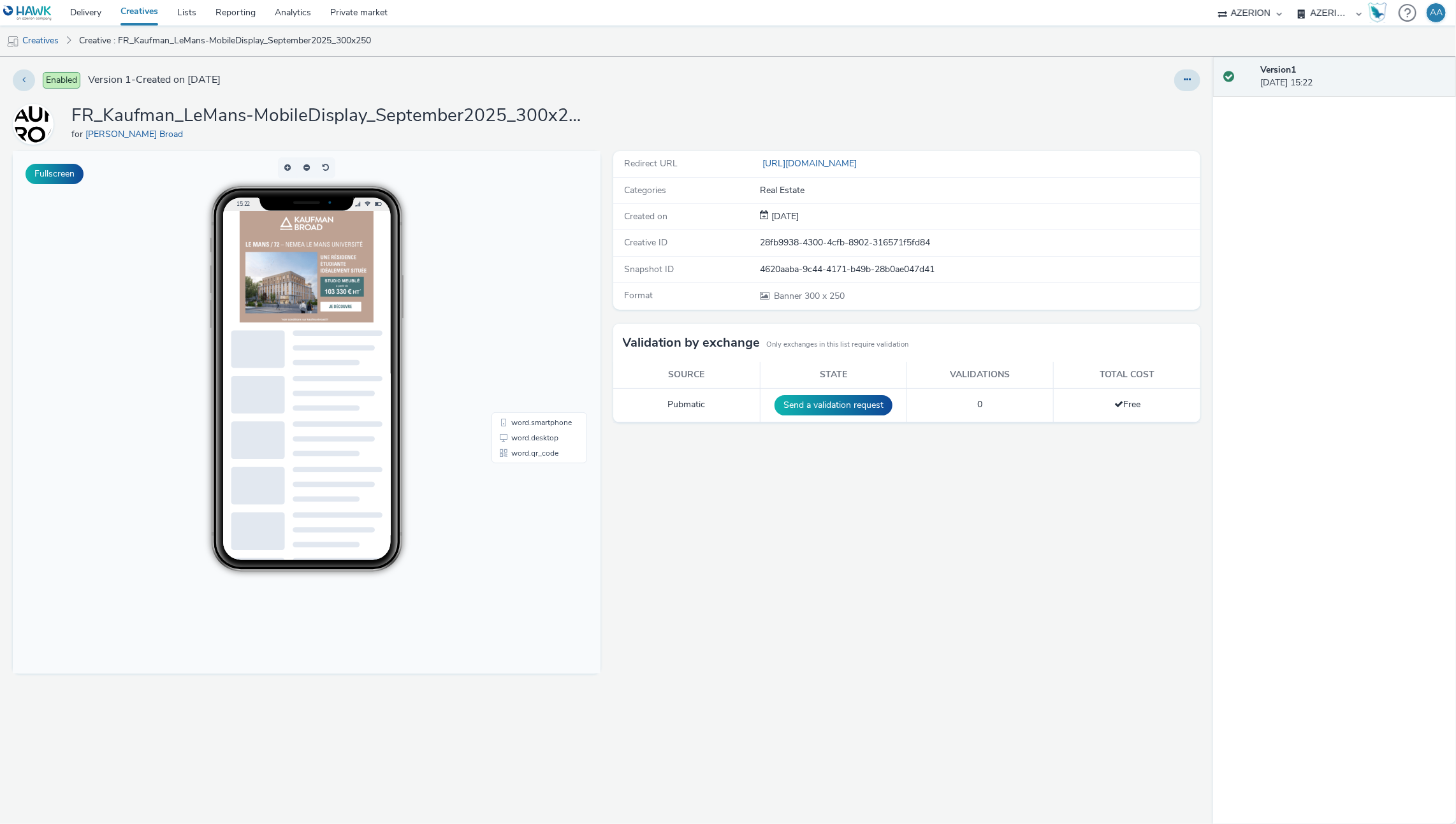
click at [133, 12] on link "Creatives" at bounding box center [140, 12] width 57 height 25
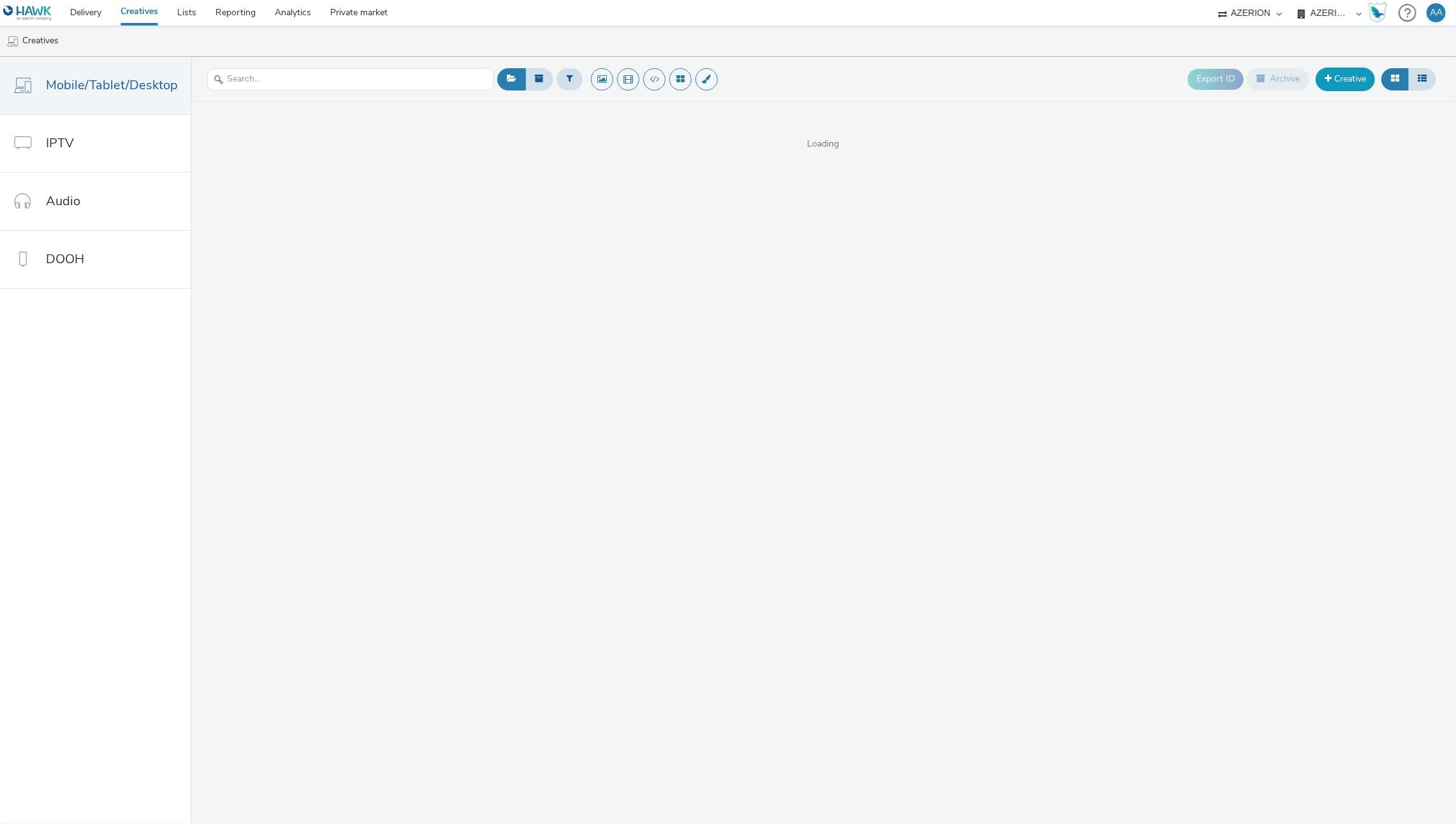
click at [1344, 78] on link "Creative" at bounding box center [1345, 79] width 60 height 23
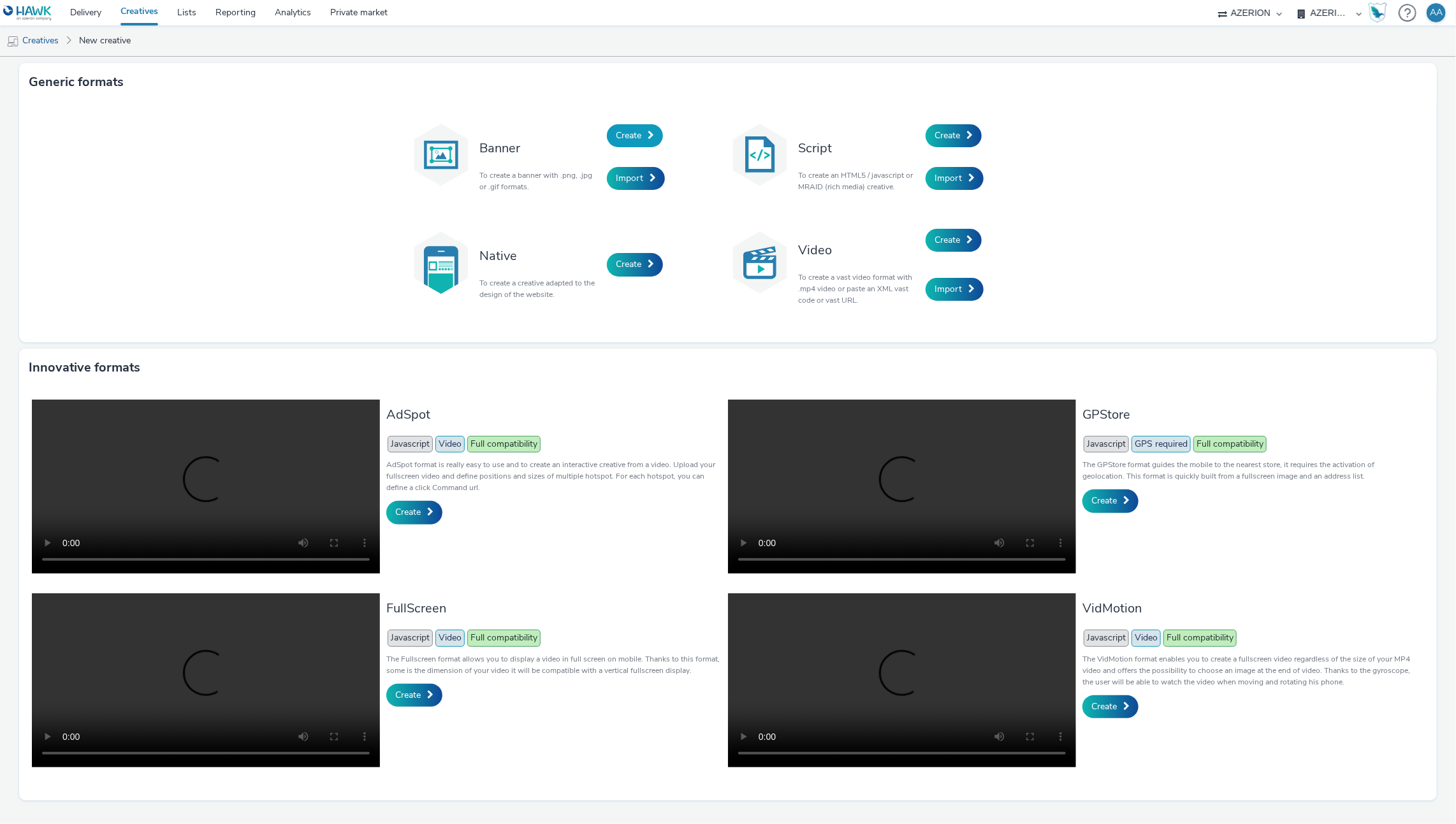
click at [637, 139] on link "Create" at bounding box center [634, 136] width 56 height 23
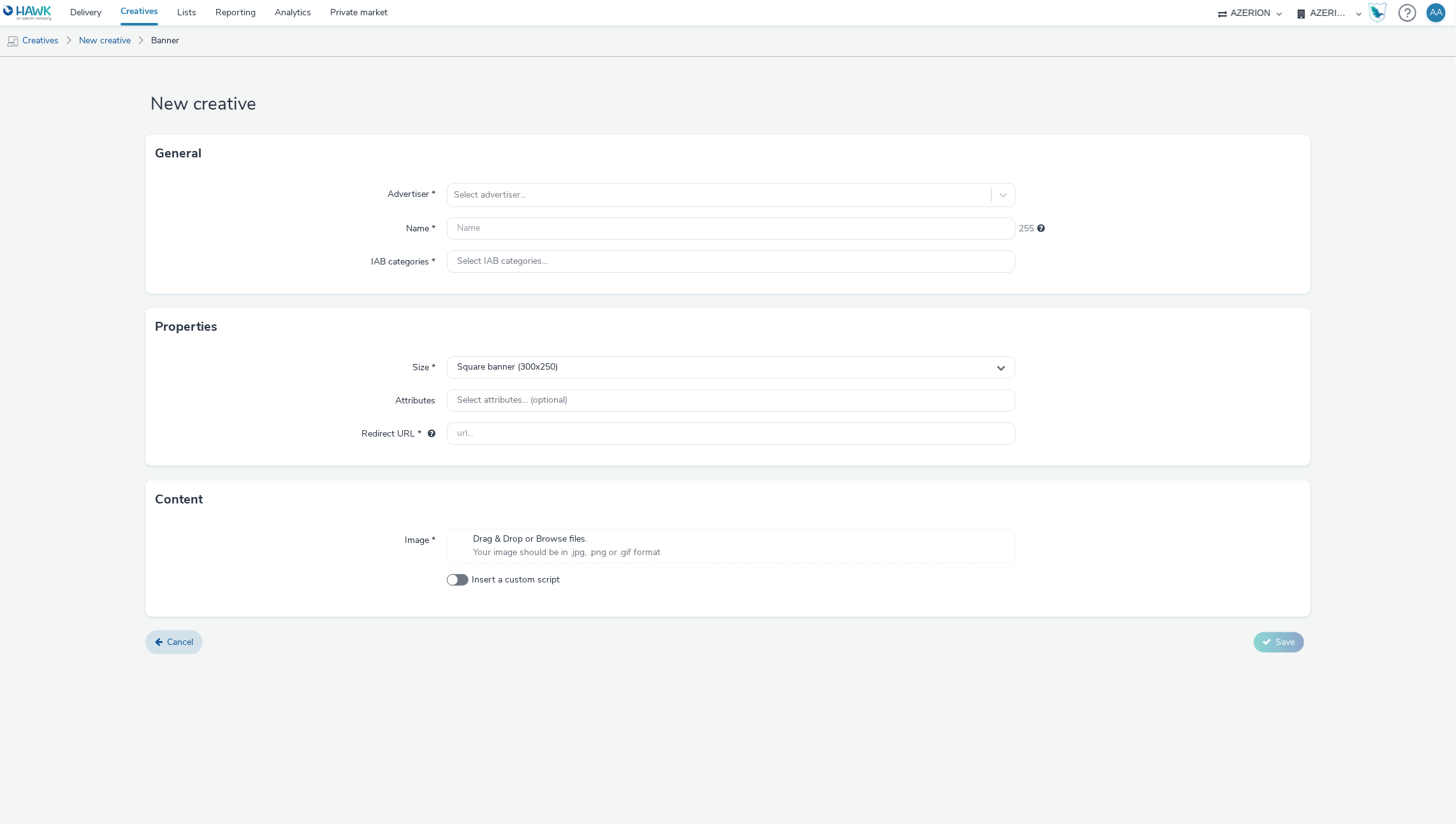
click at [539, 552] on span "Your image should be in .jpg, .png or .gif format" at bounding box center [567, 553] width 188 height 13
click at [560, 553] on span "Your image should be in .jpg, .png or .gif format" at bounding box center [567, 553] width 188 height 13
click at [140, 12] on link "Creatives" at bounding box center [140, 12] width 57 height 25
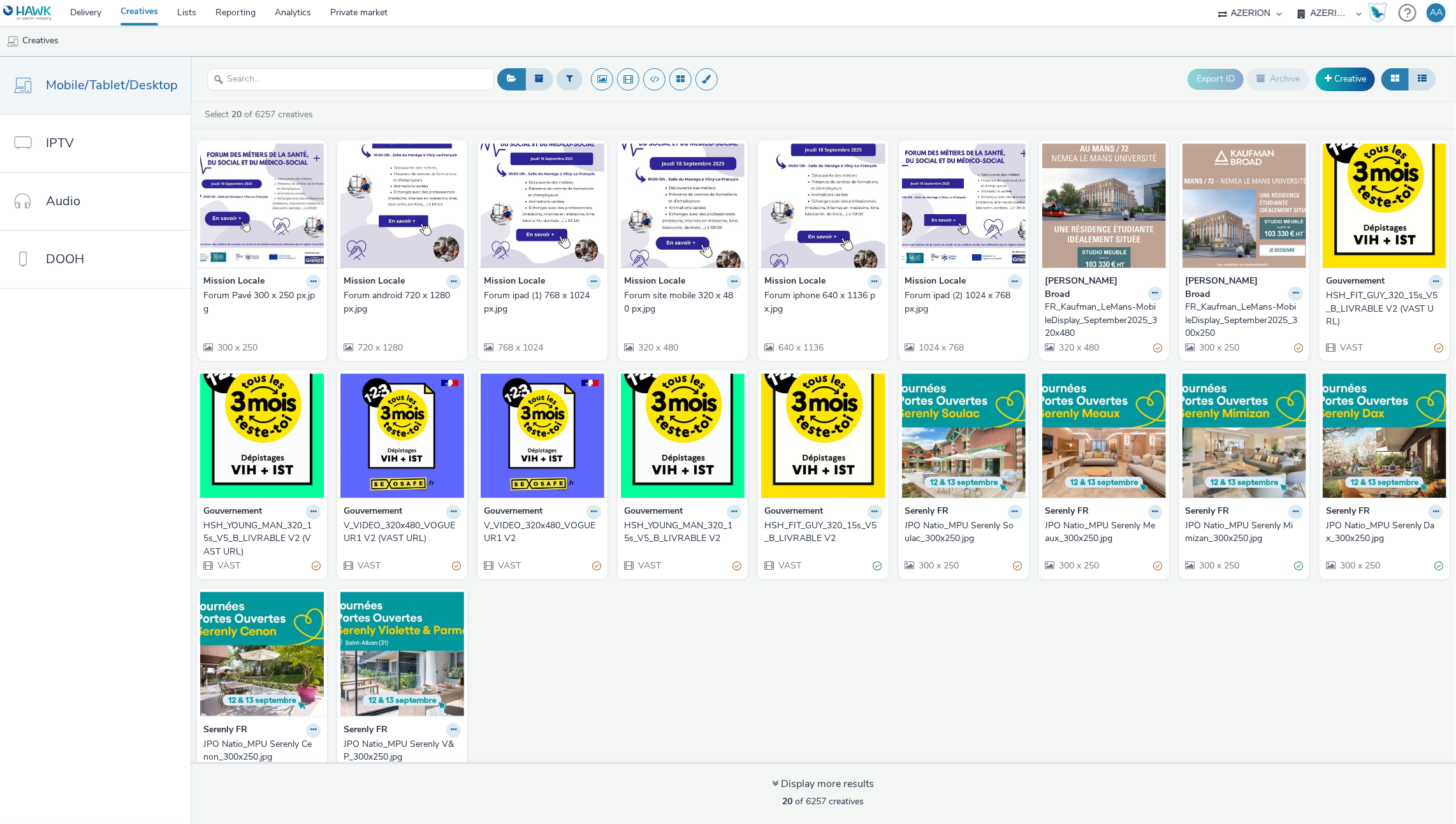
click at [1086, 301] on div "FR_Kaufman_LeMans-MobileDisplay_September2025_320x480" at bounding box center [1101, 320] width 112 height 39
click at [1207, 301] on div "FR_Kaufman_LeMans-MobileDisplay_September2025_300x250" at bounding box center [1241, 320] width 112 height 39
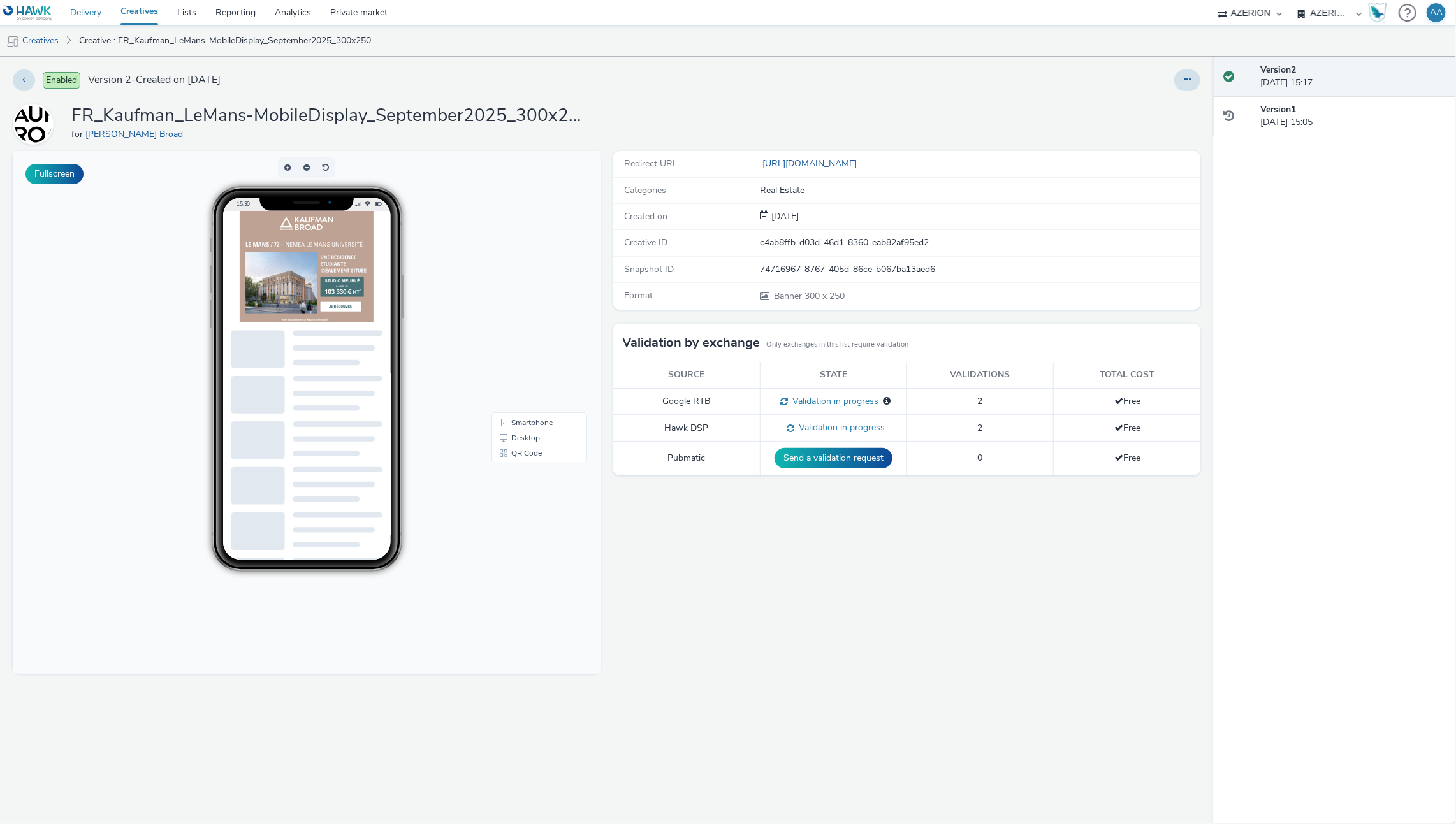
click at [78, 14] on link "Delivery" at bounding box center [85, 12] width 50 height 25
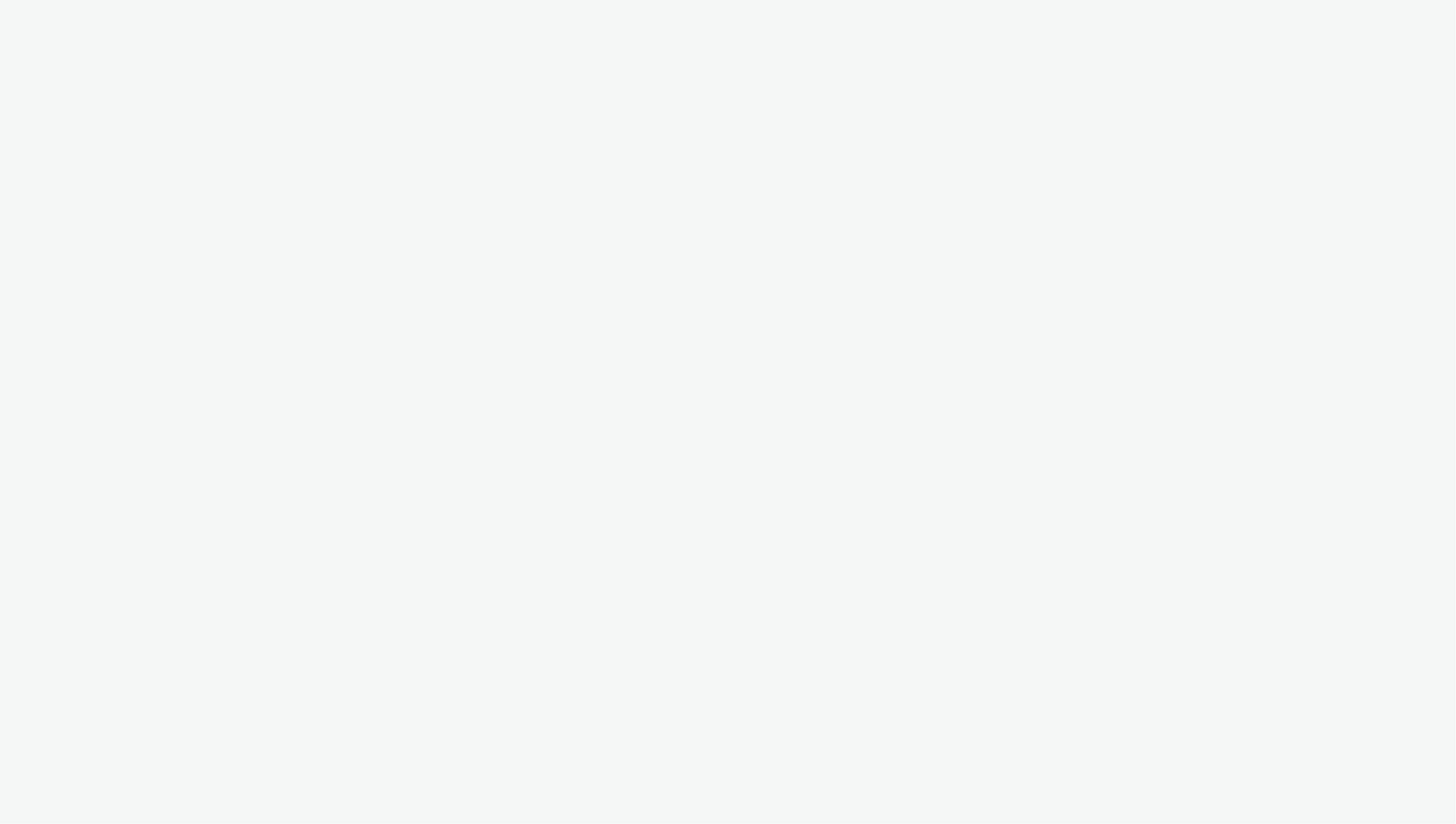
select select "ac009755-aa48-4799-8050-7a339a378eb8"
select select "79162ed7-0017-4339-93b0-3399b708648f"
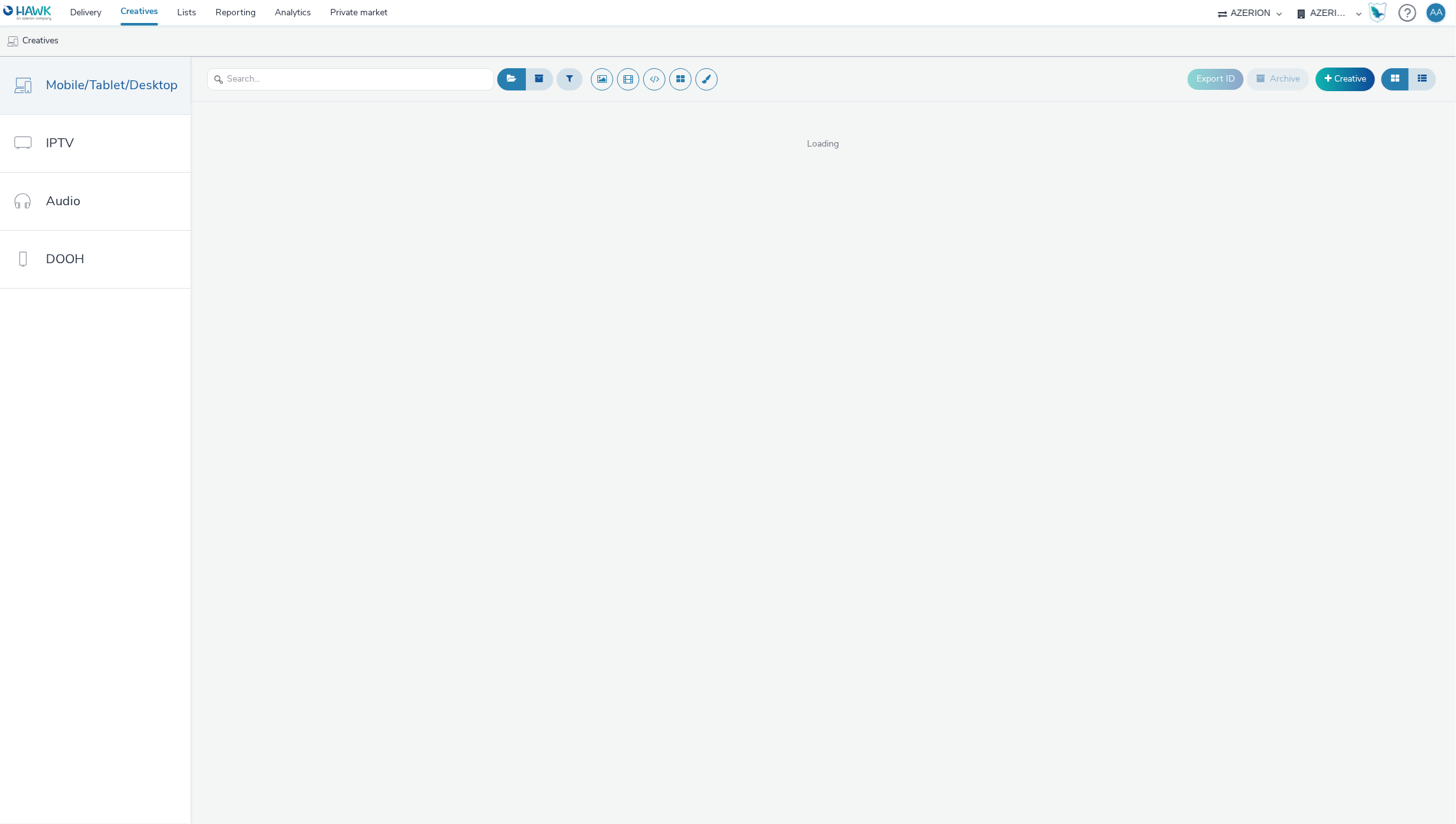
click at [143, 8] on link "Creatives" at bounding box center [140, 12] width 57 height 25
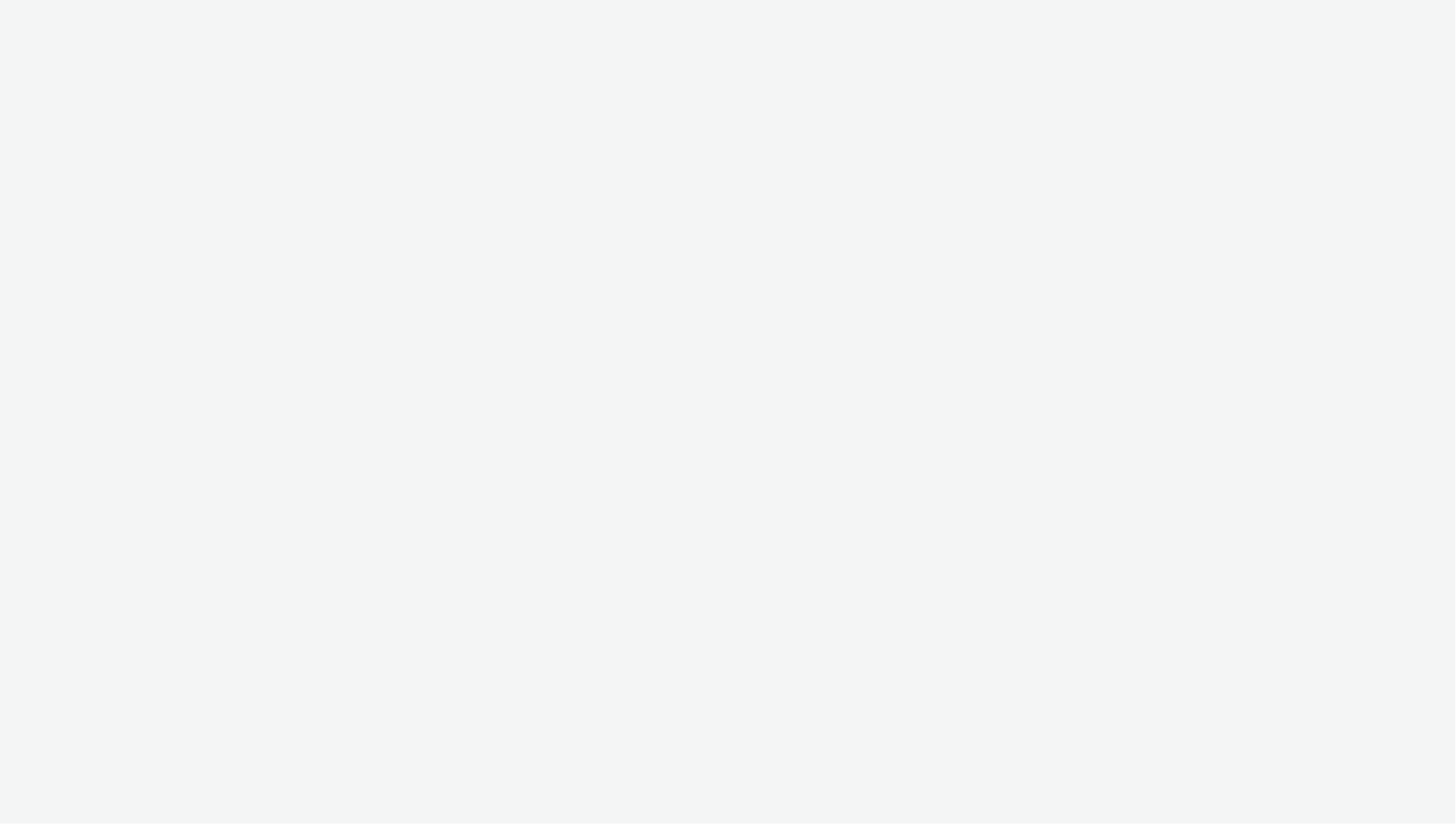
select select "ac009755-aa48-4799-8050-7a339a378eb8"
select select "79162ed7-0017-4339-93b0-3399b708648f"
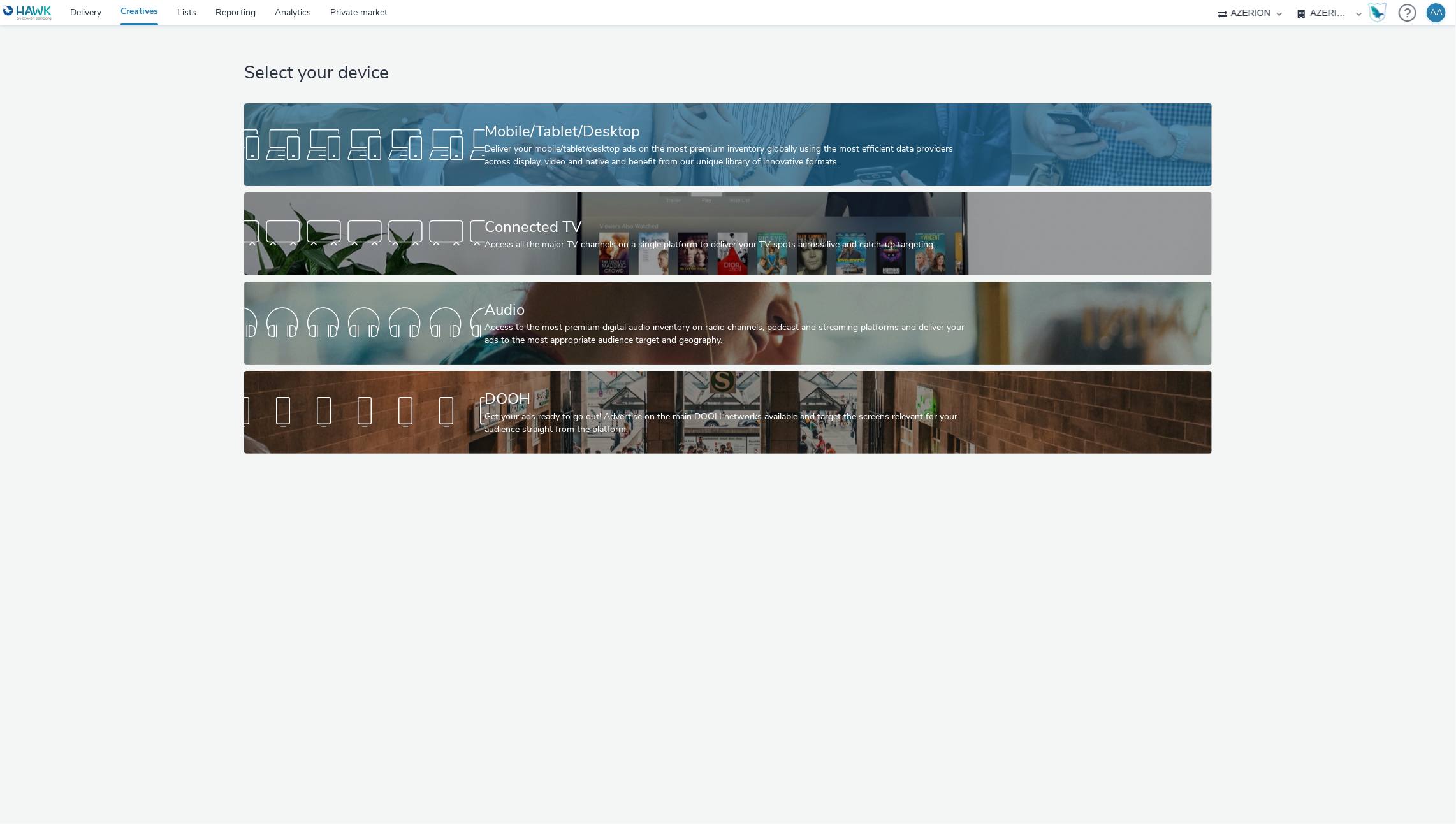
click at [764, 121] on div "Mobile/Tablet/Desktop" at bounding box center [726, 132] width 481 height 23
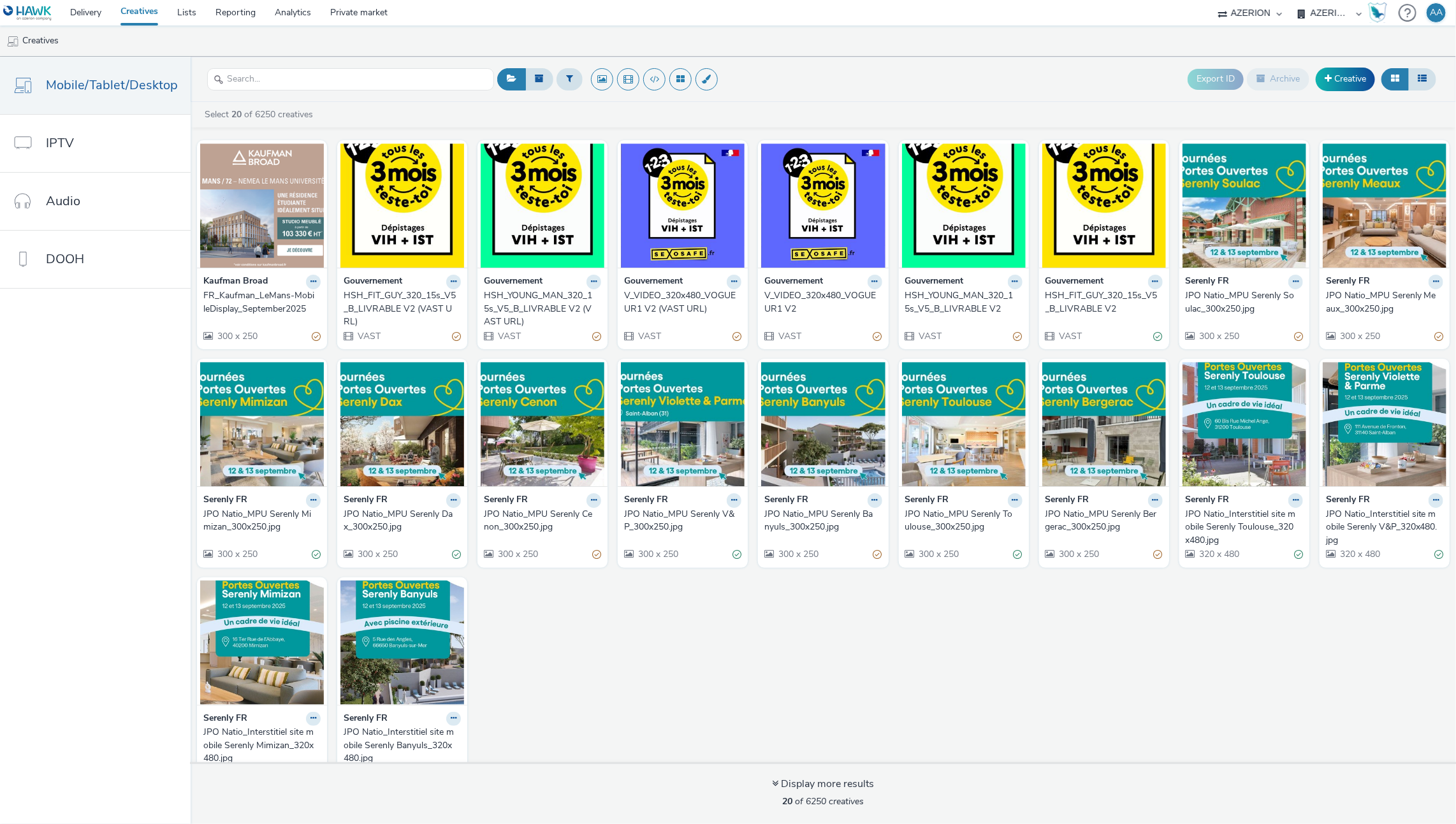
click at [247, 281] on strong "Kaufman Broad" at bounding box center [236, 282] width 65 height 15
click at [258, 247] on img at bounding box center [262, 205] width 124 height 124
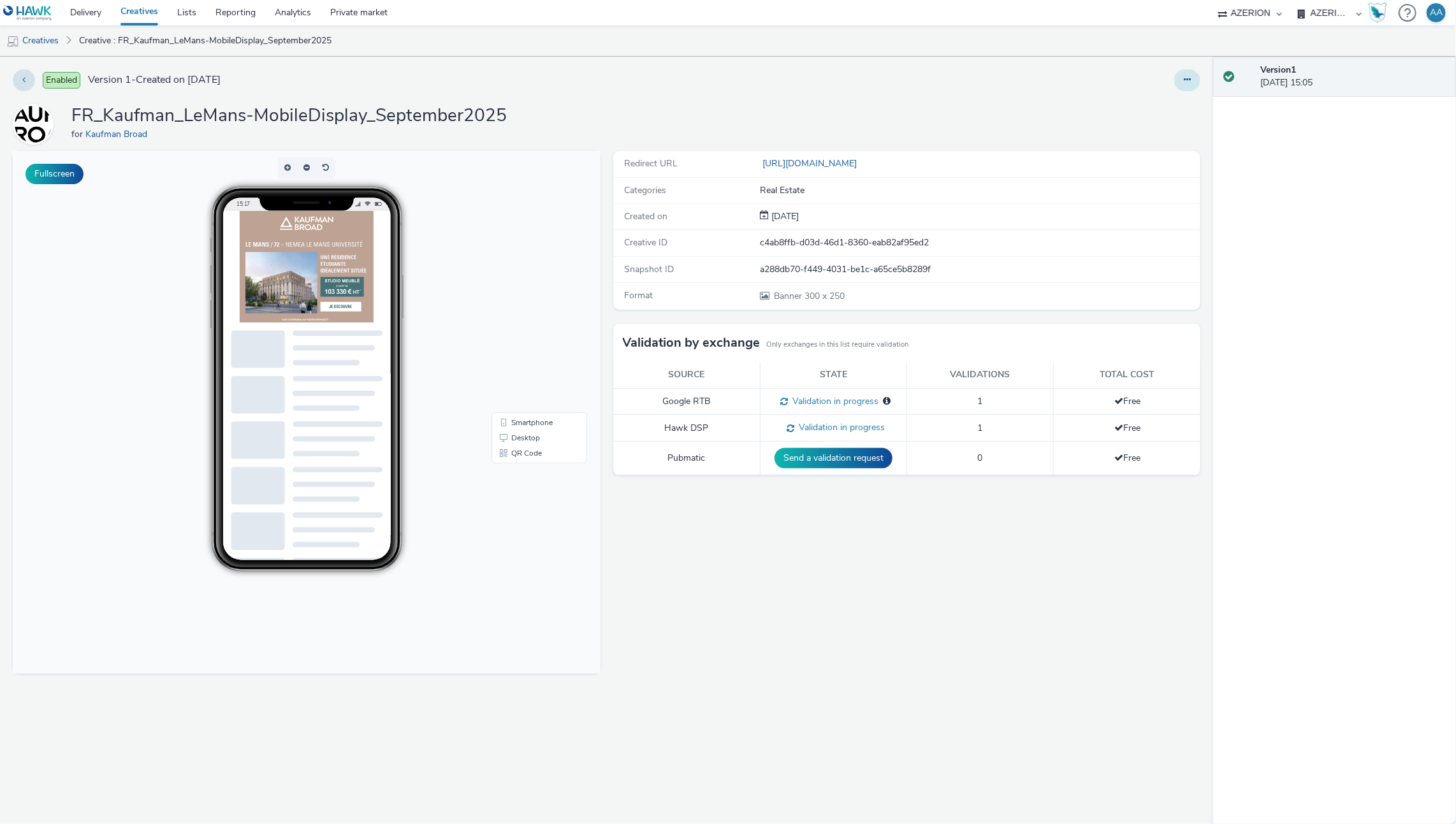
click at [1179, 79] on button at bounding box center [1187, 81] width 26 height 22
click at [1151, 111] on link "Edit" at bounding box center [1152, 105] width 95 height 25
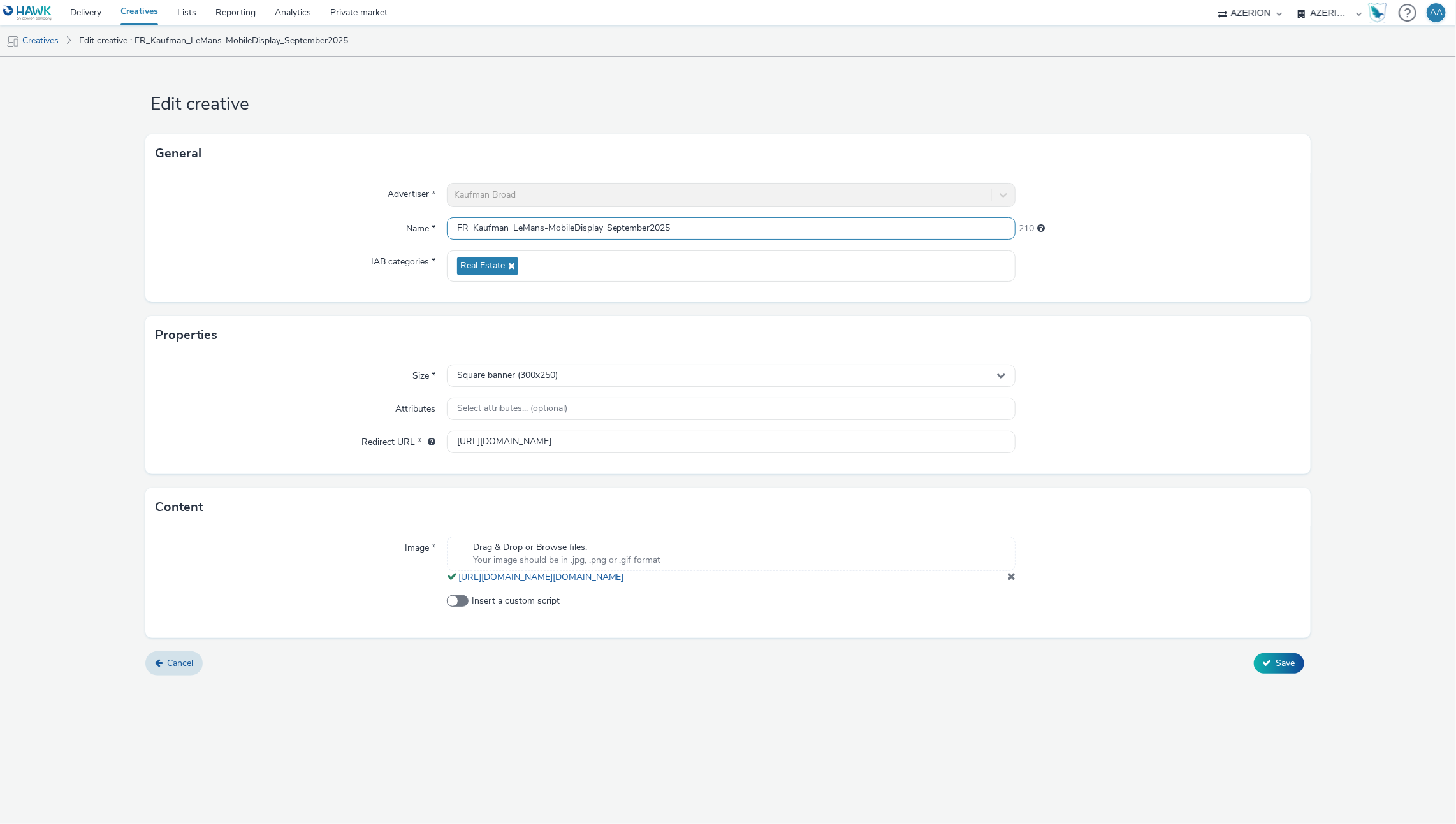
click at [757, 222] on input "FR_Kaufman_LeMans-MobileDisplay_September2025" at bounding box center [731, 228] width 569 height 23
click at [757, 229] on input "FR_Kaufman_LeMans-MobileDisplay_September2025" at bounding box center [731, 228] width 569 height 23
type input "FR_Kaufman_LeMans-MobileDisplay_September2025_300x250"
click at [1281, 669] on span "Save" at bounding box center [1286, 663] width 19 height 12
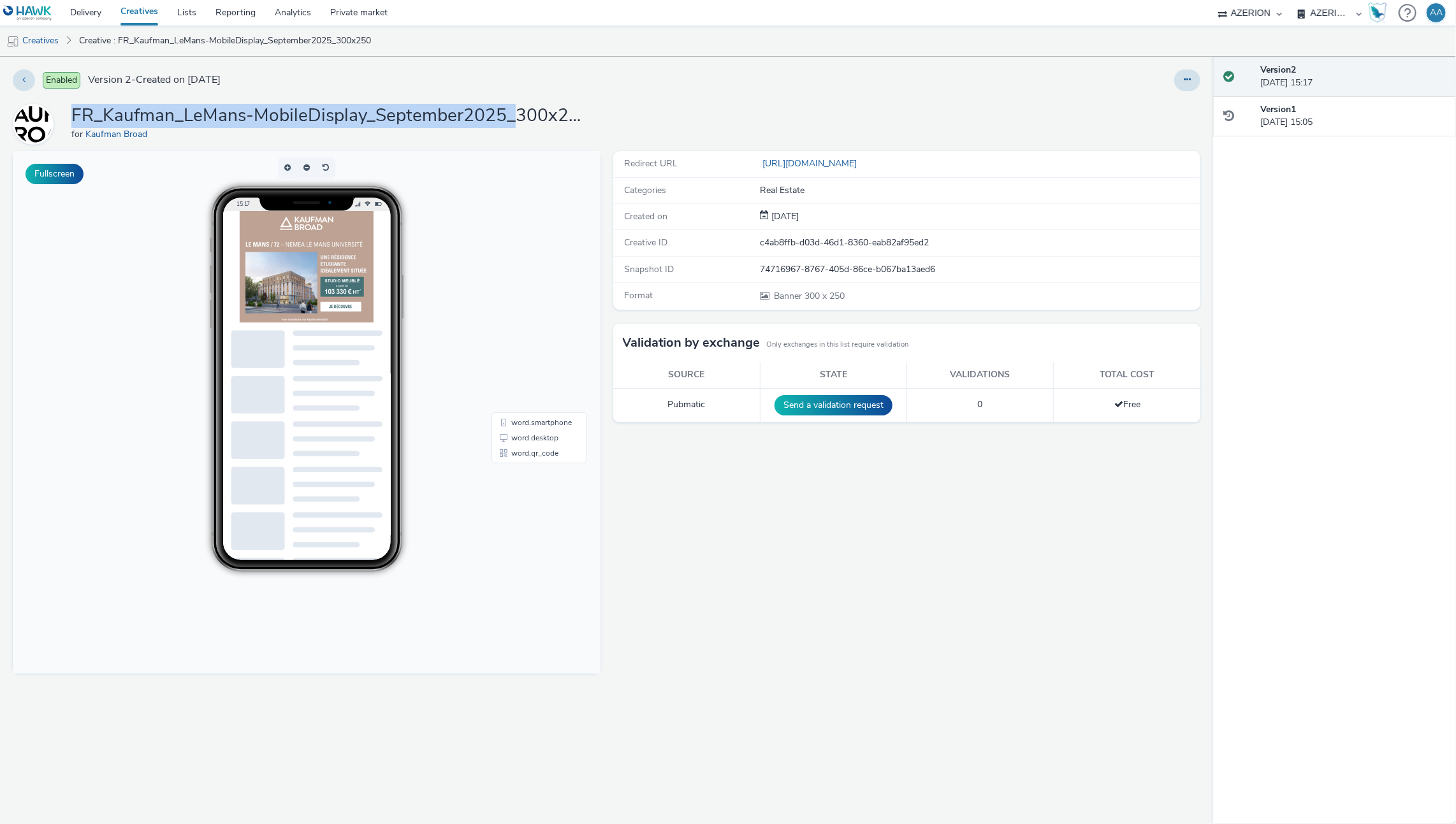
drag, startPoint x: 73, startPoint y: 111, endPoint x: 514, endPoint y: 104, distance: 441.1
click at [514, 104] on h1 "FR_Kaufman_LeMans-MobileDisplay_September2025_300x250" at bounding box center [326, 116] width 510 height 24
copy h1 "FR_Kaufman_LeMans-MobileDisplay_September2025_"
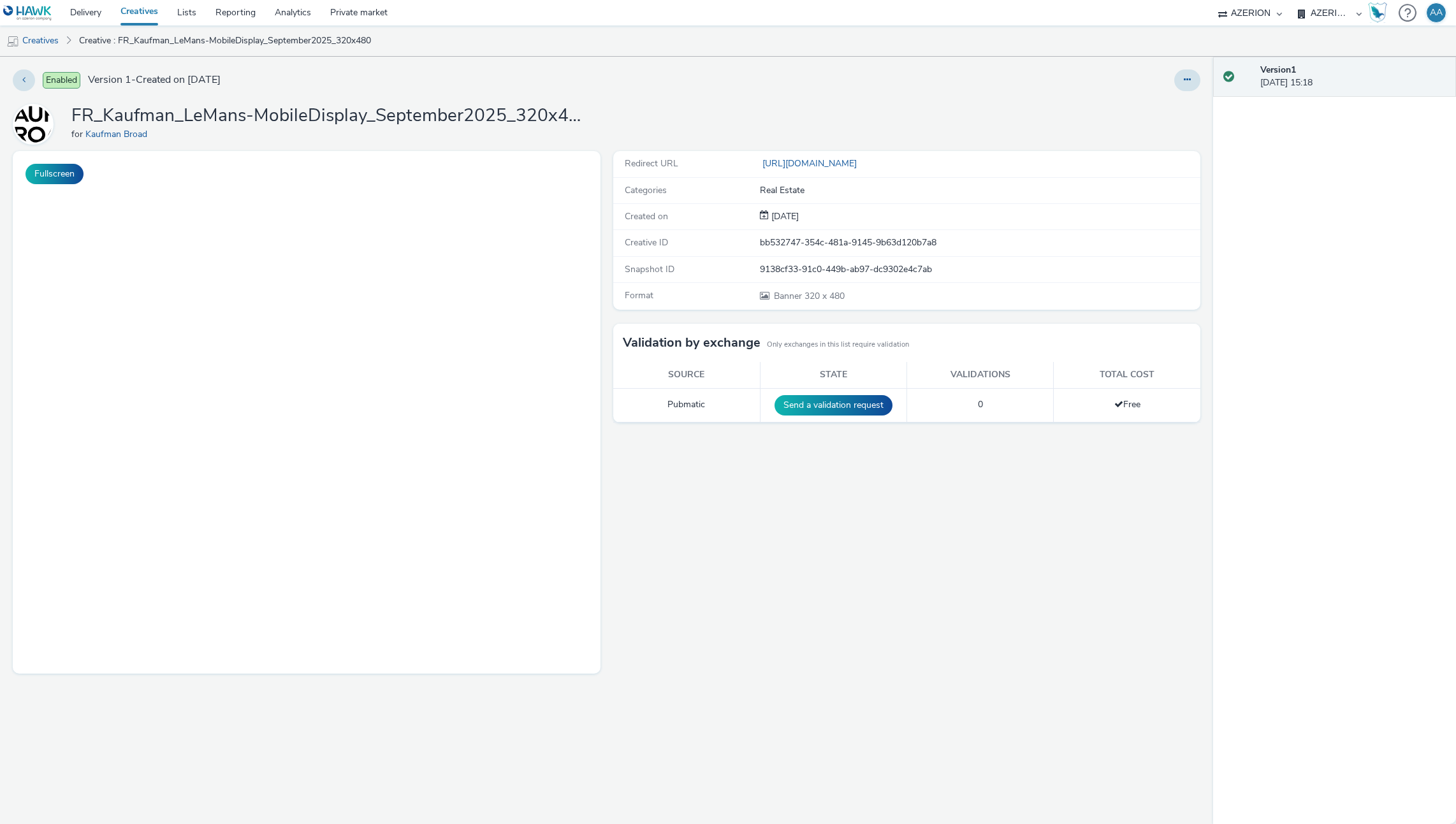
select select "ac009755-aa48-4799-8050-7a339a378eb8"
select select "79162ed7-0017-4339-93b0-3399b708648f"
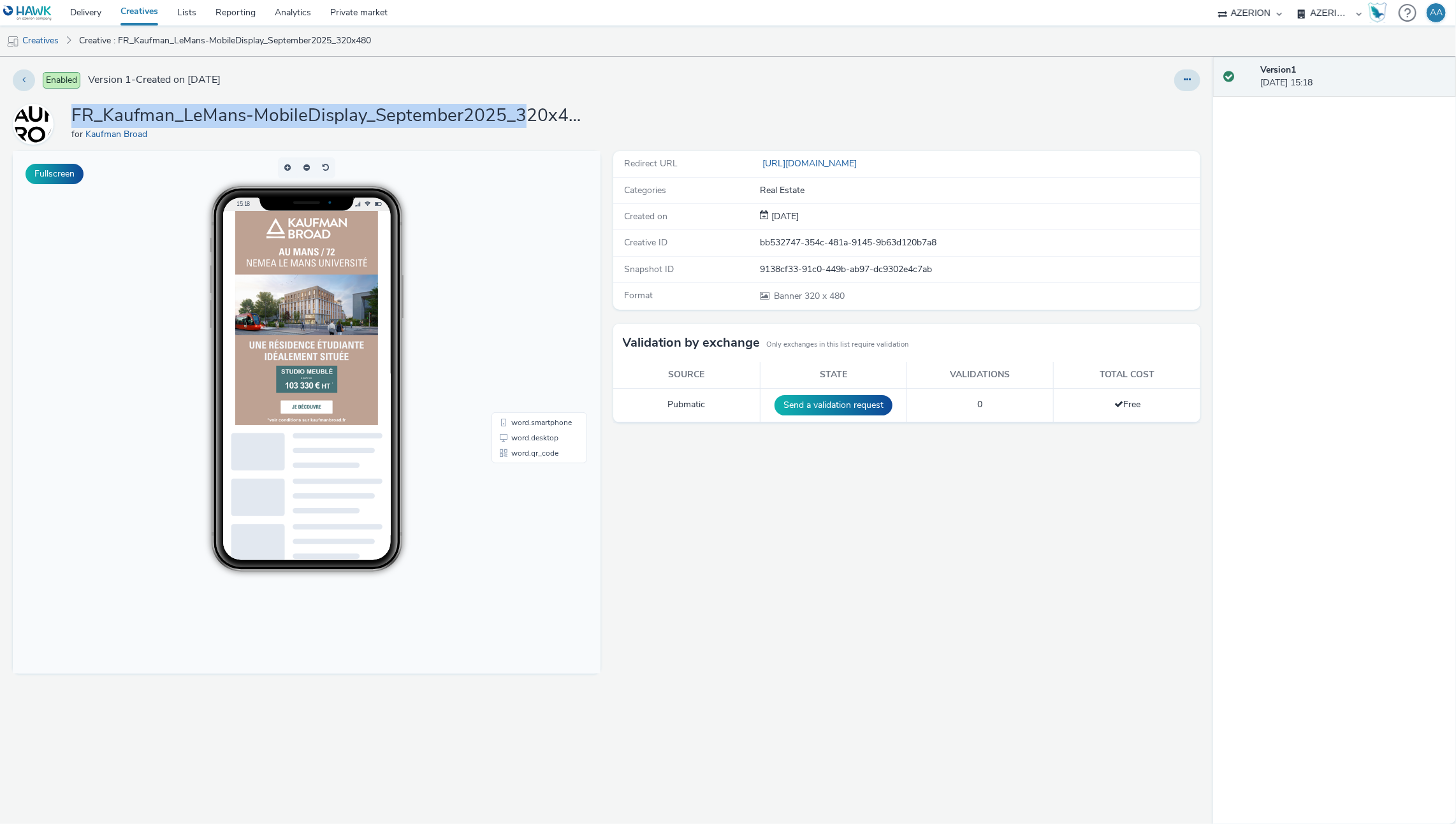
drag, startPoint x: 73, startPoint y: 116, endPoint x: 519, endPoint y: 116, distance: 446.0
click at [519, 116] on h1 "FR_Kaufman_LeMans-MobileDisplay_September2025_320x480" at bounding box center [326, 116] width 510 height 24
copy h1 "FR_Kaufman_LeMans-MobileDisplay_September2025_3"
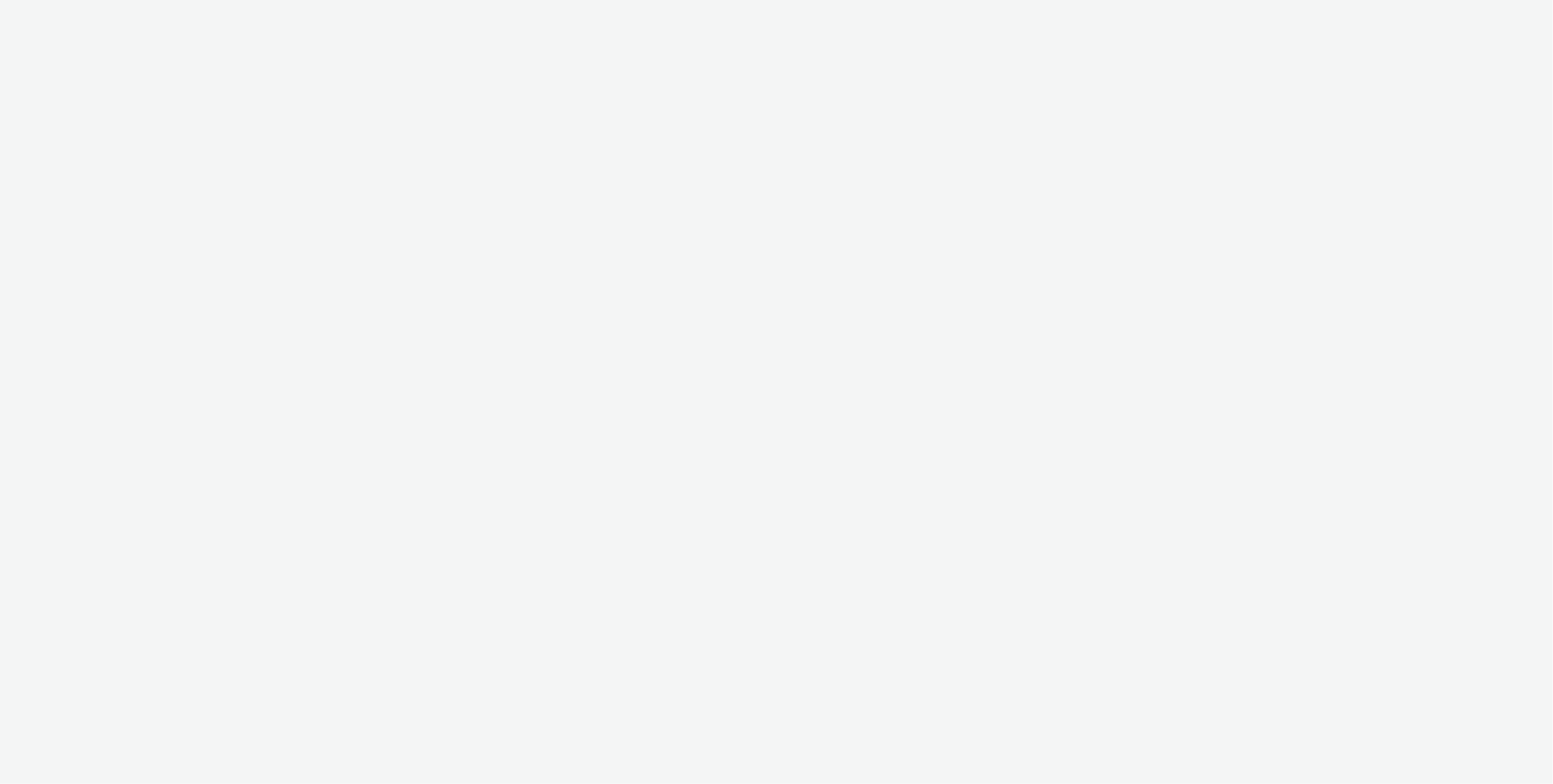
select select "ac009755-aa48-4799-8050-7a339a378eb8"
select select "79162ed7-0017-4339-93b0-3399b708648f"
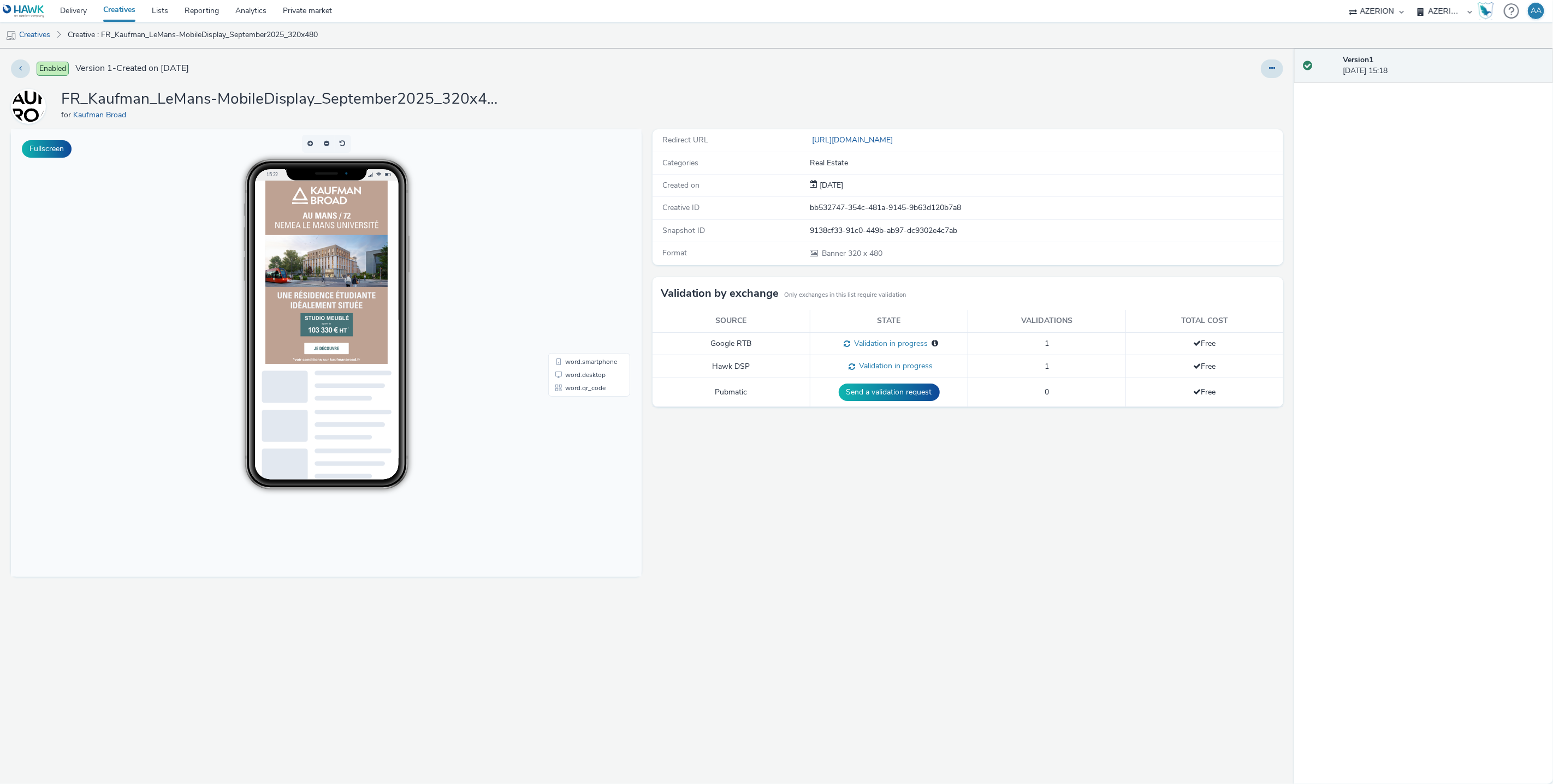
click at [126, 4] on link "Creatives" at bounding box center [120, 11] width 49 height 22
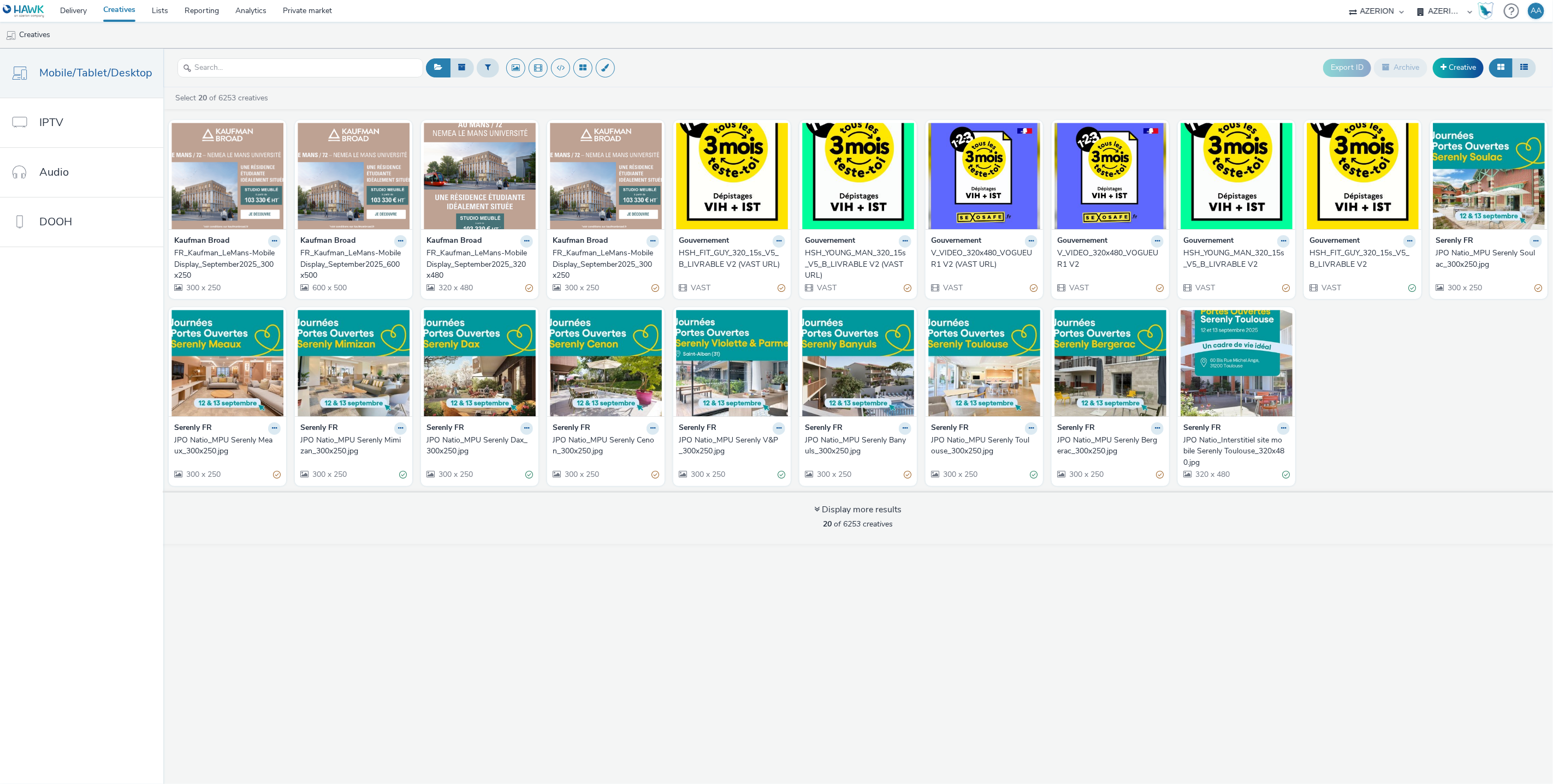
click at [565, 254] on div "FR_Kaufman_LeMans-MobileDisplay_September2025_300x250" at bounding box center [604, 264] width 102 height 33
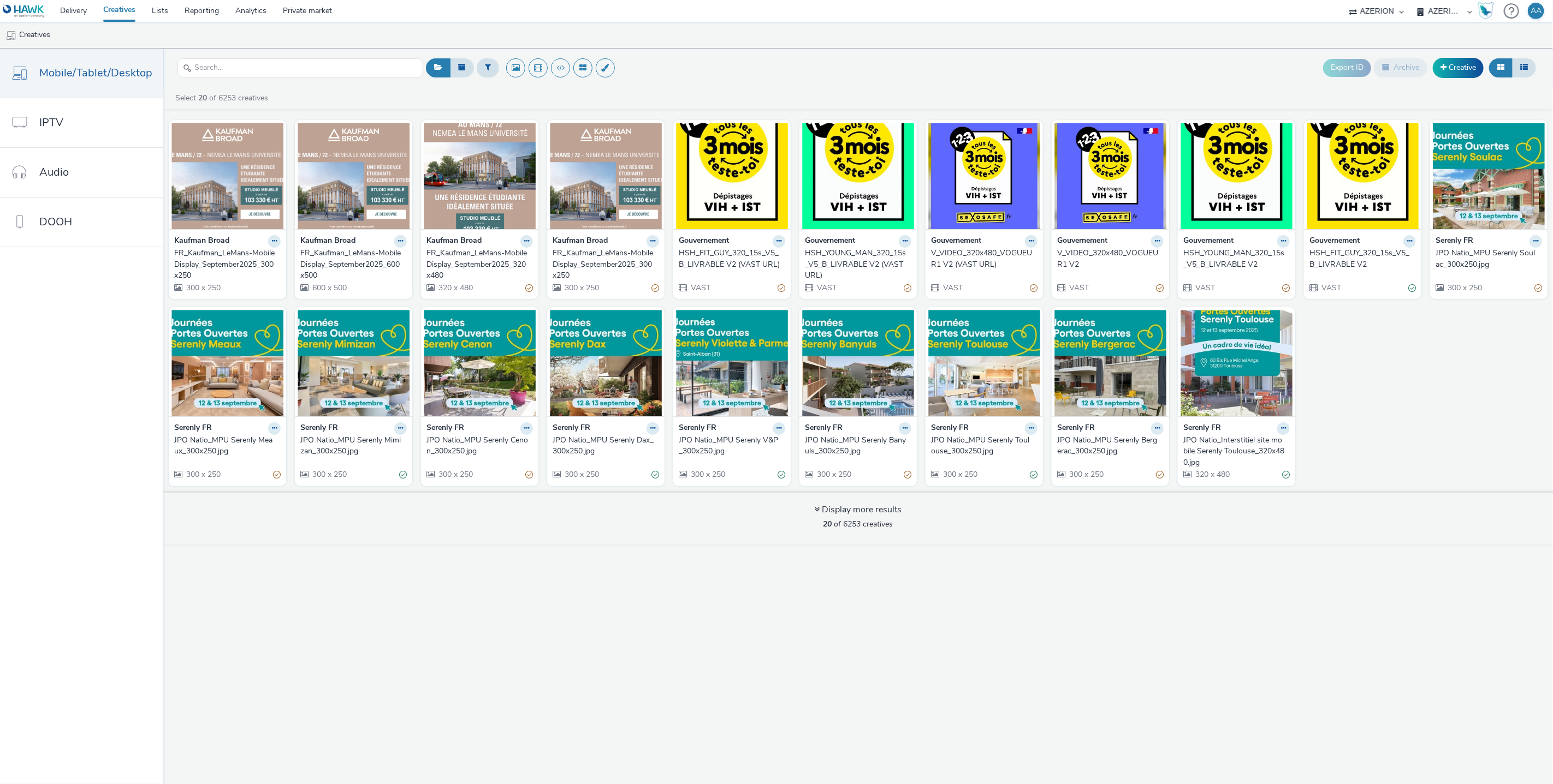
drag, startPoint x: 311, startPoint y: 290, endPoint x: 358, endPoint y: 290, distance: 47.0
click at [358, 290] on div "600 x 500" at bounding box center [353, 288] width 107 height 11
click at [274, 243] on button at bounding box center [274, 242] width 12 height 12
click at [255, 330] on link "Archive" at bounding box center [239, 326] width 82 height 22
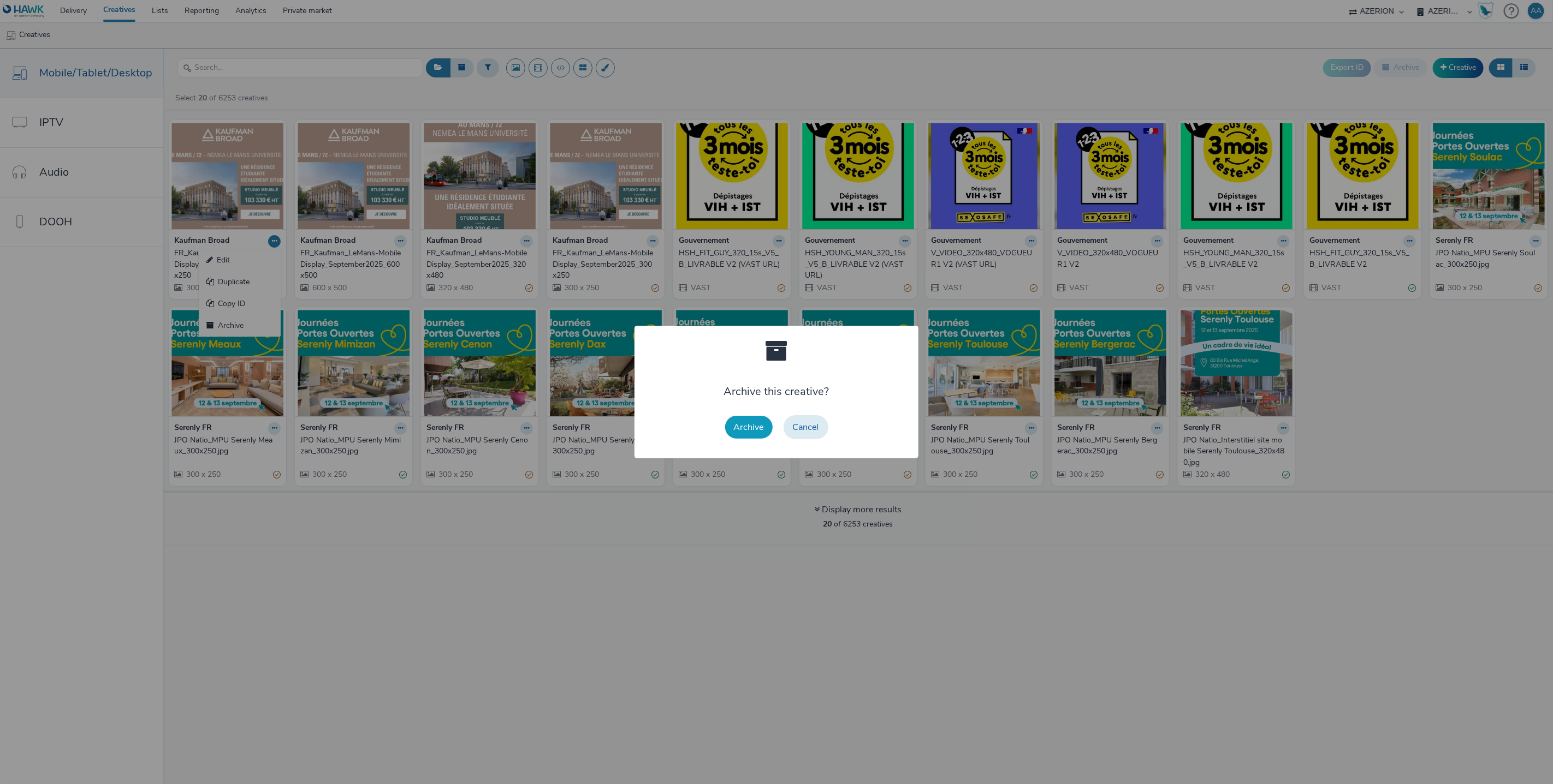
click at [762, 425] on button "Archive" at bounding box center [749, 427] width 47 height 23
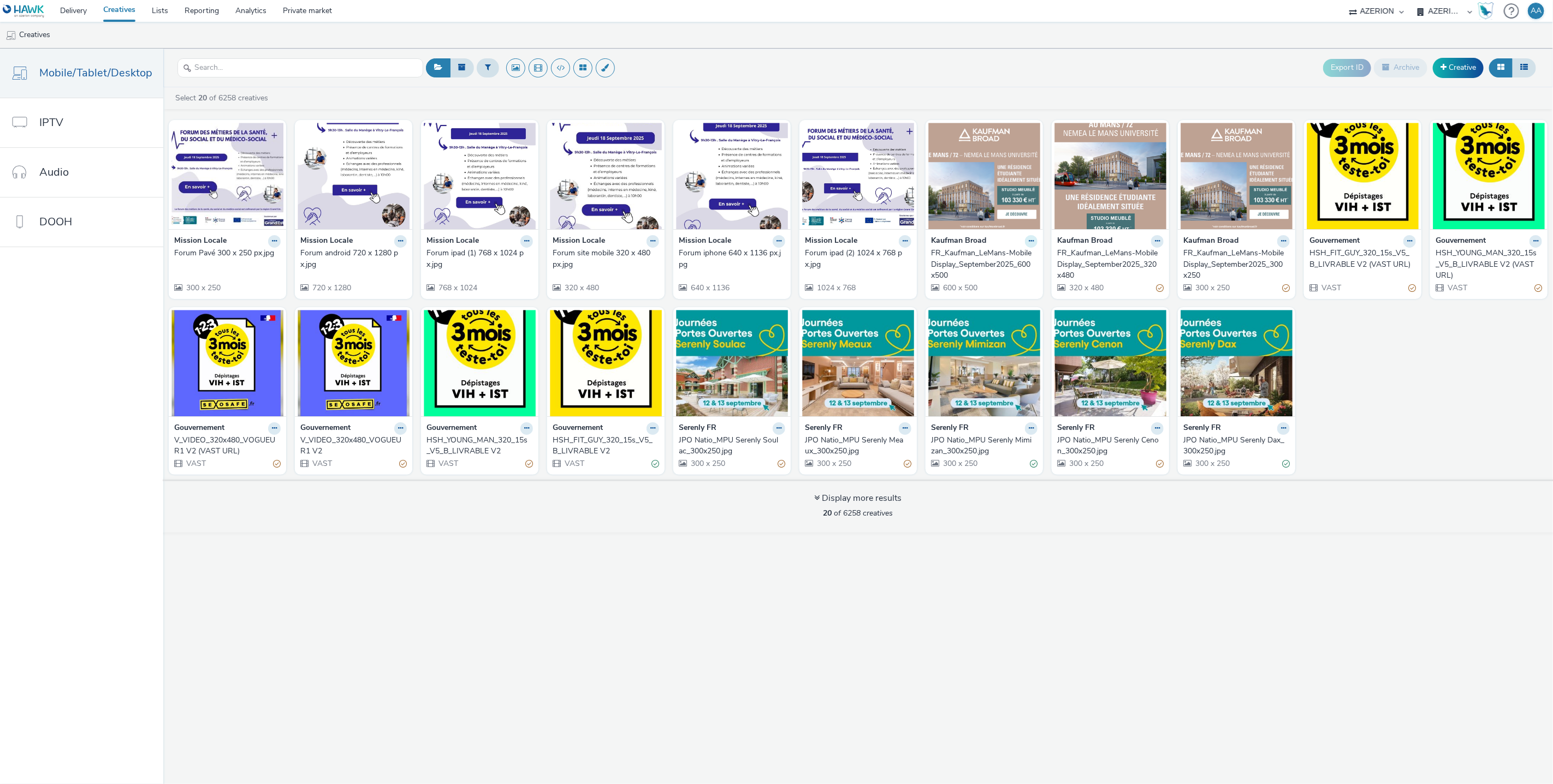
click at [1032, 239] on icon at bounding box center [1031, 241] width 5 height 7
click at [1019, 318] on link "Archive" at bounding box center [996, 326] width 82 height 22
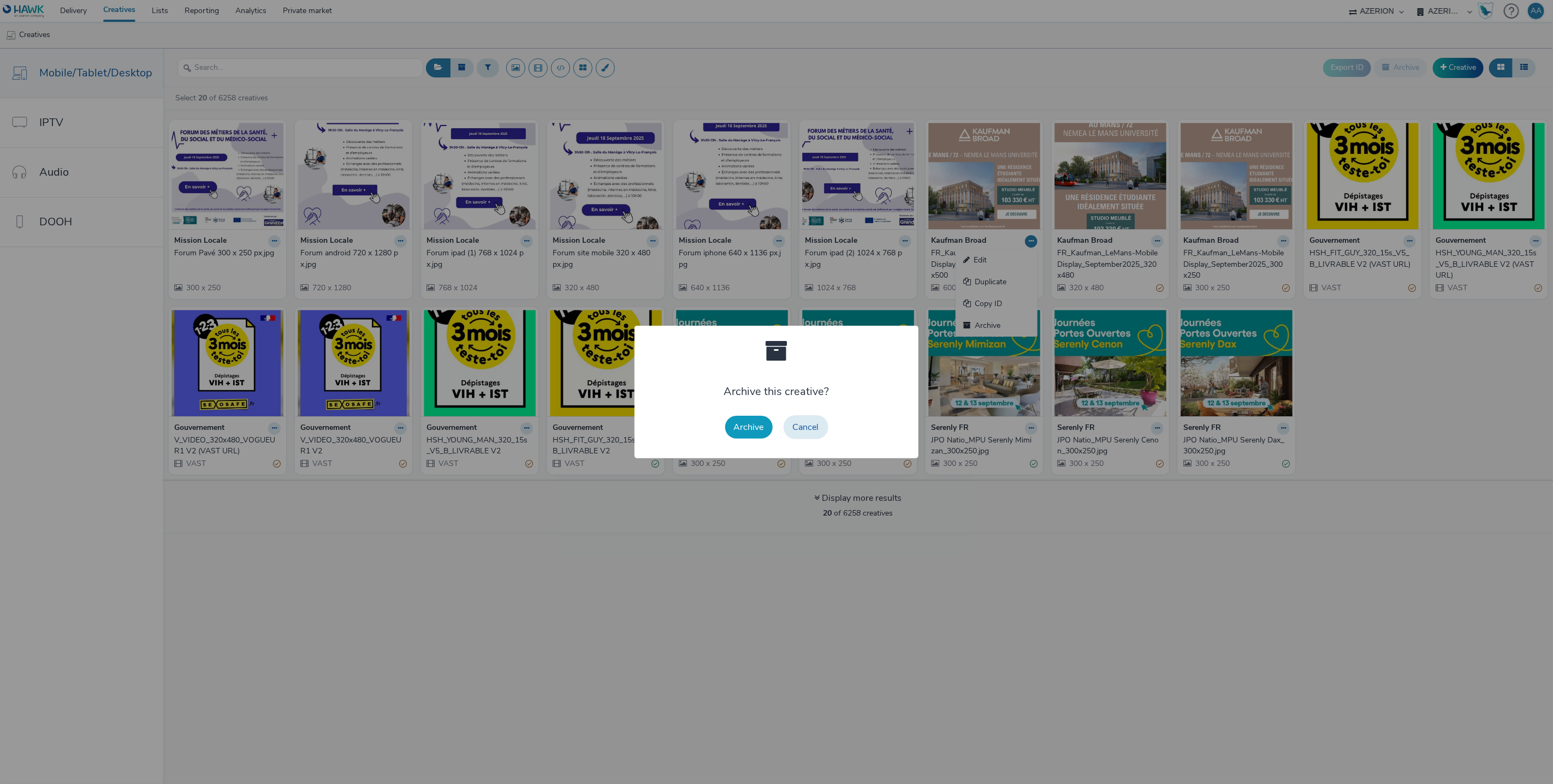
click at [766, 430] on button "Archive" at bounding box center [749, 427] width 47 height 23
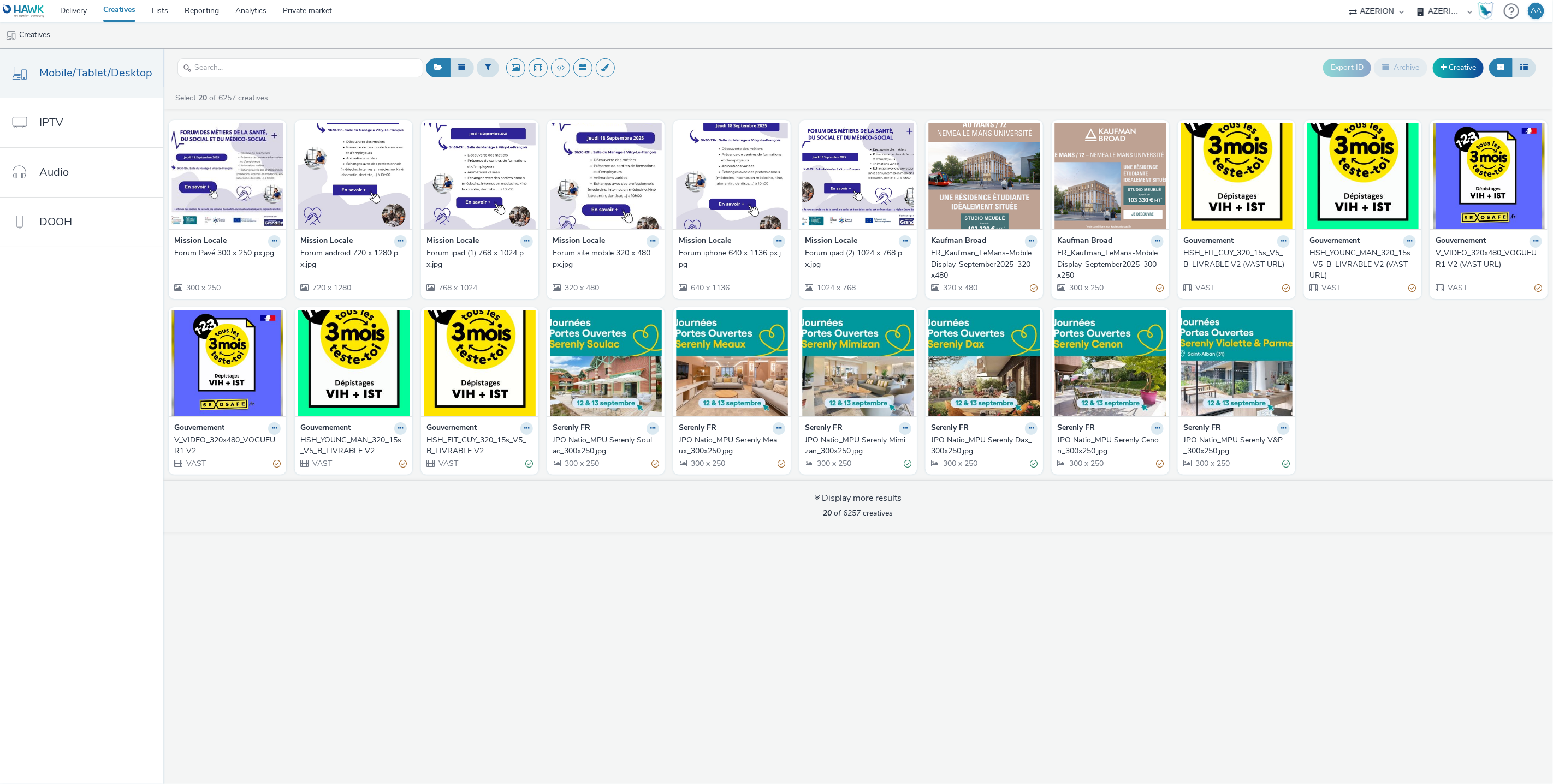
click at [1085, 258] on div "FR_Kaufman_LeMans-MobileDisplay_September2025_300x250" at bounding box center [1108, 264] width 102 height 33
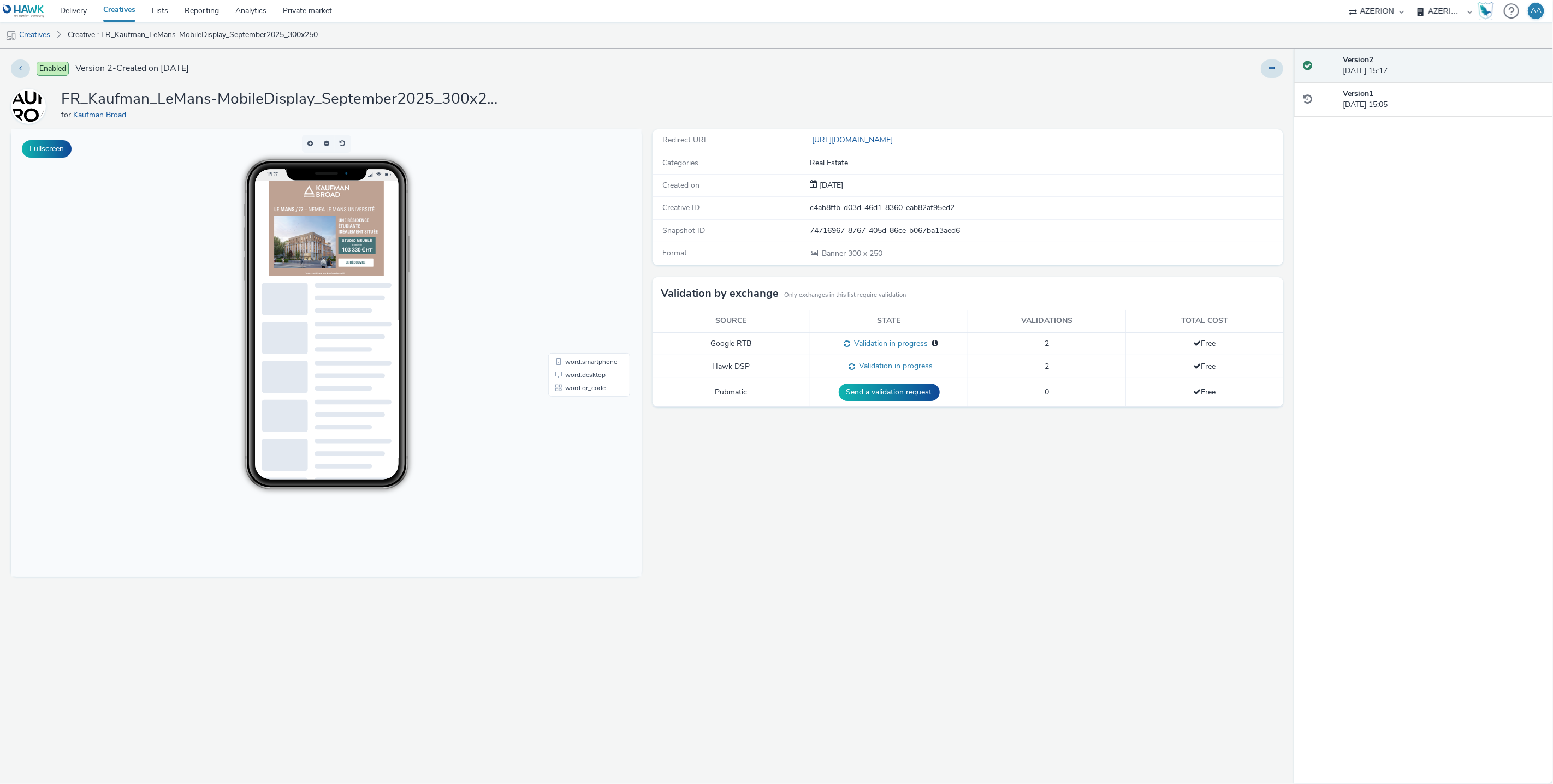
click at [128, 15] on link "Creatives" at bounding box center [120, 11] width 49 height 22
